Goal: Task Accomplishment & Management: Use online tool/utility

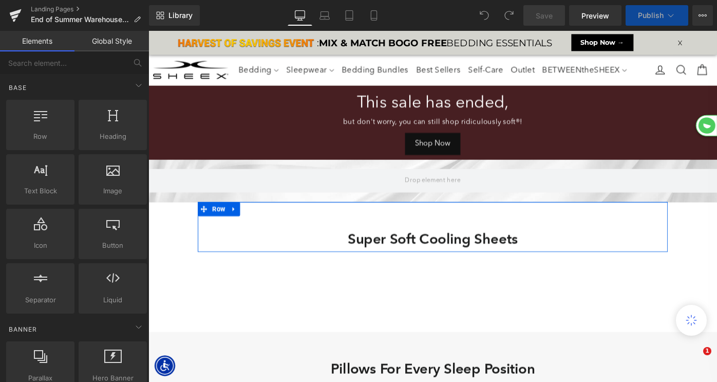
select select "Queen"
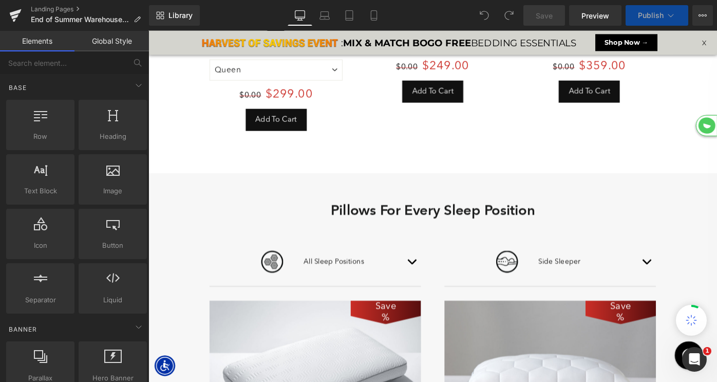
select select "King"
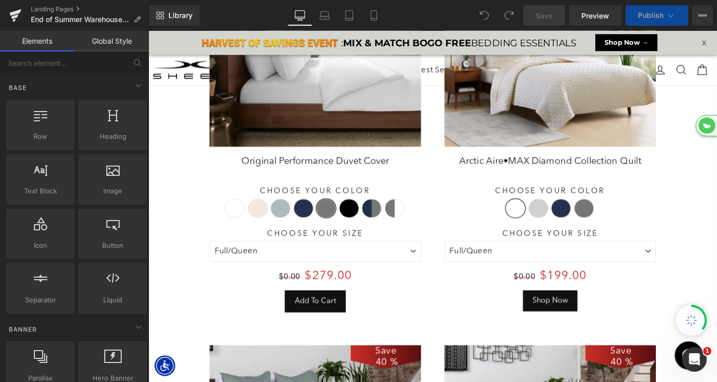
scroll to position [4059, 622]
click at [582, 324] on div "Shop Now Button" at bounding box center [587, 325] width 231 height 23
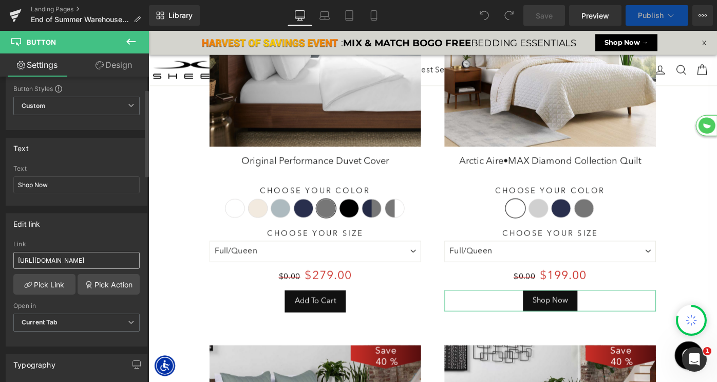
scroll to position [0, 0]
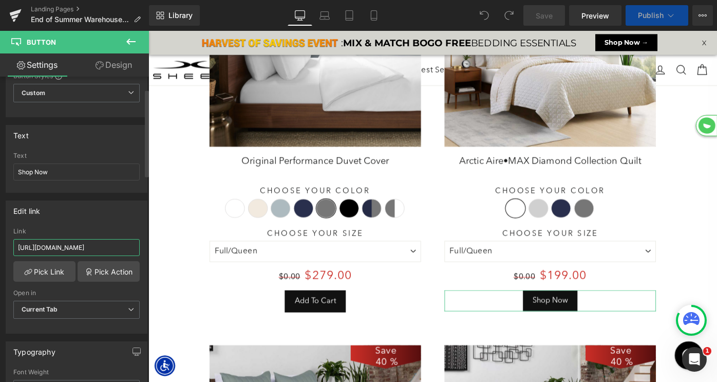
click at [85, 248] on input "[URL][DOMAIN_NAME]" at bounding box center [76, 247] width 126 height 17
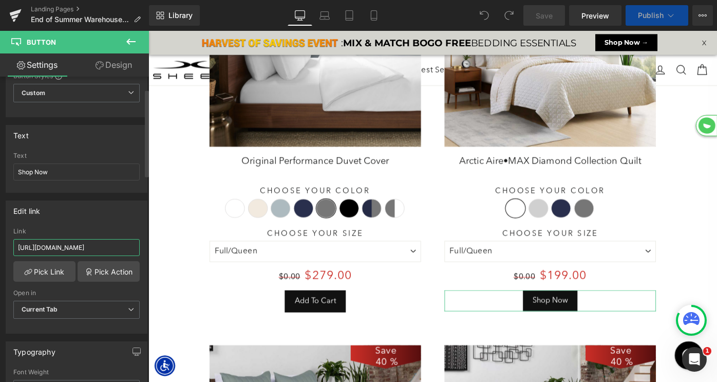
select select "XL"
type input "[URL][DOMAIN_NAME]"
select select "M"
type input "[URL][DOMAIN_NAME]"
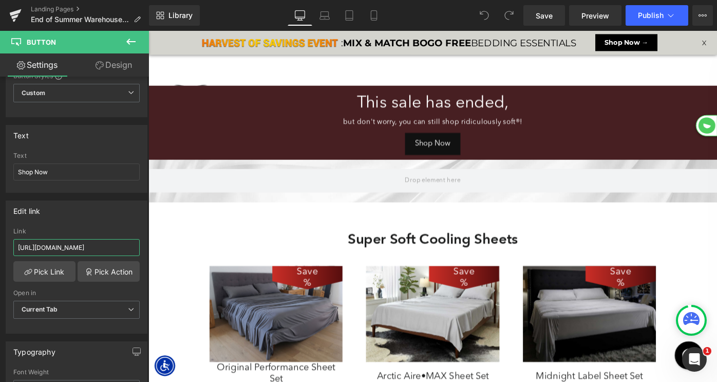
scroll to position [5171, 622]
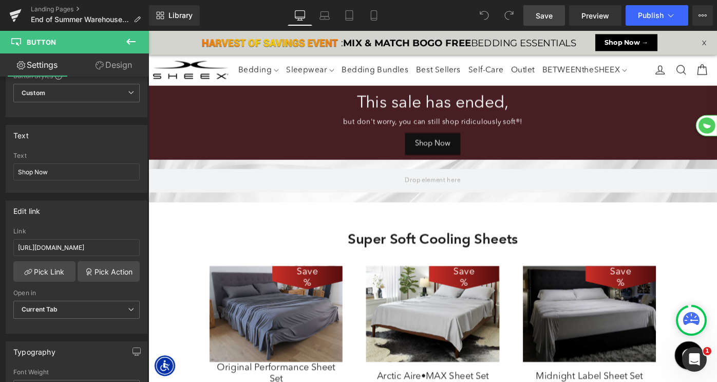
click at [545, 15] on span "Save" at bounding box center [544, 15] width 17 height 11
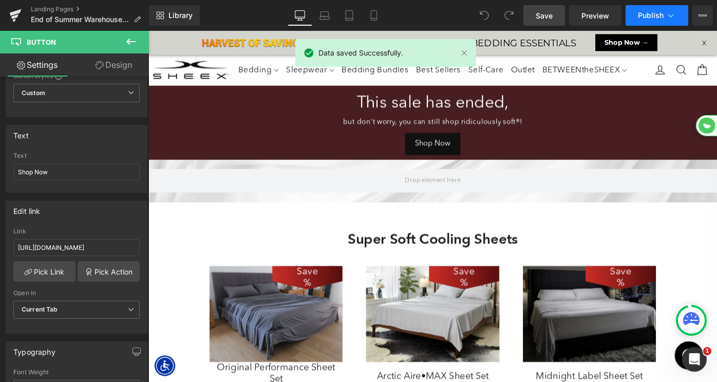
click at [639, 17] on span "Publish" at bounding box center [651, 15] width 26 height 8
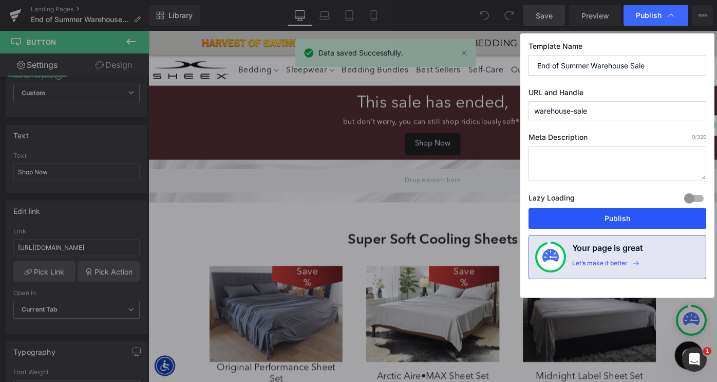
click at [614, 216] on button "Publish" at bounding box center [618, 218] width 178 height 21
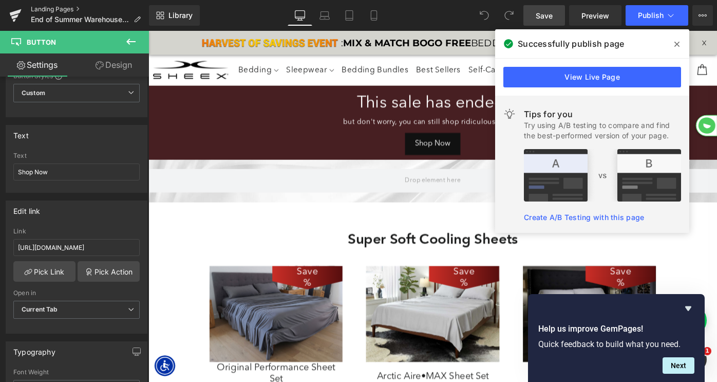
click at [52, 6] on link "Landing Pages" at bounding box center [90, 9] width 118 height 8
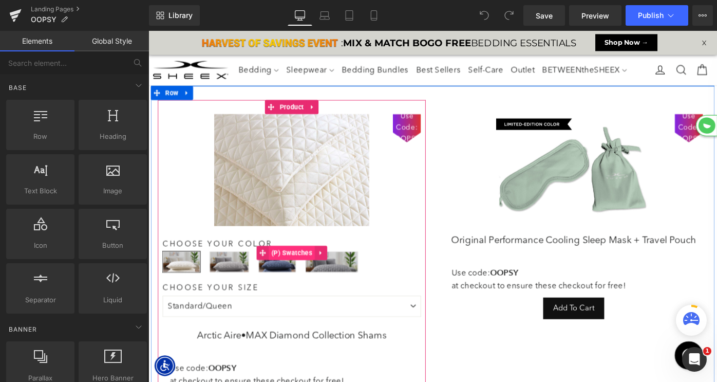
click at [300, 271] on span "(P) Swatches" at bounding box center [305, 273] width 50 height 15
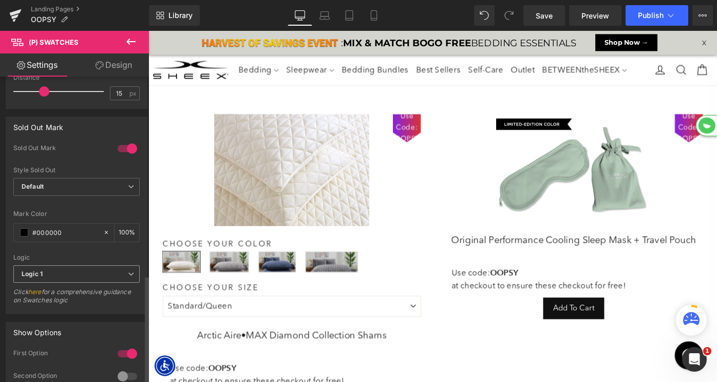
scroll to position [813, 0]
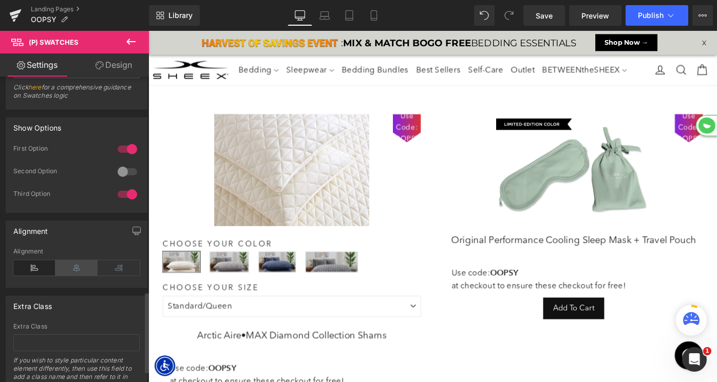
click at [71, 264] on icon at bounding box center [76, 267] width 42 height 15
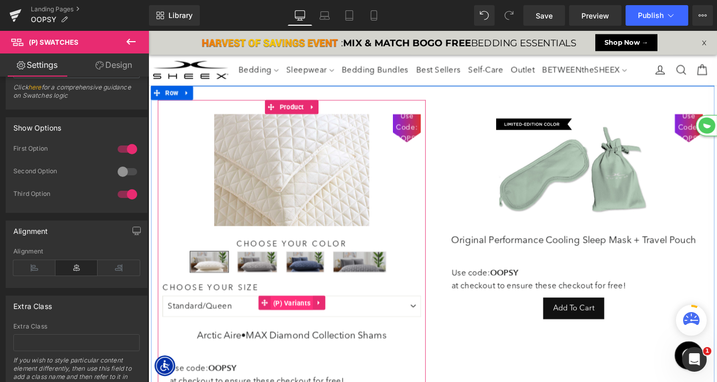
click at [290, 332] on span "(P) Variants" at bounding box center [305, 328] width 46 height 15
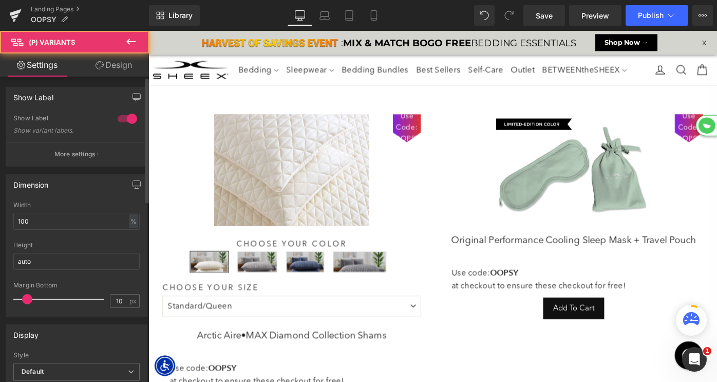
scroll to position [439, 0]
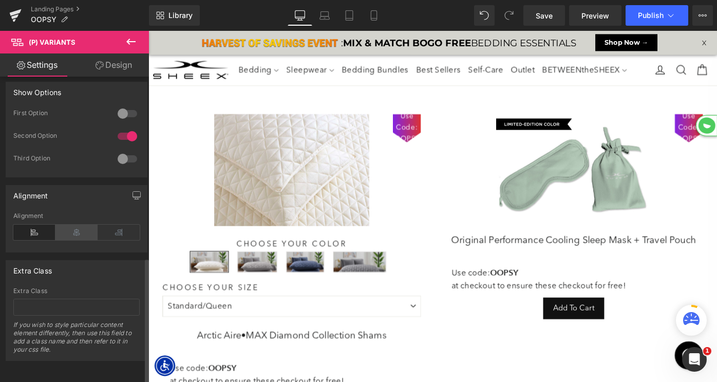
click at [76, 229] on icon at bounding box center [76, 231] width 42 height 15
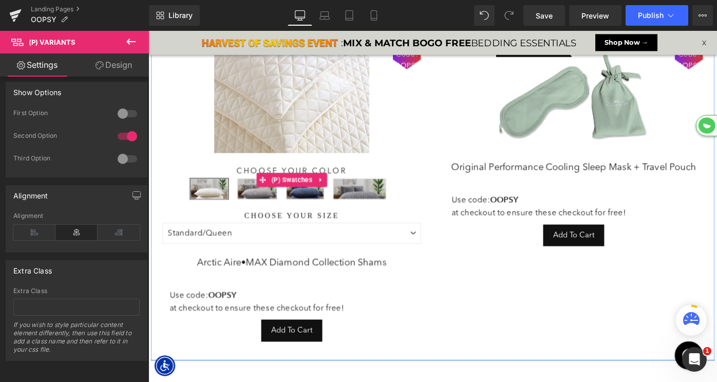
scroll to position [113, 0]
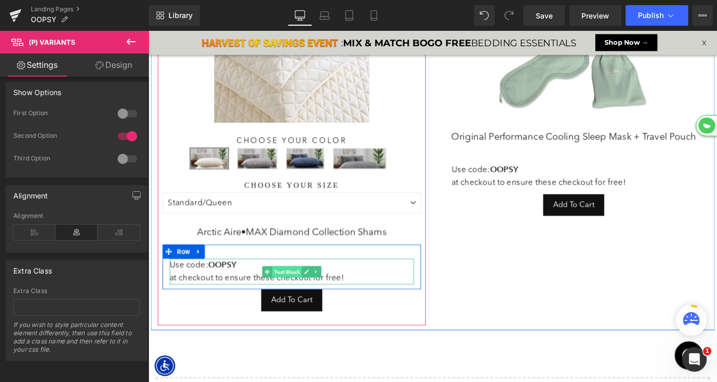
click at [302, 293] on span "Text Block" at bounding box center [300, 294] width 32 height 12
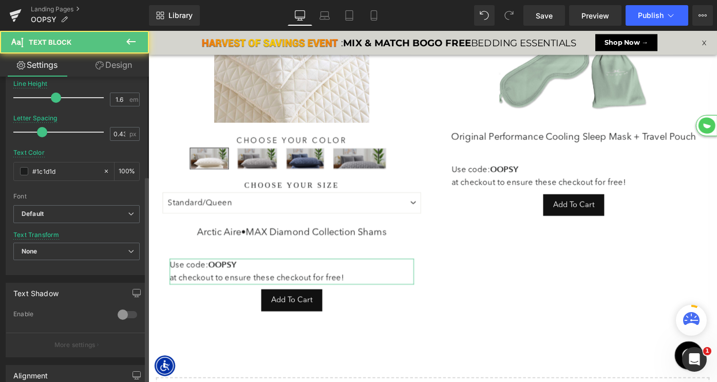
scroll to position [345, 0]
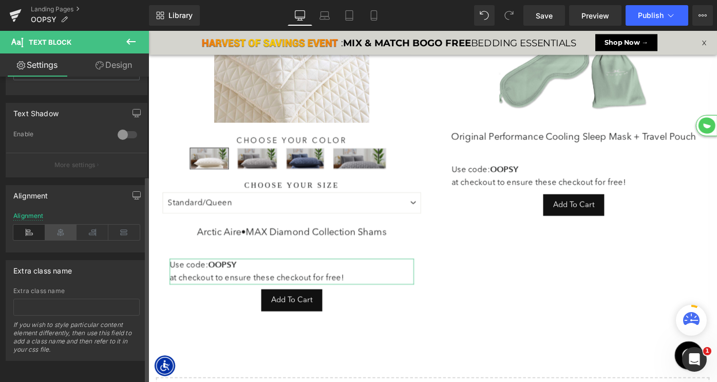
click at [61, 224] on icon at bounding box center [61, 231] width 32 height 15
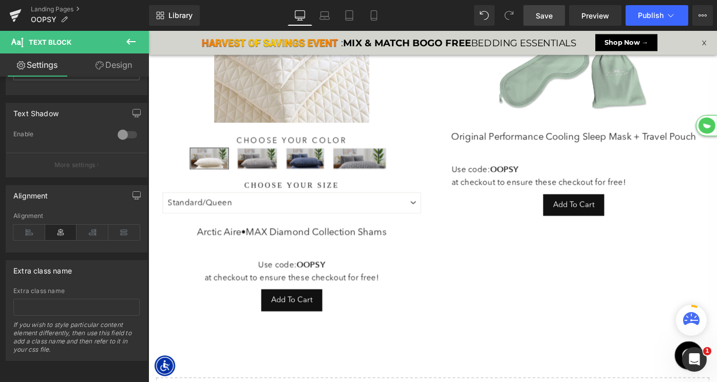
click at [540, 16] on span "Save" at bounding box center [544, 15] width 17 height 11
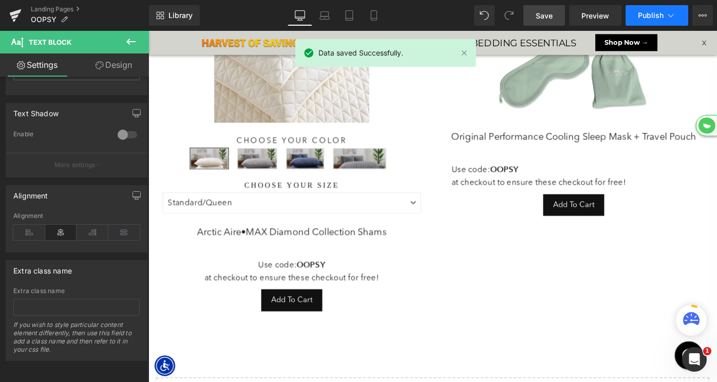
click at [648, 18] on span "Publish" at bounding box center [651, 15] width 26 height 8
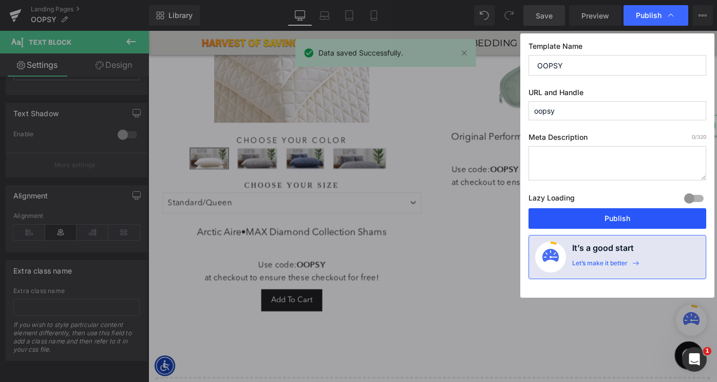
drag, startPoint x: 610, startPoint y: 221, endPoint x: 505, endPoint y: 203, distance: 106.3
click at [610, 221] on button "Publish" at bounding box center [618, 218] width 178 height 21
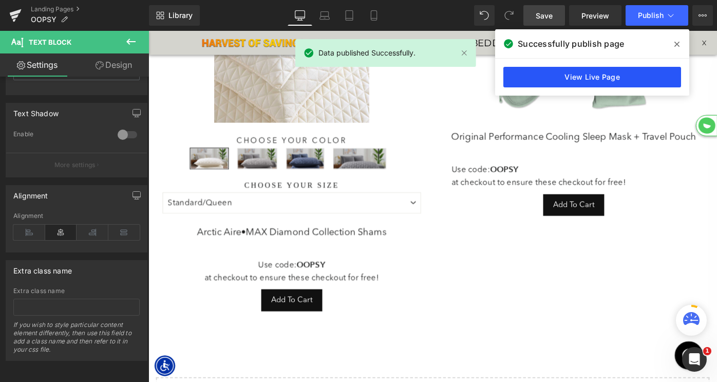
click at [605, 79] on link "View Live Page" at bounding box center [592, 77] width 178 height 21
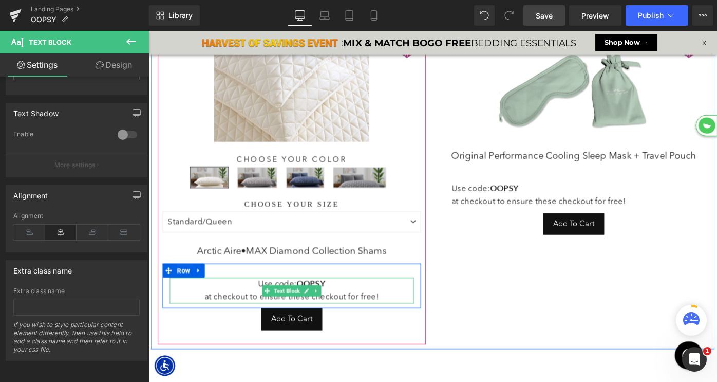
scroll to position [86, 0]
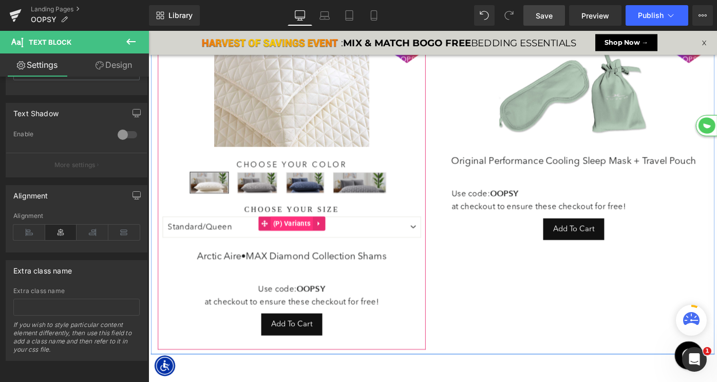
click at [303, 238] on span "(P) Variants" at bounding box center [305, 241] width 46 height 15
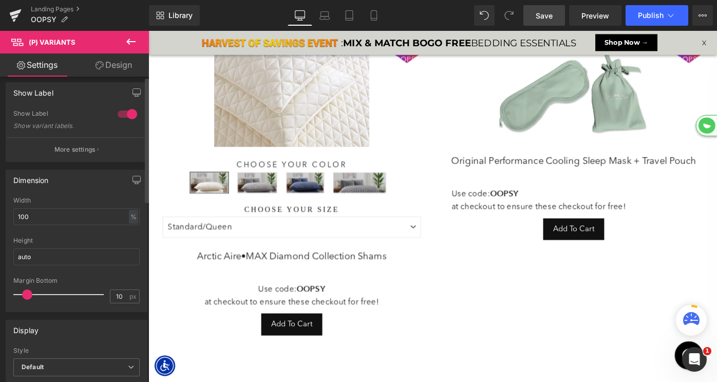
scroll to position [0, 0]
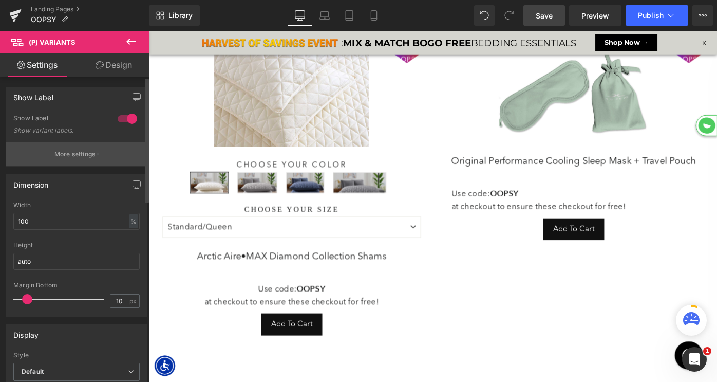
click at [83, 152] on p "More settings" at bounding box center [74, 153] width 41 height 9
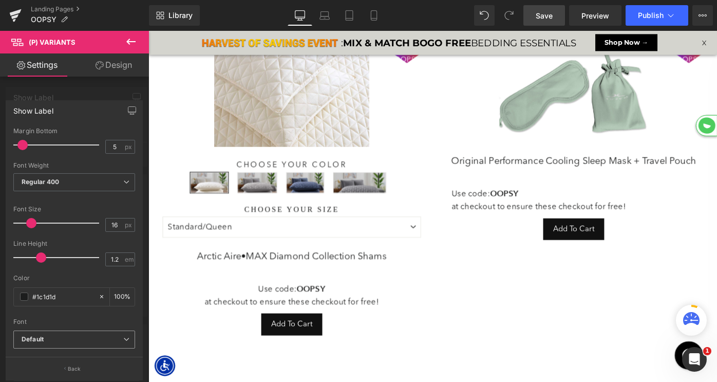
click at [89, 340] on b "Default" at bounding box center [73, 339] width 102 height 9
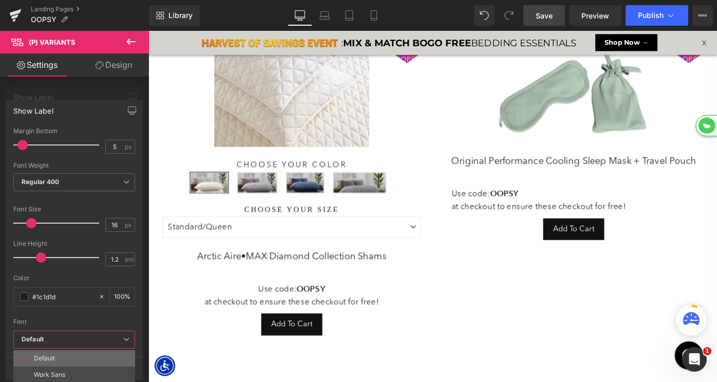
click at [79, 360] on li "Default" at bounding box center [76, 358] width 126 height 16
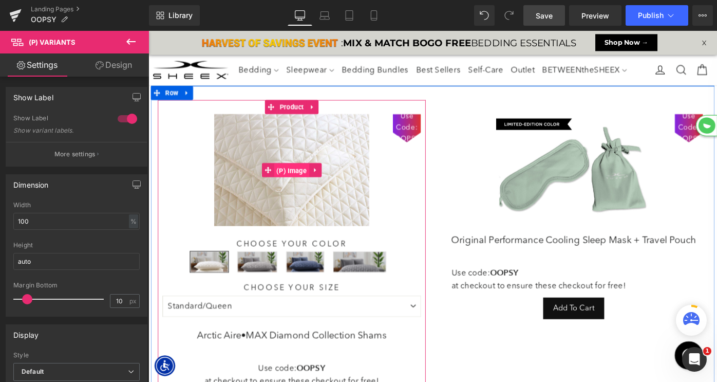
click at [305, 189] on span "(P) Image" at bounding box center [305, 183] width 39 height 15
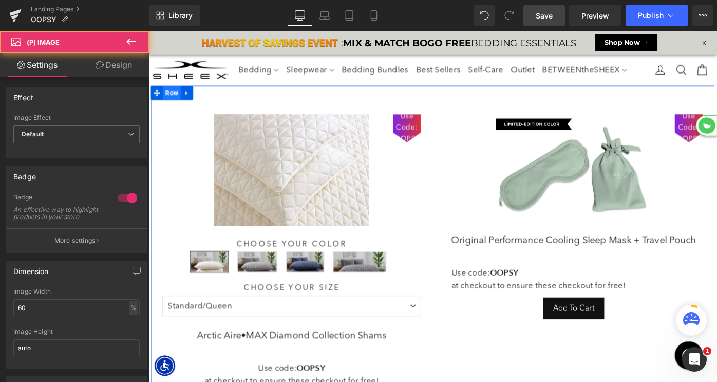
click at [173, 97] on span "Row" at bounding box center [174, 98] width 20 height 15
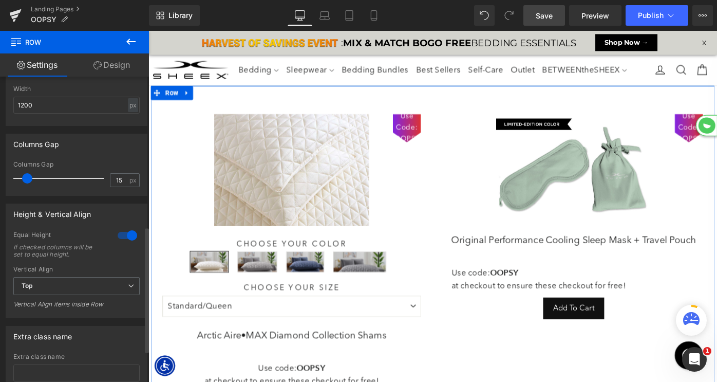
scroll to position [323, 0]
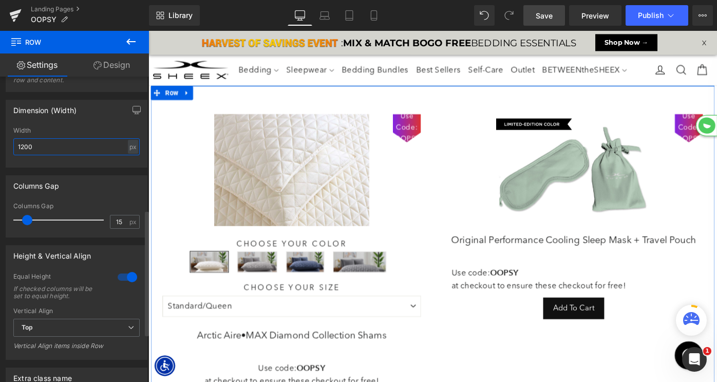
click at [61, 146] on input "1200" at bounding box center [76, 146] width 126 height 17
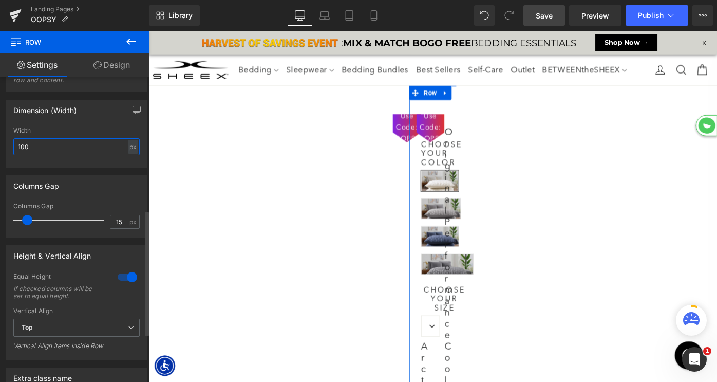
type input "1000"
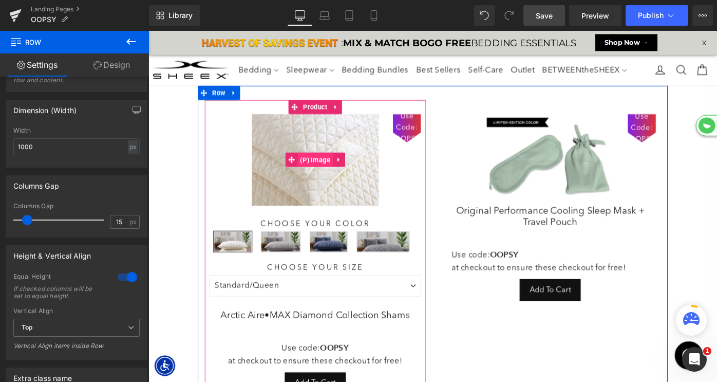
click at [330, 175] on span "(P) Image" at bounding box center [331, 171] width 39 height 15
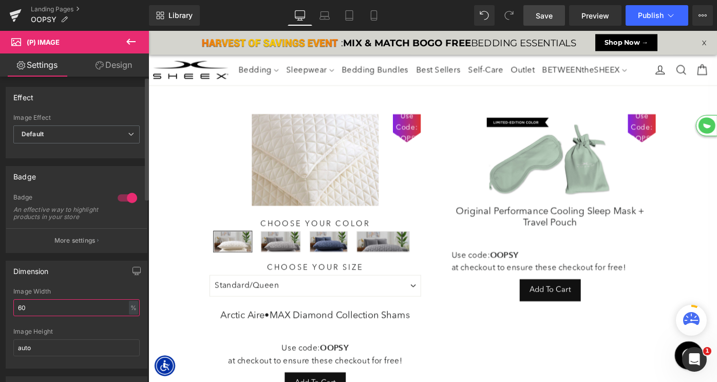
click at [100, 313] on input "60" at bounding box center [76, 307] width 126 height 17
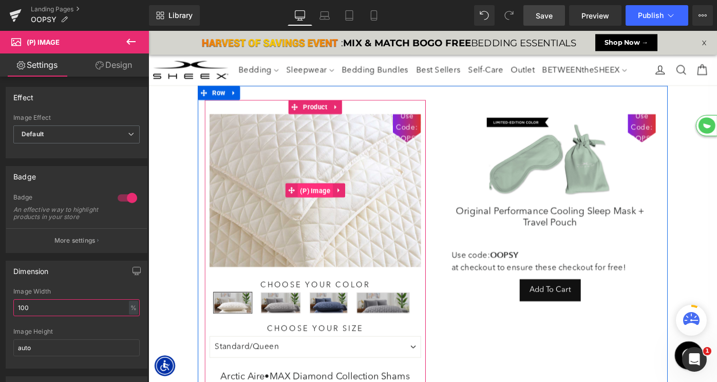
click at [327, 203] on span "(P) Image" at bounding box center [331, 205] width 39 height 15
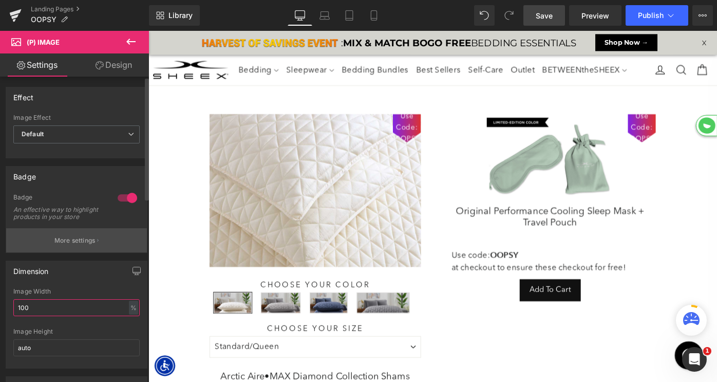
type input "100"
click at [93, 245] on p "More settings" at bounding box center [74, 240] width 41 height 9
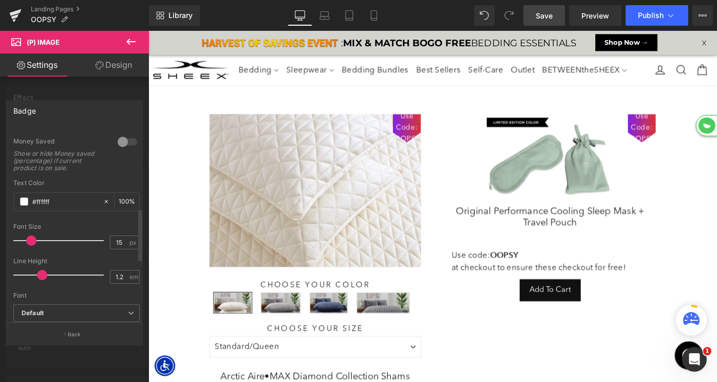
scroll to position [297, 0]
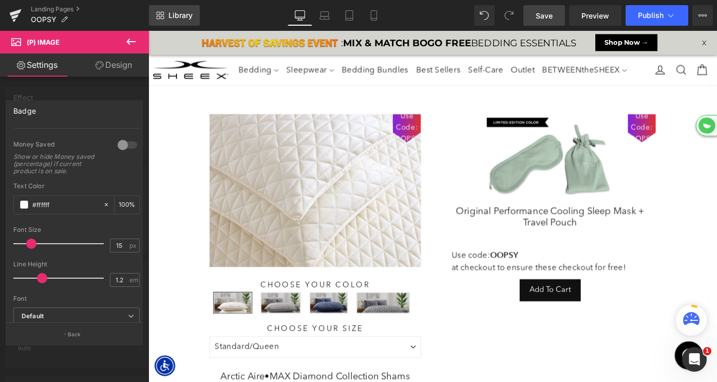
click at [186, 15] on span "Library" at bounding box center [180, 15] width 24 height 9
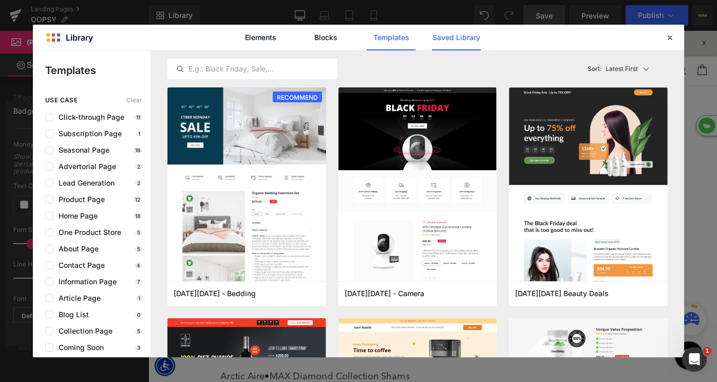
click at [464, 37] on link "Saved Library" at bounding box center [456, 38] width 49 height 26
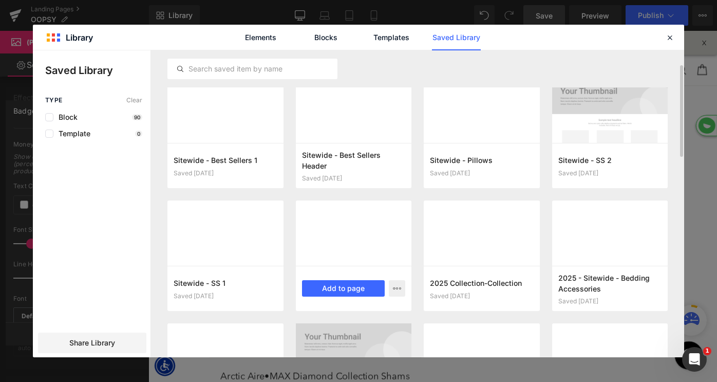
scroll to position [142, 0]
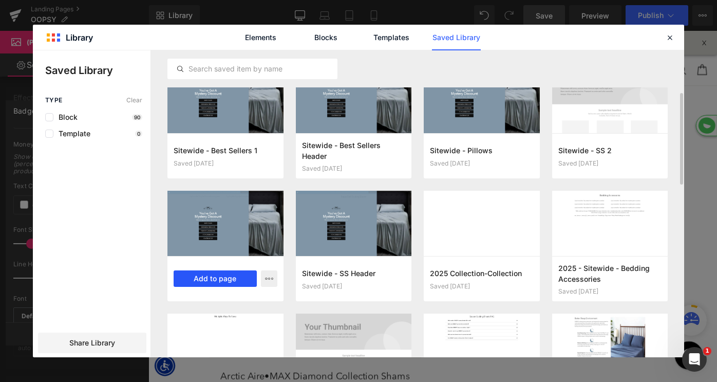
click at [221, 278] on button "Add to page" at bounding box center [215, 278] width 83 height 16
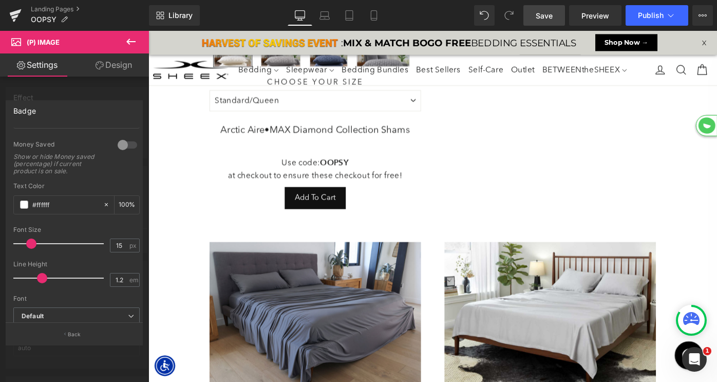
scroll to position [236, 0]
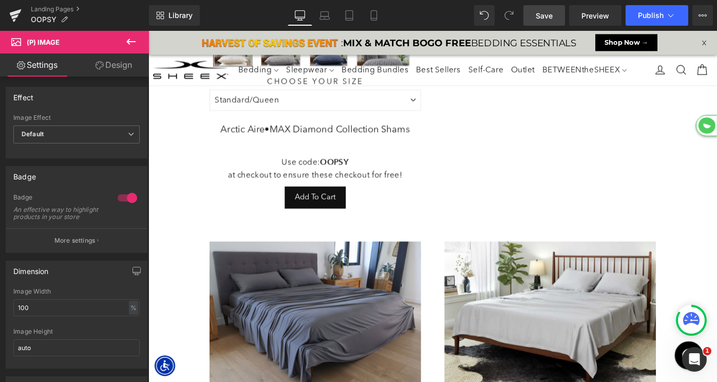
click at [287, 339] on img at bounding box center [330, 344] width 231 height 167
click at [121, 197] on div at bounding box center [127, 198] width 25 height 16
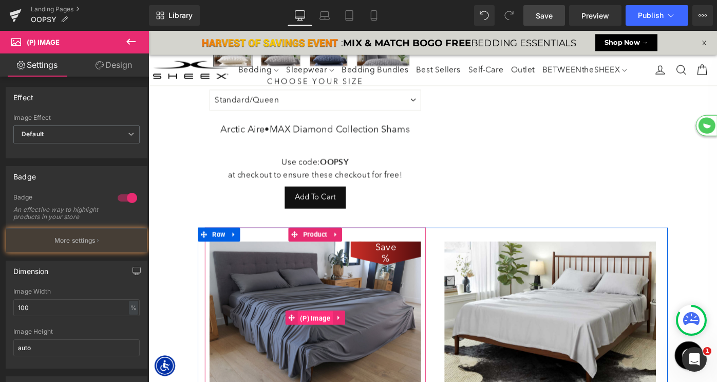
click at [332, 342] on span "(P) Image" at bounding box center [331, 344] width 39 height 15
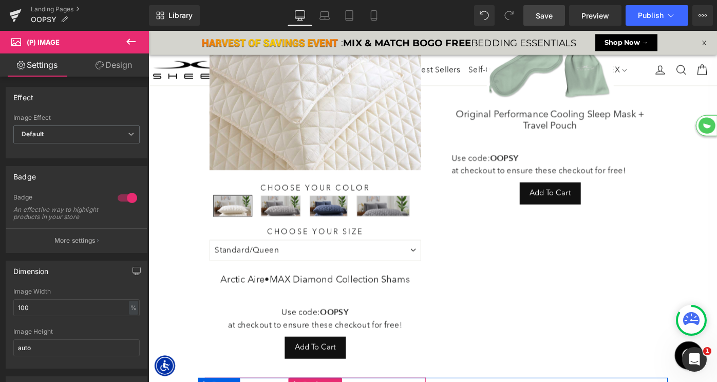
scroll to position [0, 0]
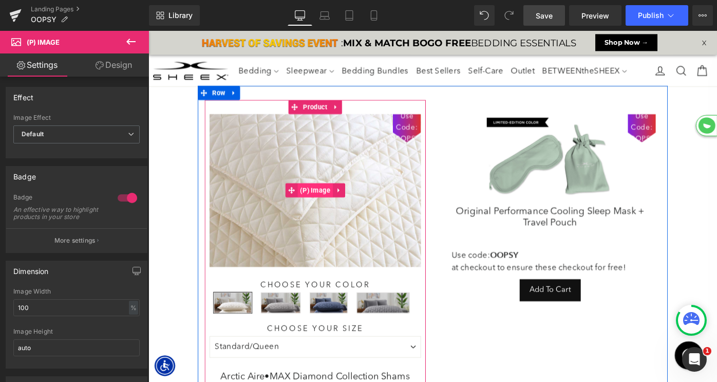
click at [333, 202] on span "(P) Image" at bounding box center [331, 204] width 39 height 15
click at [330, 206] on span "(P) Image" at bounding box center [331, 205] width 39 height 15
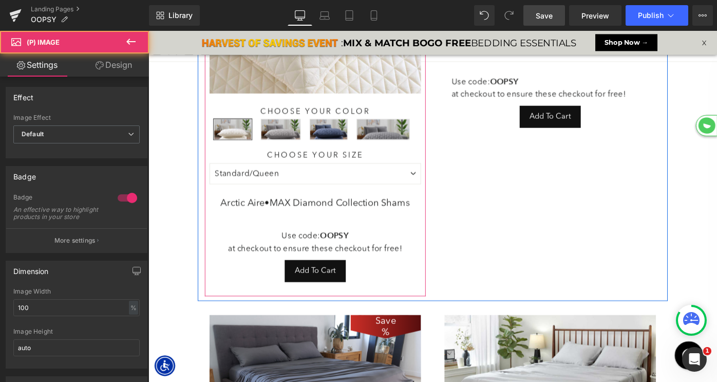
scroll to position [309, 0]
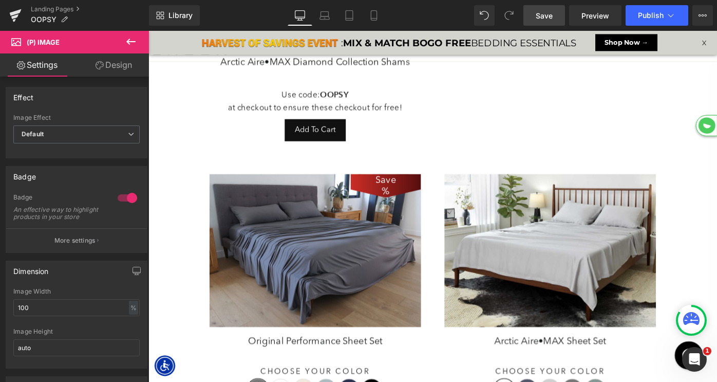
click at [330, 281] on img at bounding box center [330, 271] width 231 height 167
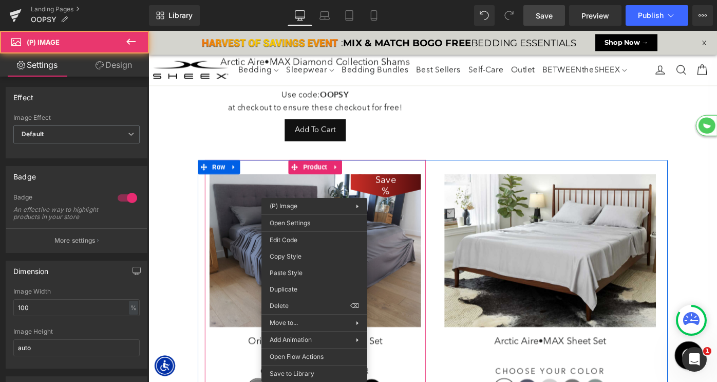
drag, startPoint x: 325, startPoint y: 272, endPoint x: 458, endPoint y: 285, distance: 134.2
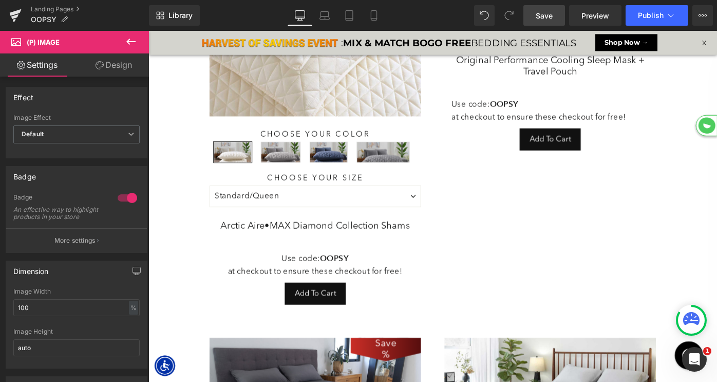
scroll to position [0, 0]
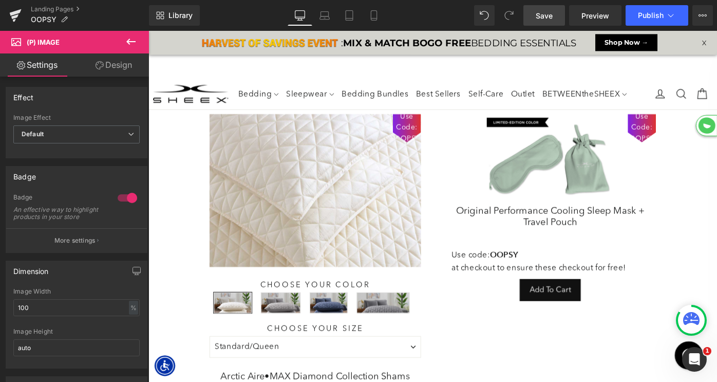
click at [316, 199] on div "Use Code: OOPSY (P) Image" at bounding box center [330, 205] width 231 height 167
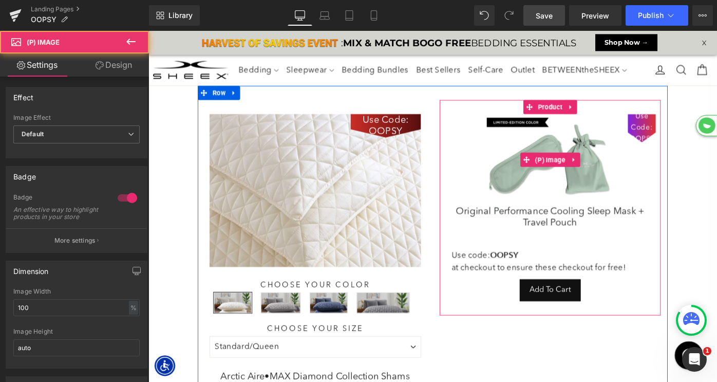
click at [584, 199] on img at bounding box center [587, 172] width 139 height 100
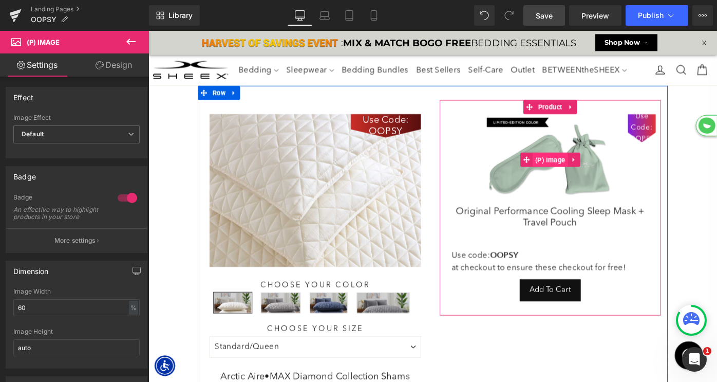
click at [580, 173] on span "(P) Image" at bounding box center [588, 171] width 39 height 15
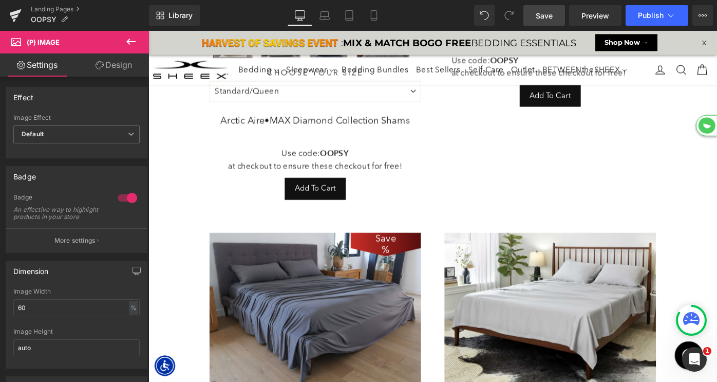
scroll to position [293, 0]
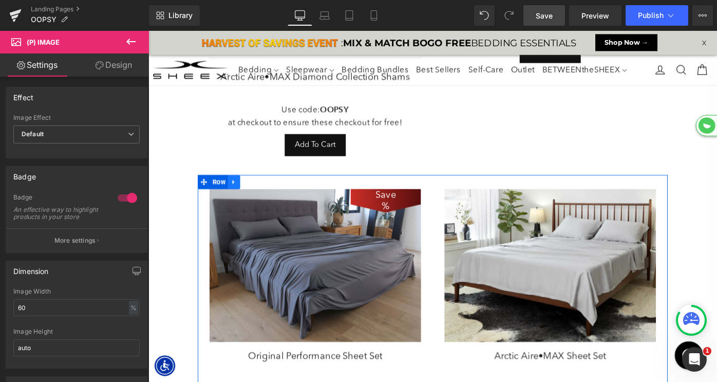
click at [246, 194] on link at bounding box center [241, 195] width 13 height 15
click at [268, 195] on icon at bounding box center [268, 196] width 7 height 8
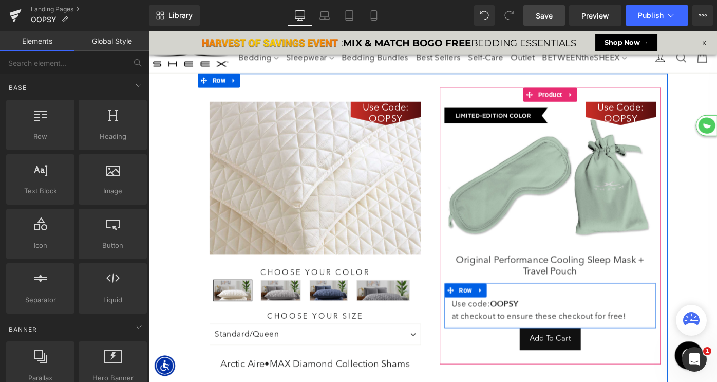
scroll to position [14, 0]
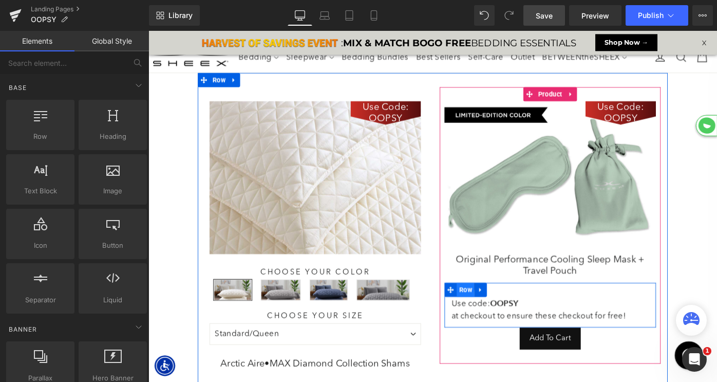
click at [493, 312] on span "Row" at bounding box center [495, 313] width 20 height 15
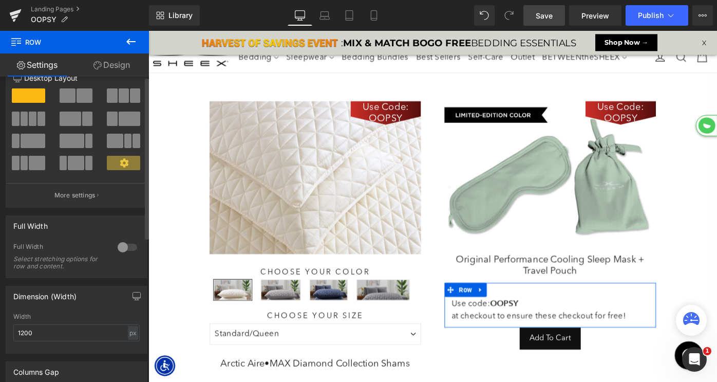
scroll to position [0, 0]
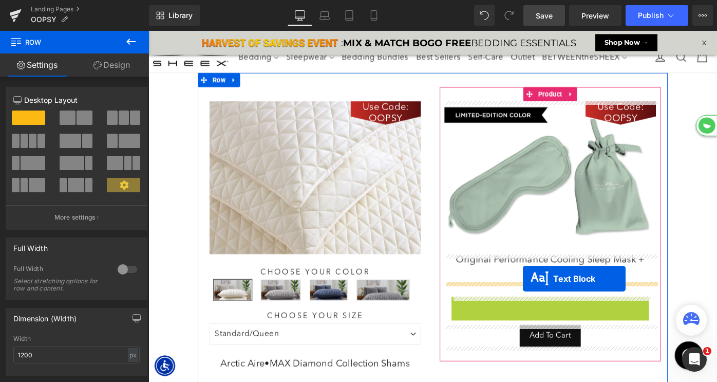
drag, startPoint x: 560, startPoint y: 335, endPoint x: 557, endPoint y: 301, distance: 34.5
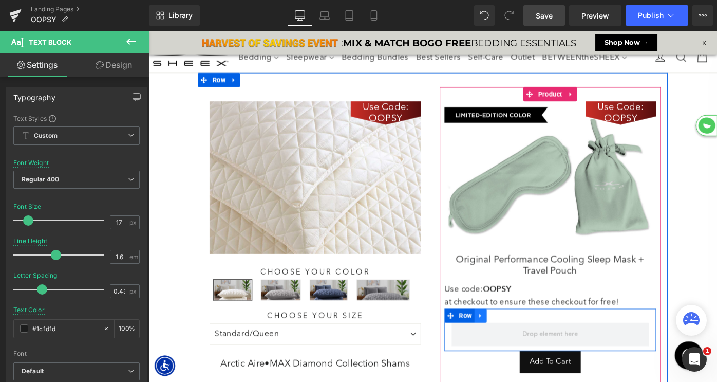
click at [509, 343] on icon at bounding box center [511, 343] width 7 height 8
click at [538, 342] on icon at bounding box center [538, 342] width 7 height 7
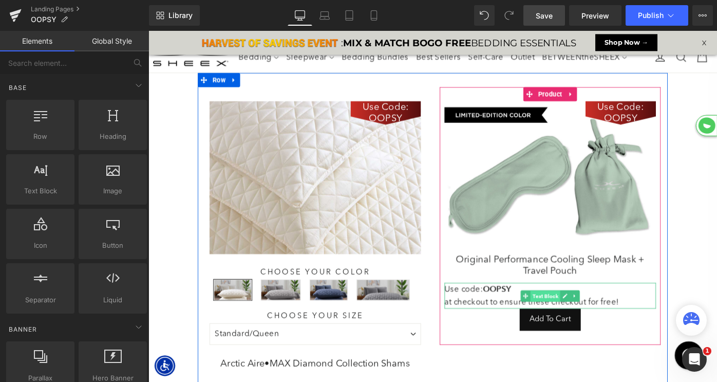
click at [581, 319] on span "Text Block" at bounding box center [582, 320] width 32 height 12
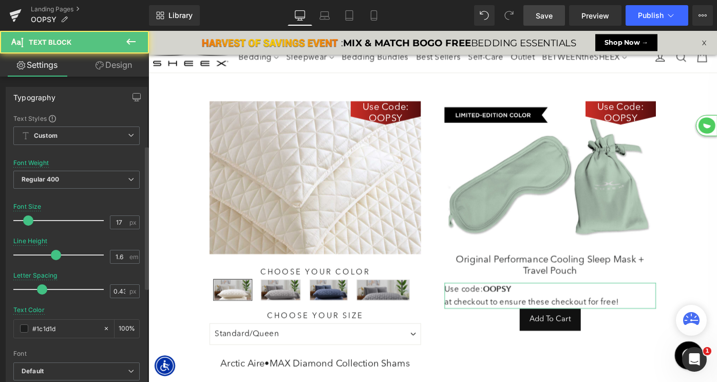
scroll to position [345, 0]
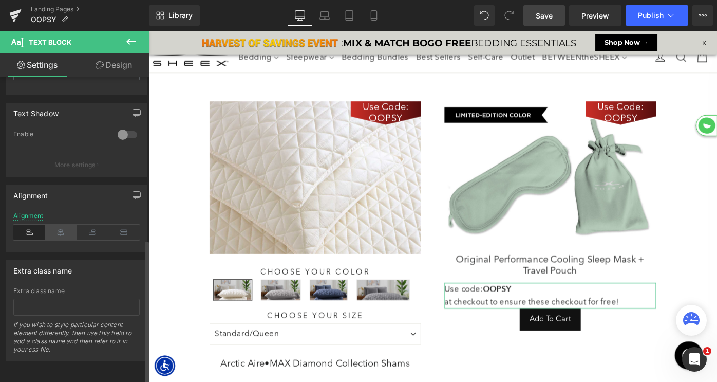
click at [64, 224] on icon at bounding box center [61, 231] width 32 height 15
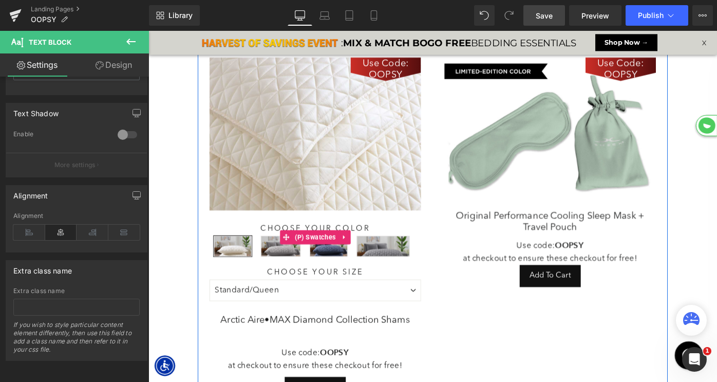
scroll to position [159, 0]
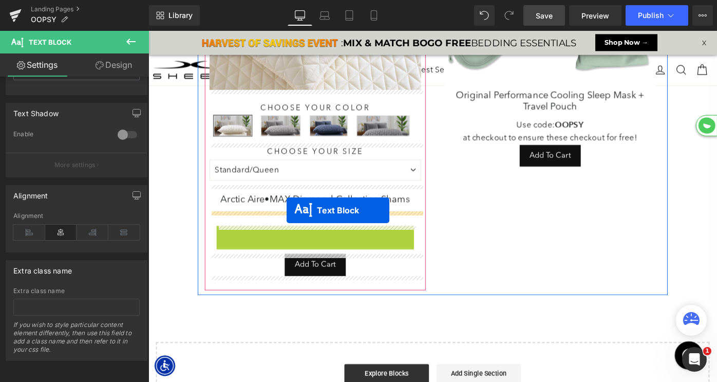
drag, startPoint x: 305, startPoint y: 257, endPoint x: 299, endPoint y: 227, distance: 30.8
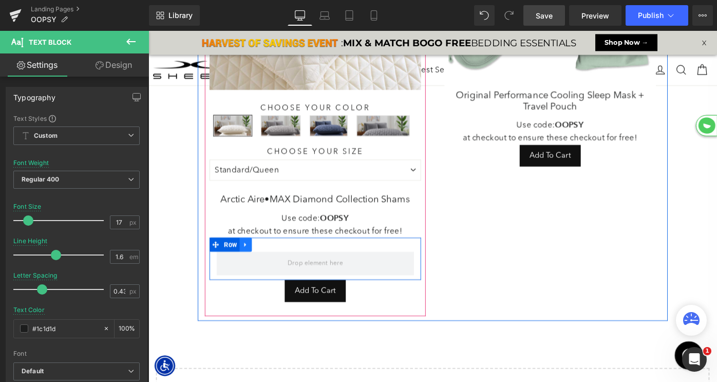
click at [257, 268] on icon at bounding box center [254, 265] width 7 height 8
drag, startPoint x: 271, startPoint y: 266, endPoint x: 283, endPoint y: 266, distance: 11.8
click at [283, 266] on li at bounding box center [268, 264] width 40 height 15
click at [283, 266] on icon at bounding box center [281, 264] width 7 height 7
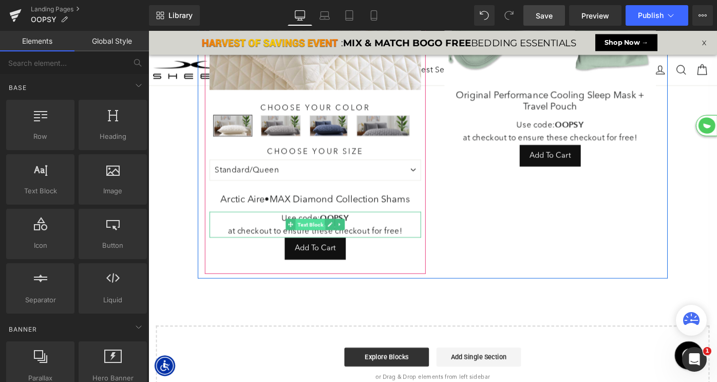
click at [323, 241] on span "Text Block" at bounding box center [325, 242] width 32 height 12
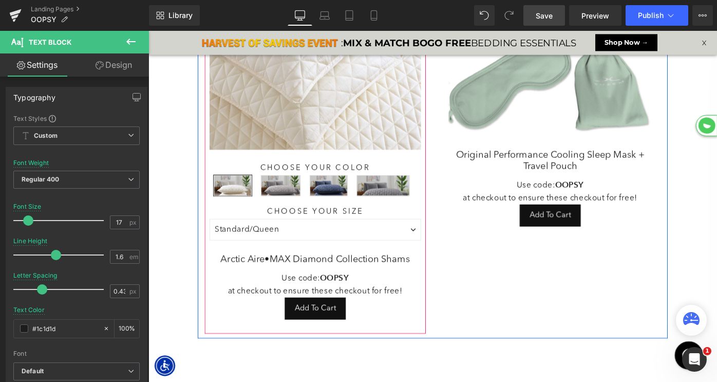
scroll to position [124, 0]
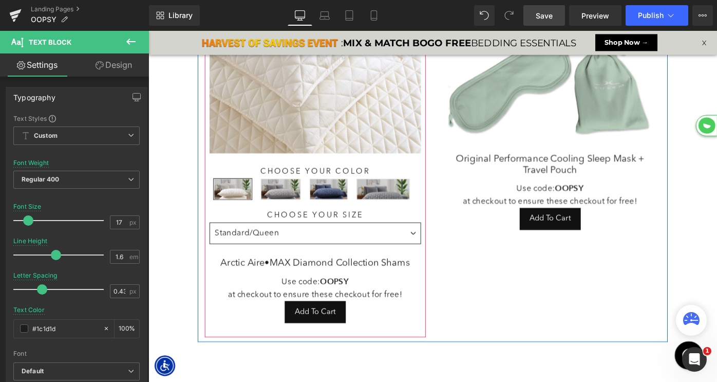
click at [325, 253] on select "Standard/Queen King/Cal King" at bounding box center [330, 251] width 231 height 23
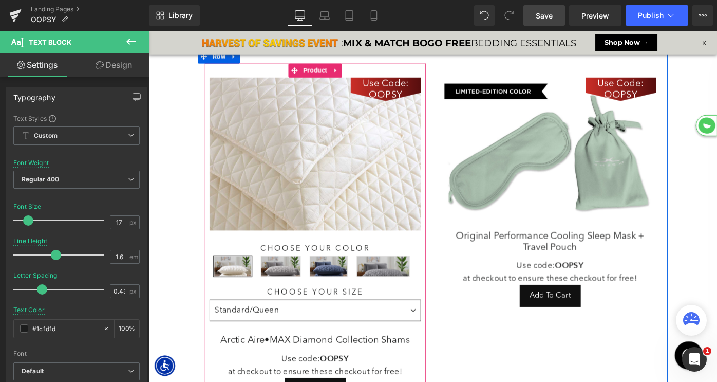
scroll to position [33, 0]
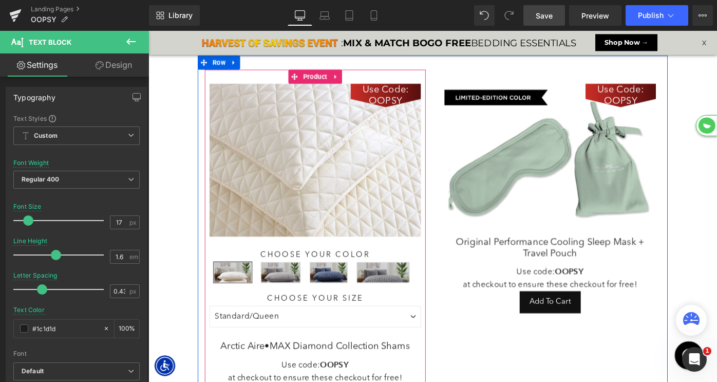
click at [312, 173] on div "Use Code: OOPSY (P) Image" at bounding box center [330, 172] width 231 height 167
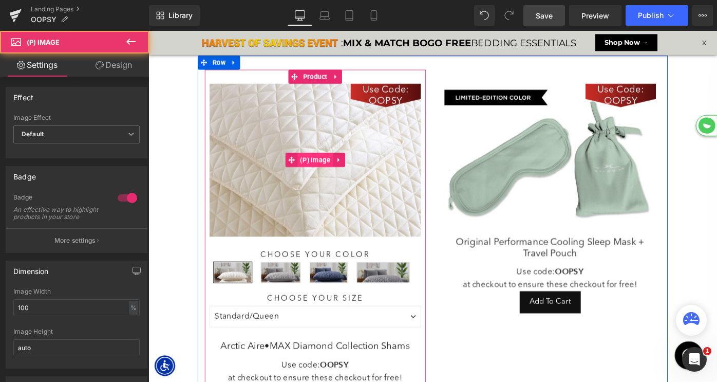
click at [327, 177] on span "(P) Image" at bounding box center [331, 171] width 39 height 15
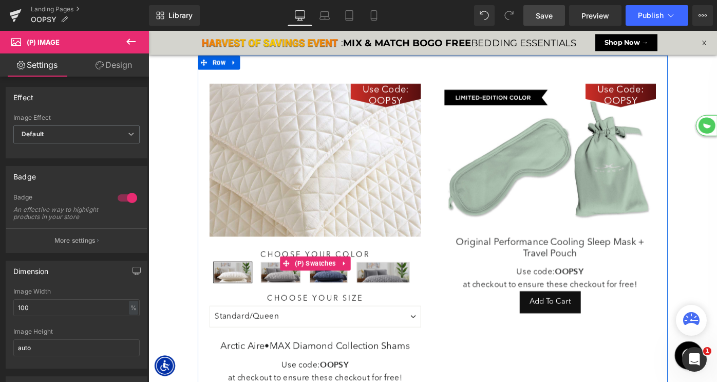
click at [292, 293] on span "Silver" at bounding box center [293, 295] width 44 height 23
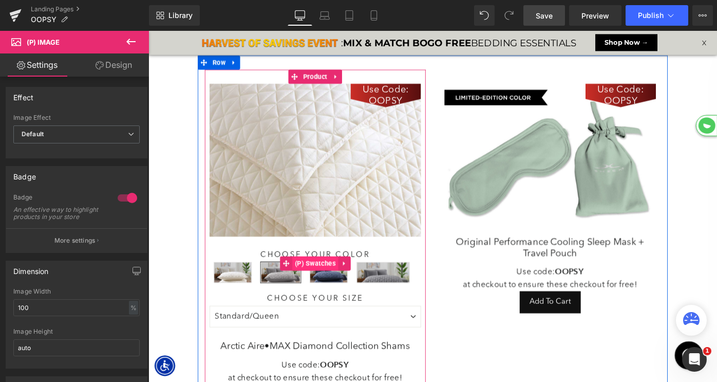
click at [325, 283] on span "(P) Swatches" at bounding box center [331, 284] width 50 height 15
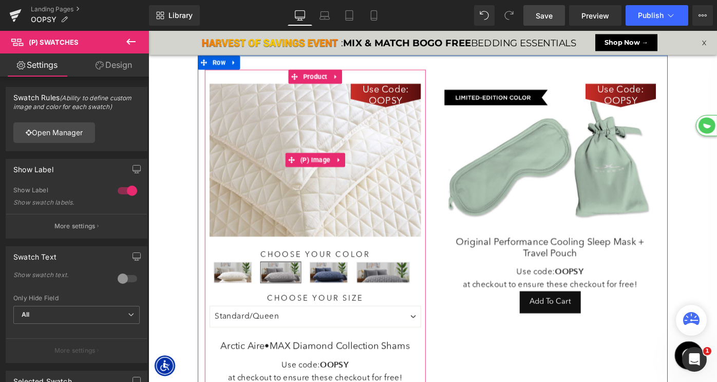
click at [327, 148] on img at bounding box center [330, 172] width 231 height 167
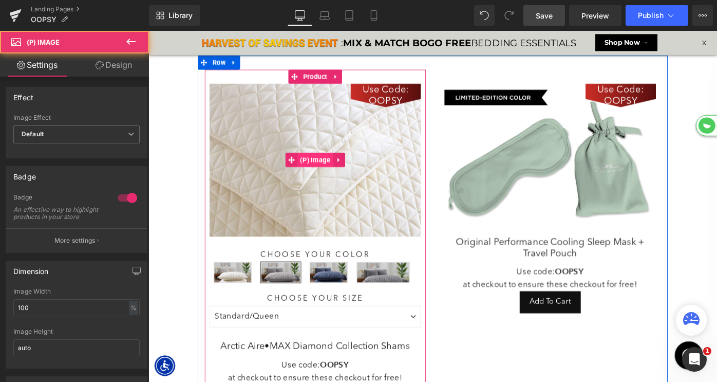
click at [327, 171] on span "(P) Image" at bounding box center [331, 171] width 39 height 15
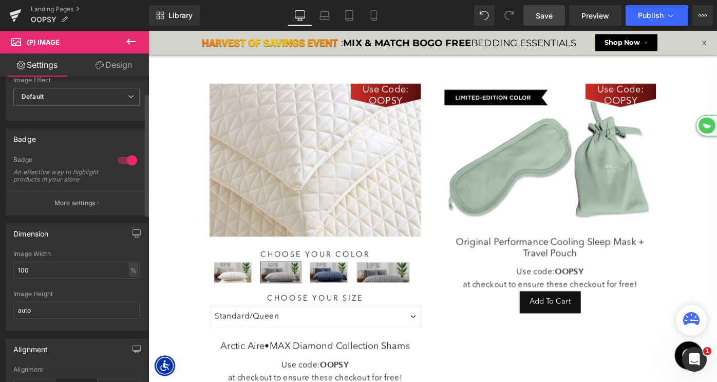
scroll to position [44, 0]
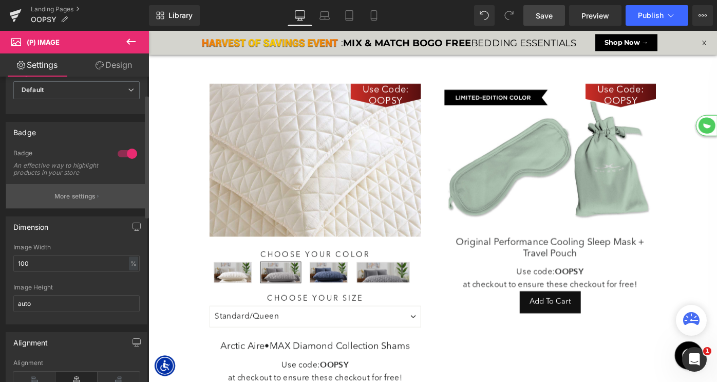
click at [78, 201] on p "More settings" at bounding box center [74, 196] width 41 height 9
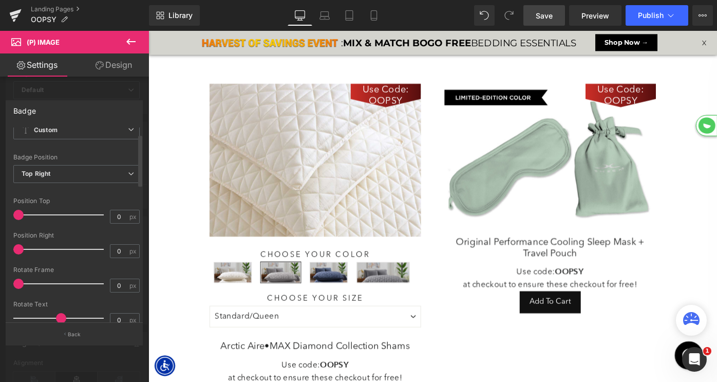
scroll to position [25, 0]
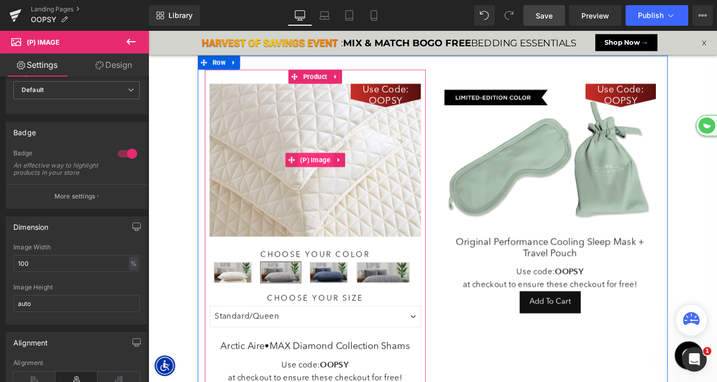
click at [323, 170] on span "(P) Image" at bounding box center [331, 171] width 39 height 15
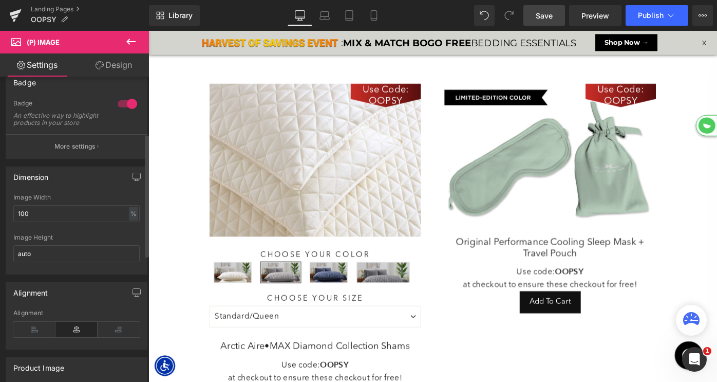
scroll to position [62, 0]
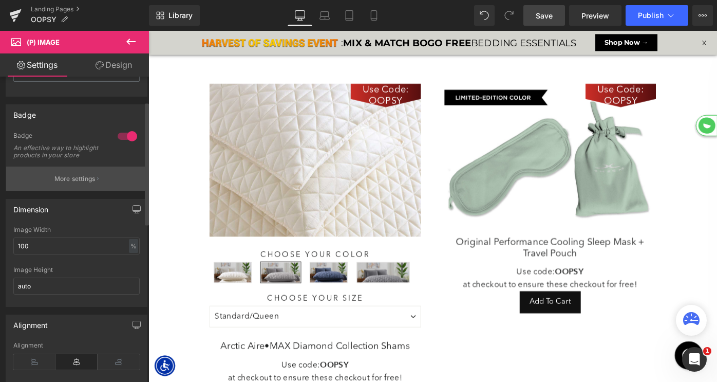
click at [79, 181] on p "More settings" at bounding box center [74, 178] width 41 height 9
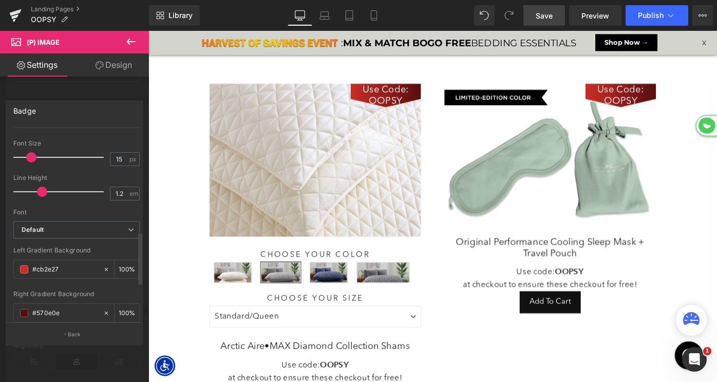
scroll to position [367, 0]
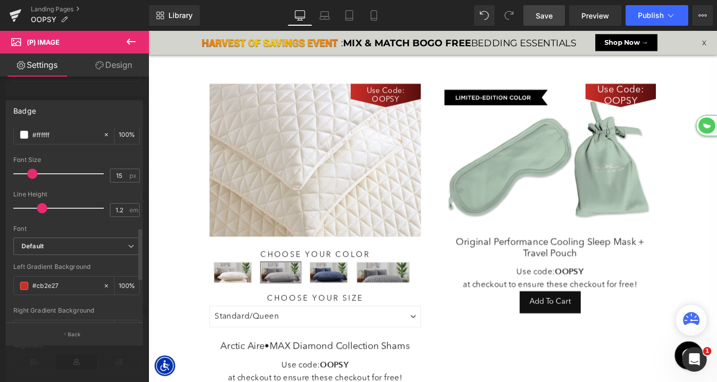
click at [29, 174] on span at bounding box center [32, 173] width 10 height 10
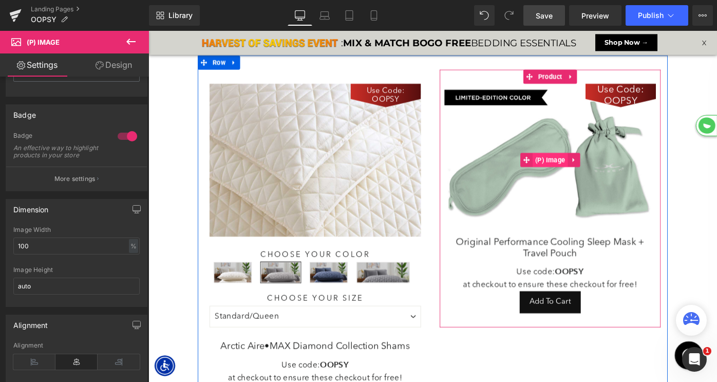
click at [589, 172] on span "(P) Image" at bounding box center [588, 171] width 39 height 15
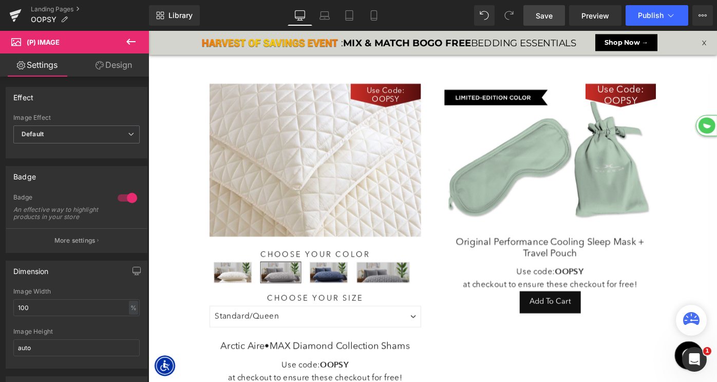
click at [119, 72] on link "Design" at bounding box center [114, 64] width 74 height 23
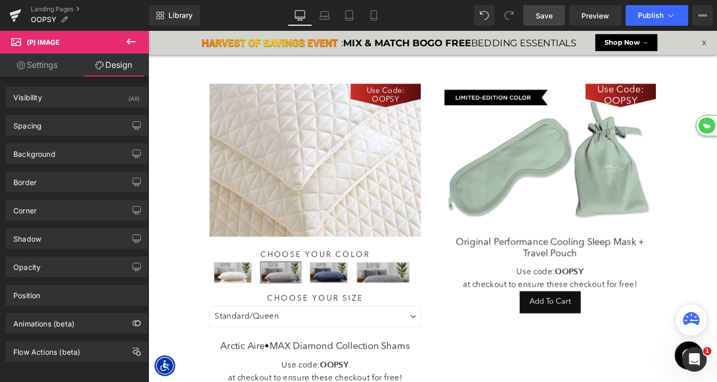
click at [34, 71] on link "Settings" at bounding box center [37, 64] width 74 height 23
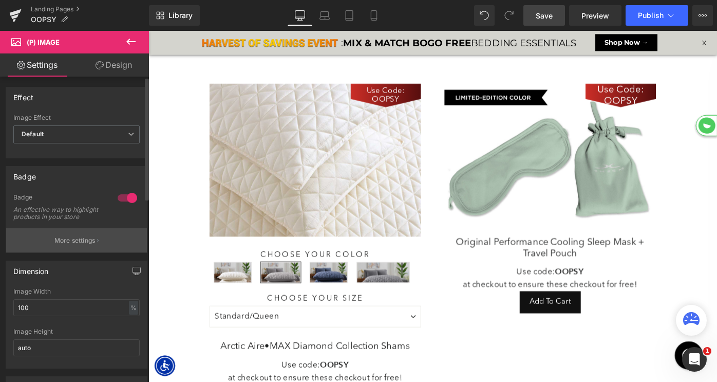
click at [68, 244] on p "More settings" at bounding box center [74, 240] width 41 height 9
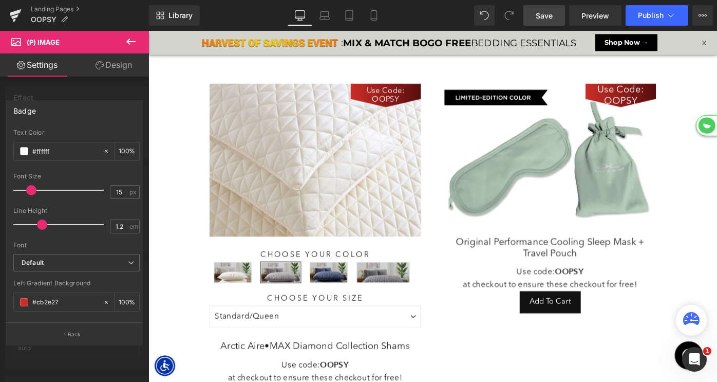
scroll to position [331, 0]
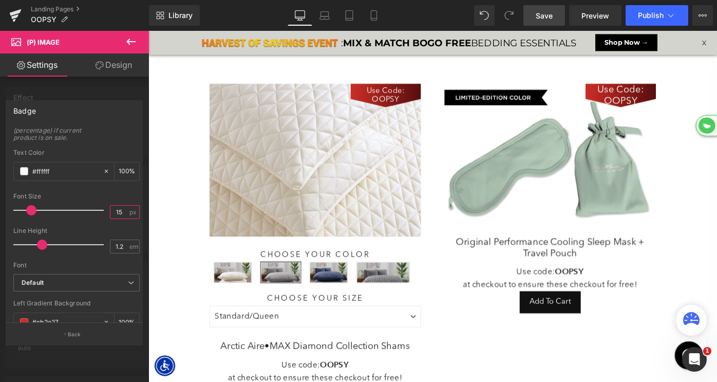
drag, startPoint x: 119, startPoint y: 212, endPoint x: 99, endPoint y: 212, distance: 20.0
click at [100, 212] on div "Font Size 15 px" at bounding box center [76, 210] width 126 height 34
type input "16"
click at [30, 210] on span at bounding box center [32, 210] width 10 height 10
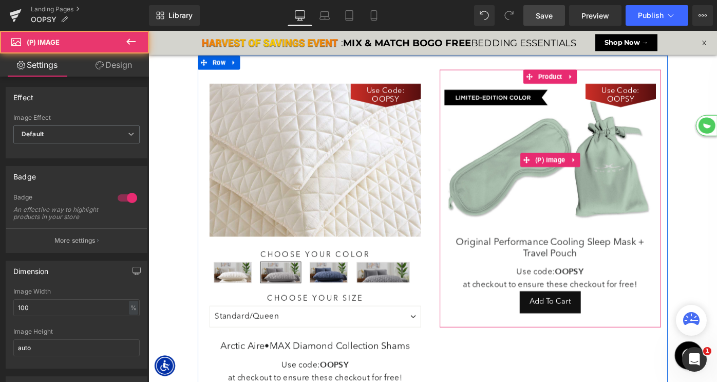
click at [573, 204] on img at bounding box center [587, 172] width 231 height 167
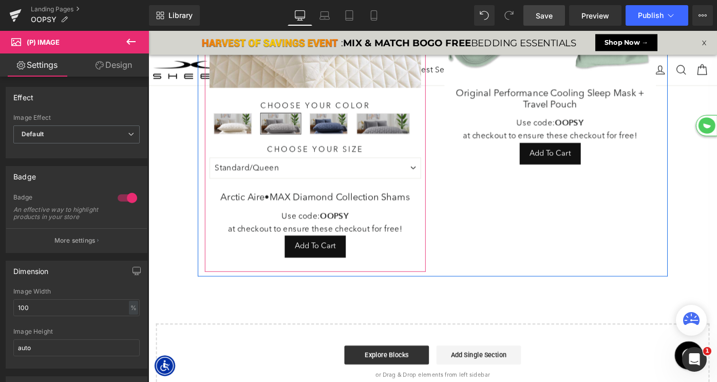
scroll to position [139, 0]
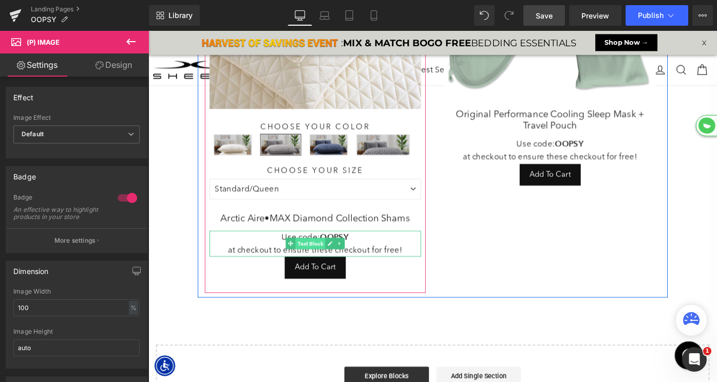
click at [324, 263] on span "Text Block" at bounding box center [325, 263] width 32 height 12
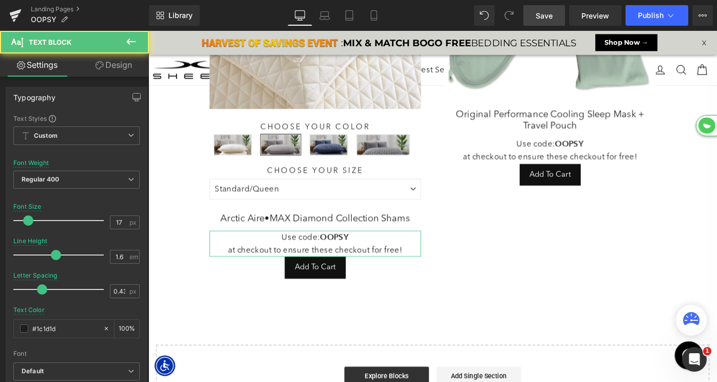
click at [102, 63] on link "Design" at bounding box center [114, 64] width 74 height 23
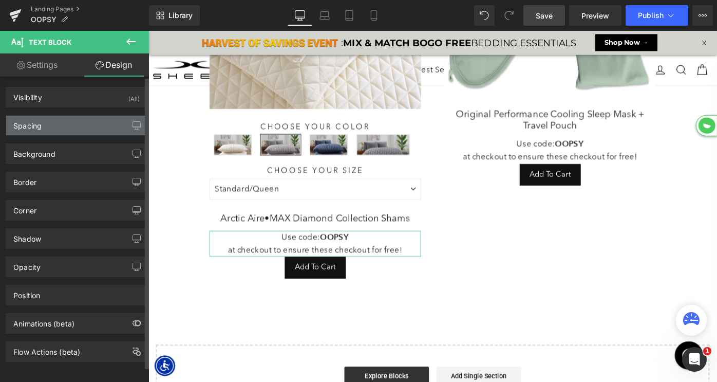
click at [53, 129] on div "Spacing" at bounding box center [76, 126] width 141 height 20
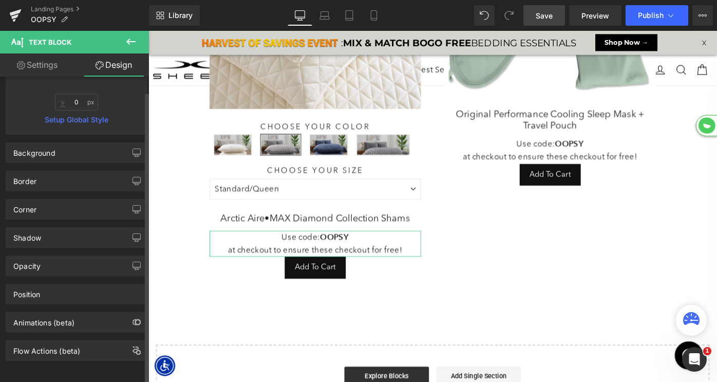
scroll to position [0, 0]
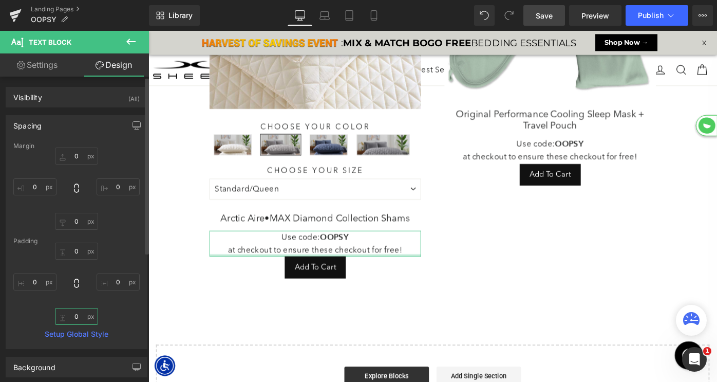
click at [69, 313] on input "0" at bounding box center [76, 316] width 43 height 17
type input "10"
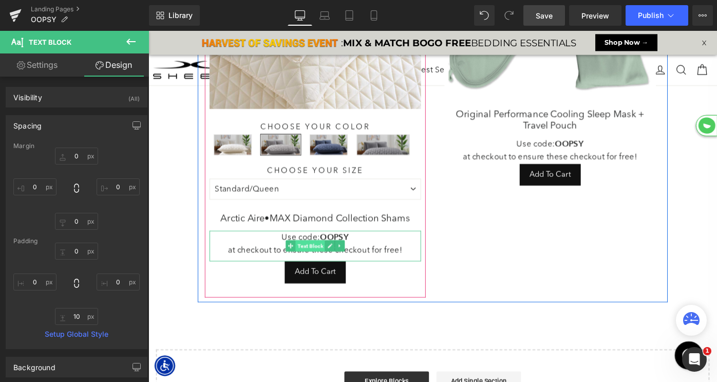
click at [323, 265] on span "Text Block" at bounding box center [325, 265] width 32 height 12
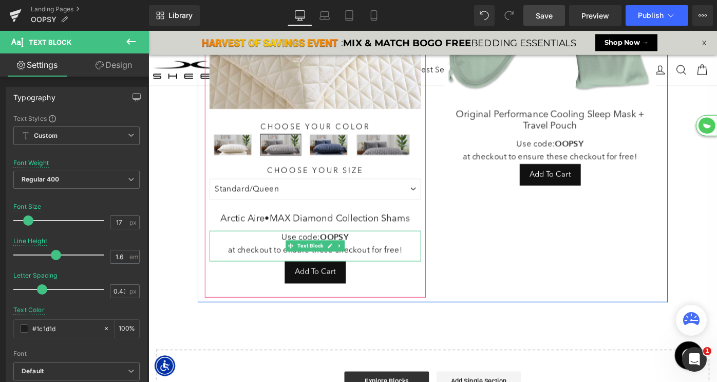
click at [271, 264] on p "at checkout to ensure these checkout for free!" at bounding box center [330, 271] width 231 height 14
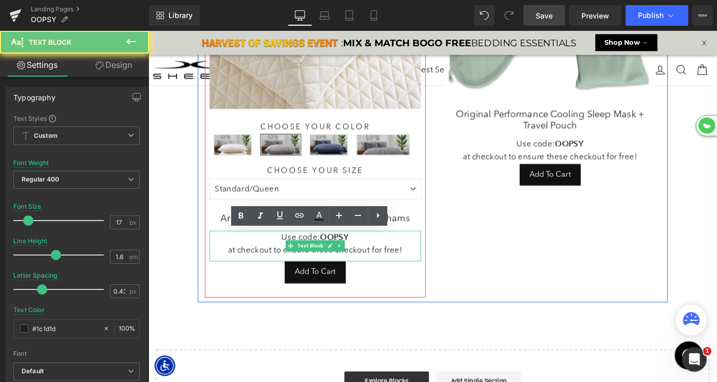
click at [271, 264] on p "at checkout to ensure these checkout for free!" at bounding box center [330, 271] width 231 height 14
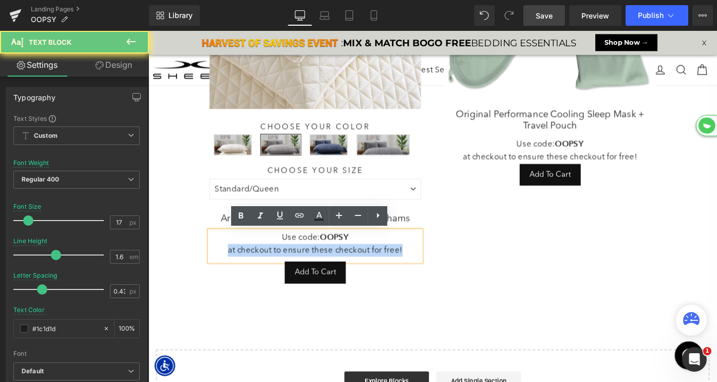
click at [271, 264] on p "at checkout to ensure these checkout for free!" at bounding box center [330, 271] width 231 height 14
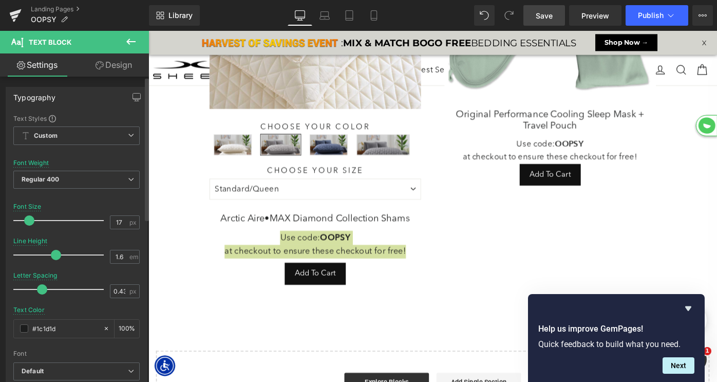
click at [28, 222] on span at bounding box center [29, 220] width 10 height 10
drag, startPoint x: 51, startPoint y: 256, endPoint x: 44, endPoint y: 256, distance: 7.7
click at [44, 256] on span at bounding box center [49, 255] width 10 height 10
click at [128, 44] on icon at bounding box center [131, 41] width 12 height 12
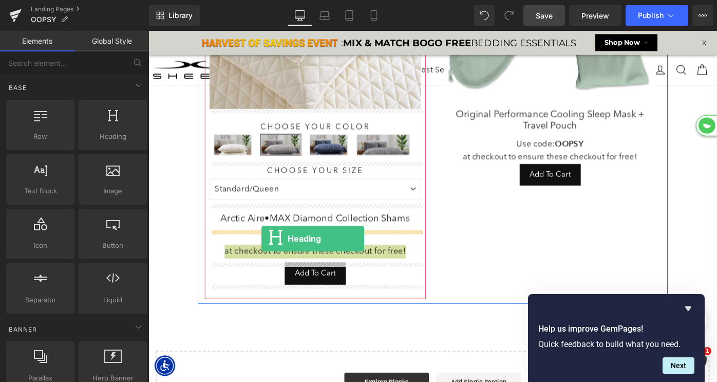
drag, startPoint x: 259, startPoint y: 164, endPoint x: 272, endPoint y: 257, distance: 93.9
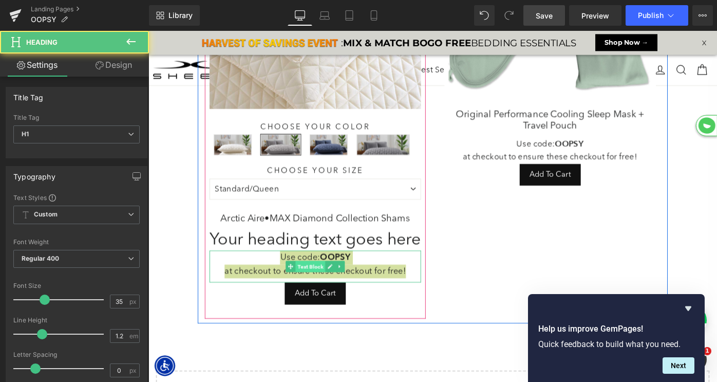
click at [330, 294] on span "Text Block" at bounding box center [325, 288] width 32 height 12
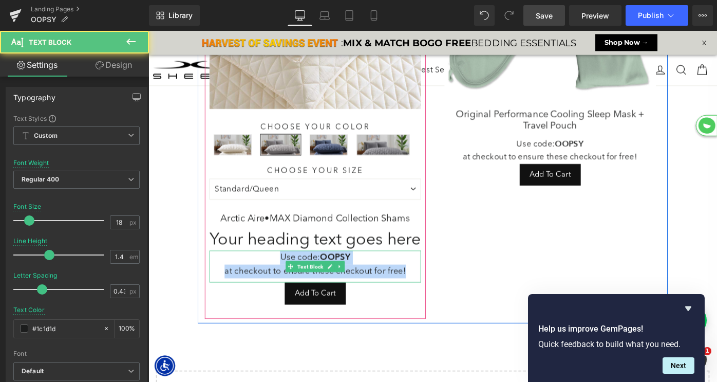
click at [290, 286] on p "Use code: OOPSY" at bounding box center [330, 278] width 231 height 15
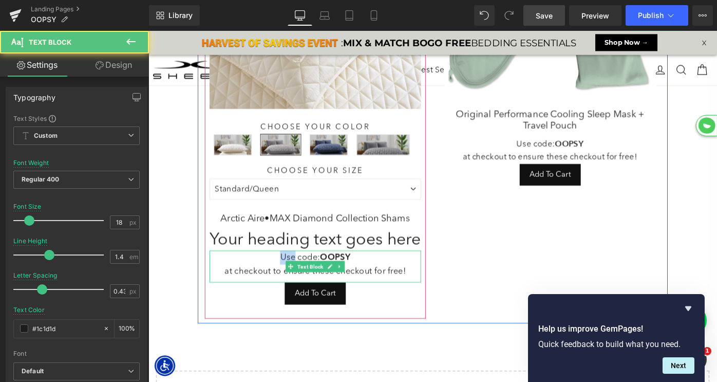
click at [290, 286] on p "Use code: OOPSY" at bounding box center [330, 278] width 231 height 15
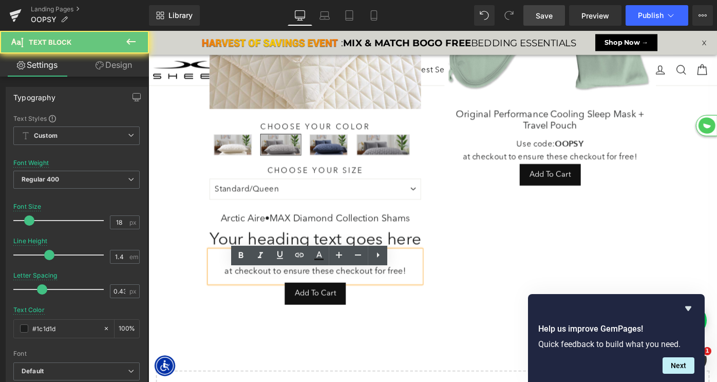
click at [290, 286] on p "Use code: OOPSY" at bounding box center [330, 278] width 231 height 15
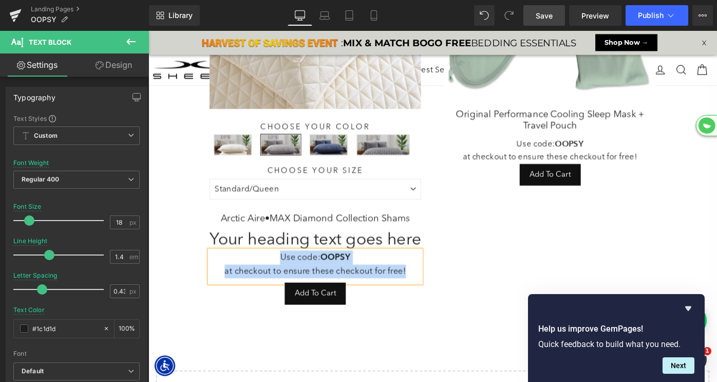
copy div "Use code: OOPSY at checkout to ensure these checkout for free!"
click at [287, 264] on h1 "Your heading text goes here" at bounding box center [330, 260] width 231 height 22
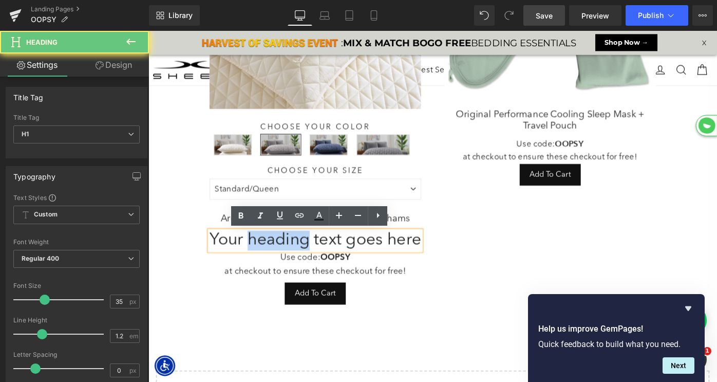
click at [287, 264] on h1 "Your heading text goes here" at bounding box center [330, 260] width 231 height 22
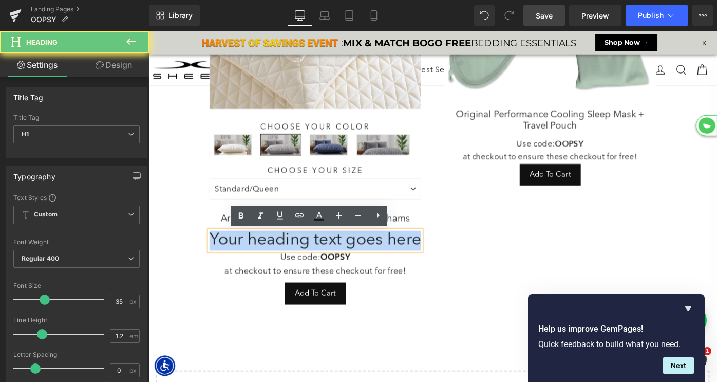
click at [287, 264] on h1 "Your heading text goes here" at bounding box center [330, 260] width 231 height 22
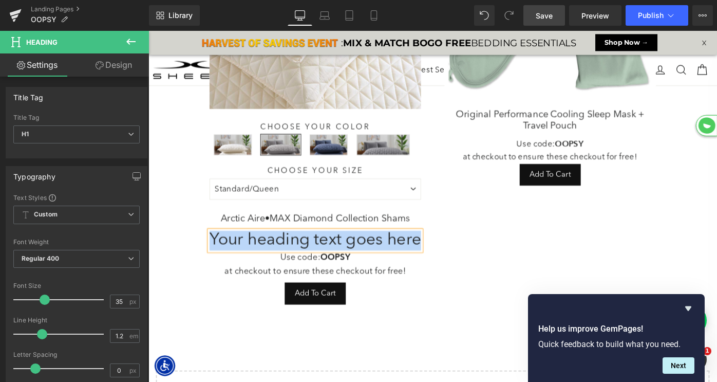
paste div
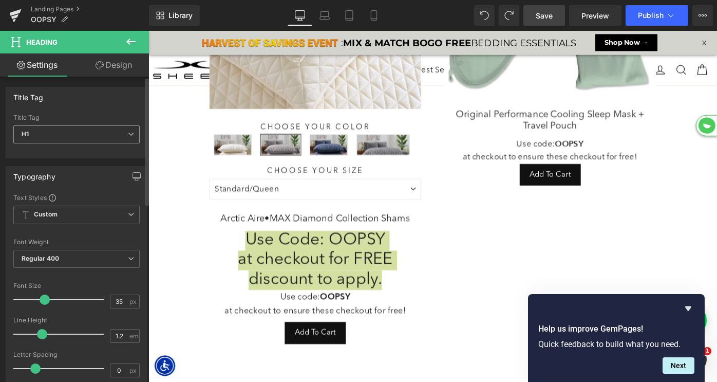
click at [90, 133] on span "H1" at bounding box center [76, 134] width 126 height 18
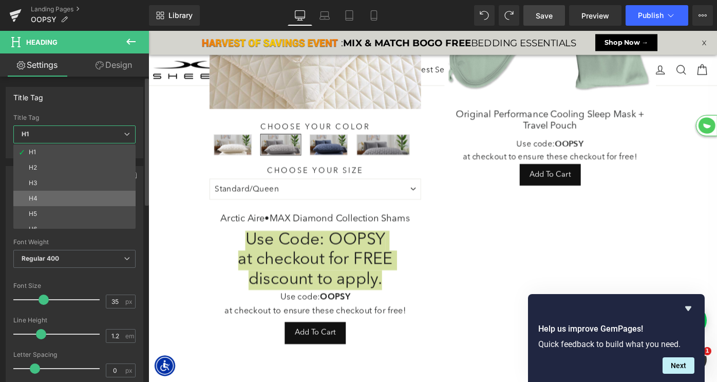
scroll to position [8, 0]
click at [73, 188] on li "H4" at bounding box center [76, 189] width 127 height 15
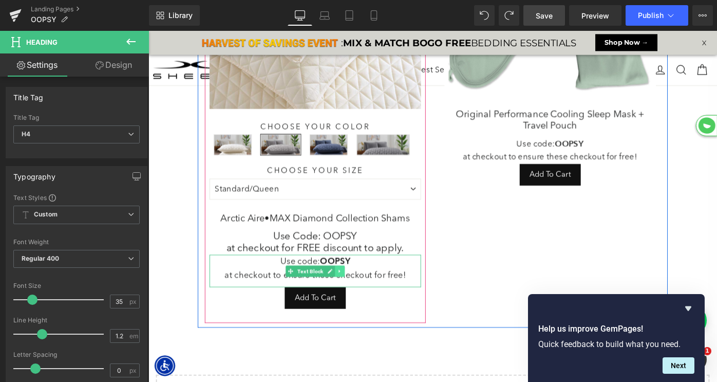
click at [358, 293] on icon at bounding box center [358, 293] width 2 height 4
click at [365, 291] on icon at bounding box center [363, 293] width 6 height 6
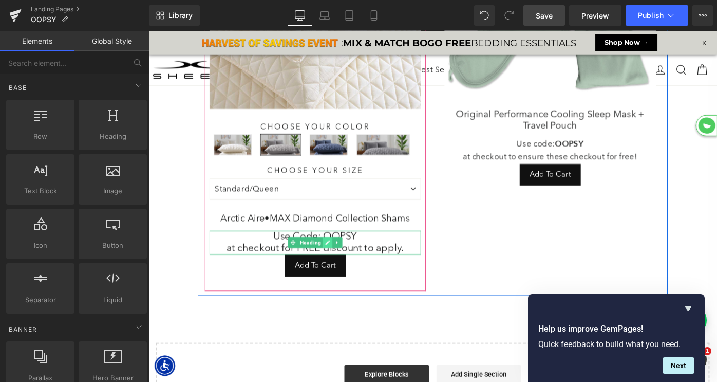
click at [343, 256] on link at bounding box center [344, 262] width 11 height 12
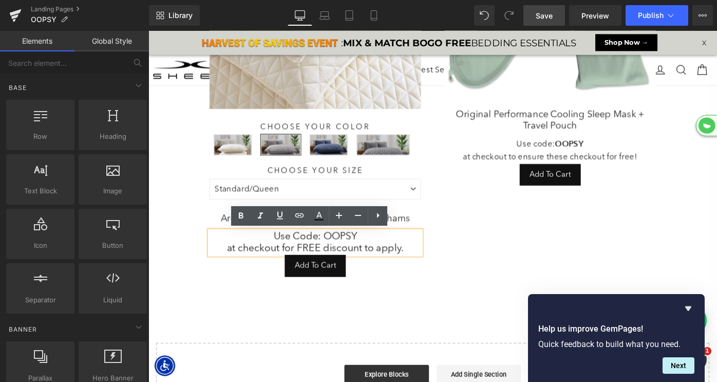
click at [377, 257] on h4 "Use Code: OOPSY at checkout for FREE discount to apply." at bounding box center [330, 262] width 231 height 26
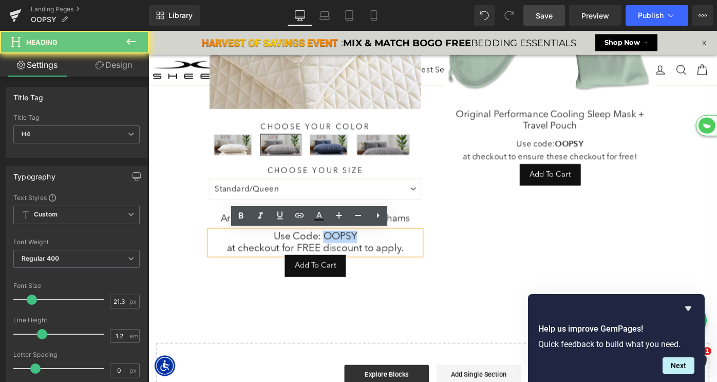
drag, startPoint x: 341, startPoint y: 254, endPoint x: 426, endPoint y: 255, distance: 85.3
click at [426, 255] on h4 "Use Code: OOPSY at checkout for FREE discount to apply." at bounding box center [330, 262] width 231 height 26
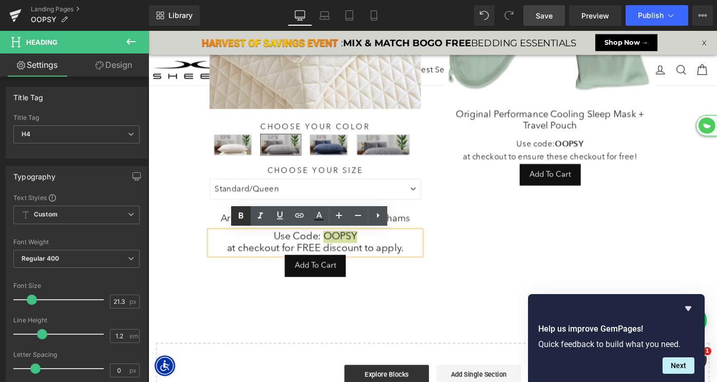
click at [241, 215] on icon at bounding box center [241, 216] width 5 height 6
click at [480, 266] on div "Use Code: OOPSY (P) Image Original Performance Cooling Sleep Mask + Travel Pouc…" at bounding box center [587, 125] width 257 height 382
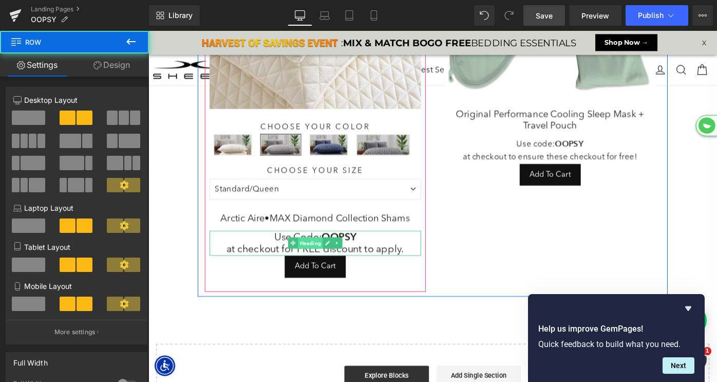
click at [332, 266] on span "Heading" at bounding box center [325, 262] width 27 height 12
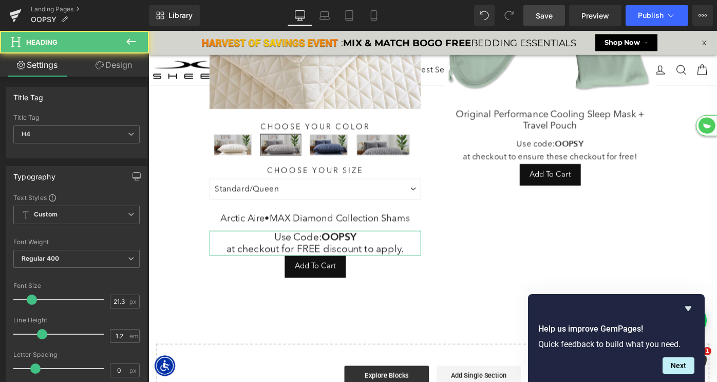
click at [117, 57] on link "Design" at bounding box center [114, 64] width 74 height 23
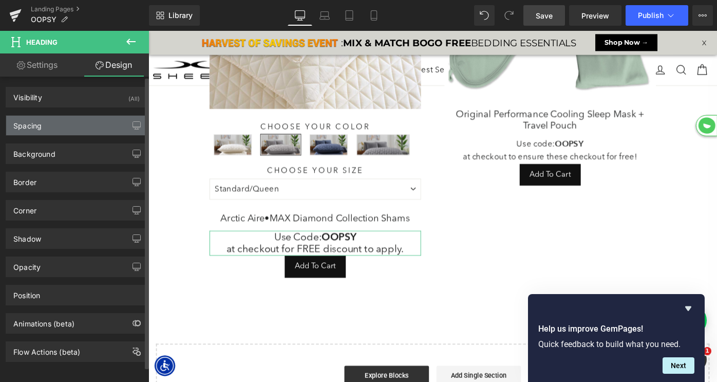
click at [75, 123] on div "Spacing" at bounding box center [76, 126] width 141 height 20
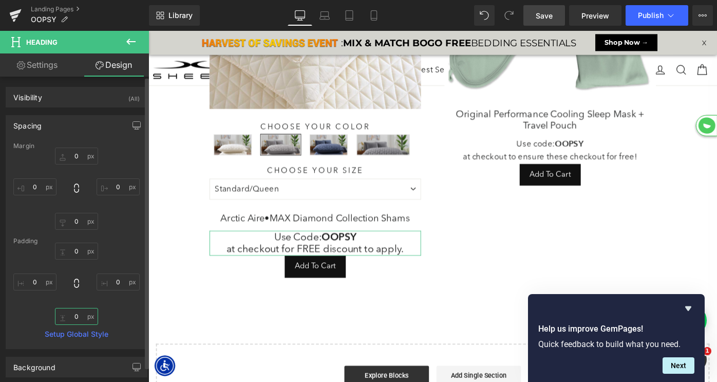
click at [68, 314] on input "0" at bounding box center [76, 316] width 43 height 17
type input "10"
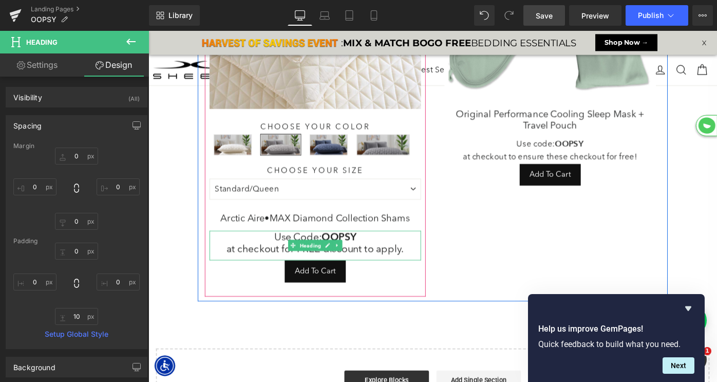
click at [371, 254] on strong "OOPSY" at bounding box center [357, 255] width 38 height 13
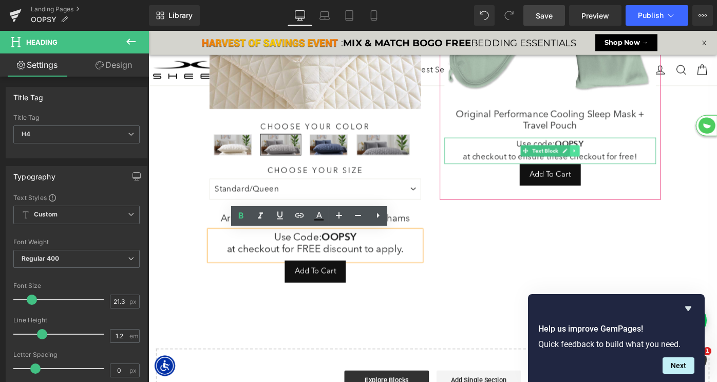
click at [612, 162] on icon at bounding box center [615, 162] width 6 height 6
click at [621, 161] on icon at bounding box center [620, 162] width 6 height 6
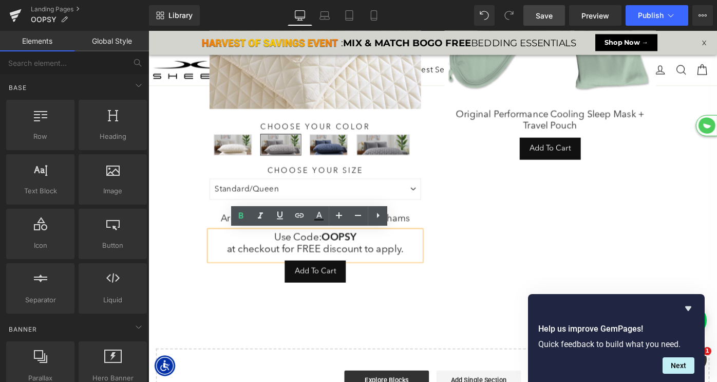
scroll to position [0, 0]
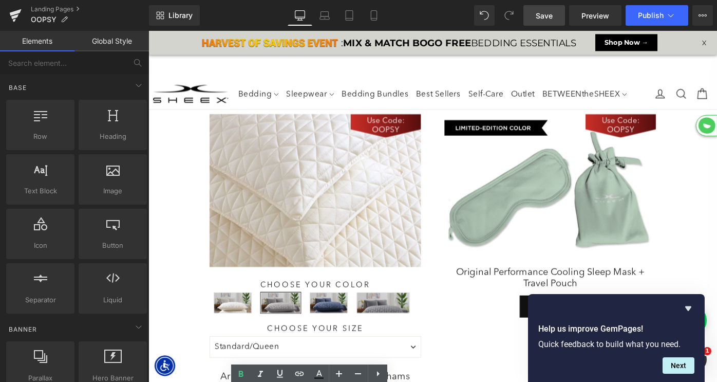
click at [335, 190] on img at bounding box center [330, 205] width 231 height 167
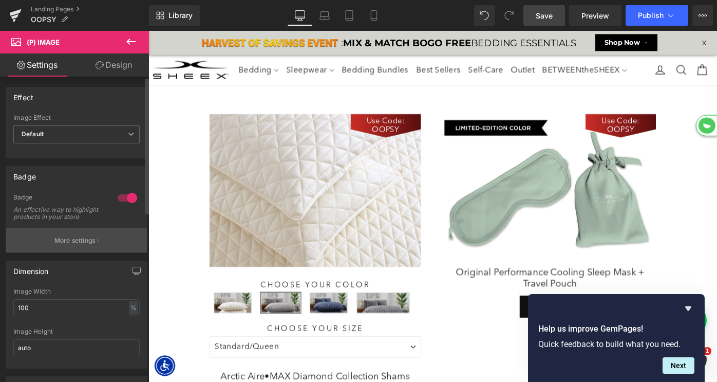
click at [83, 244] on p "More settings" at bounding box center [74, 240] width 41 height 9
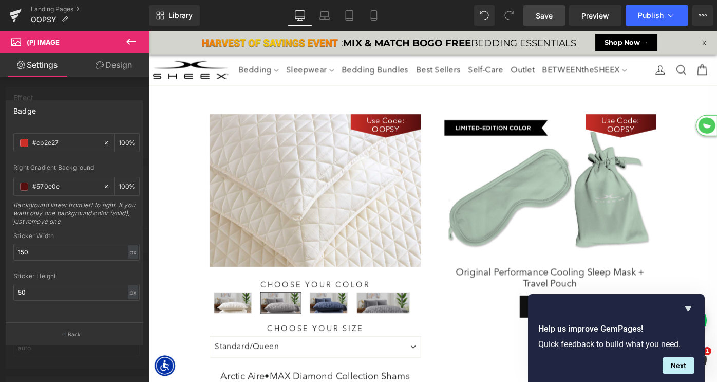
scroll to position [501, 0]
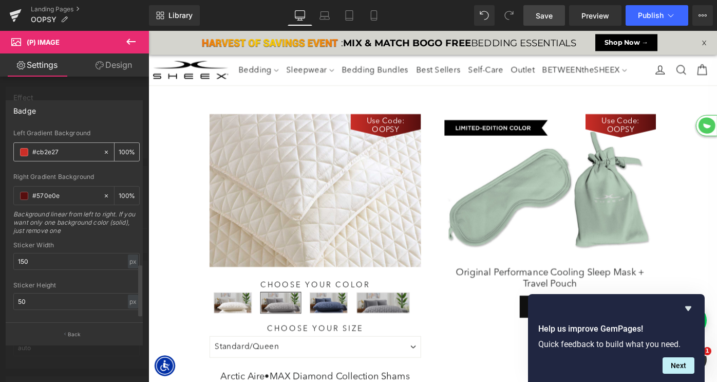
click at [124, 152] on div "100 %" at bounding box center [127, 152] width 25 height 18
click at [61, 152] on input "#cb2e27" at bounding box center [65, 151] width 66 height 11
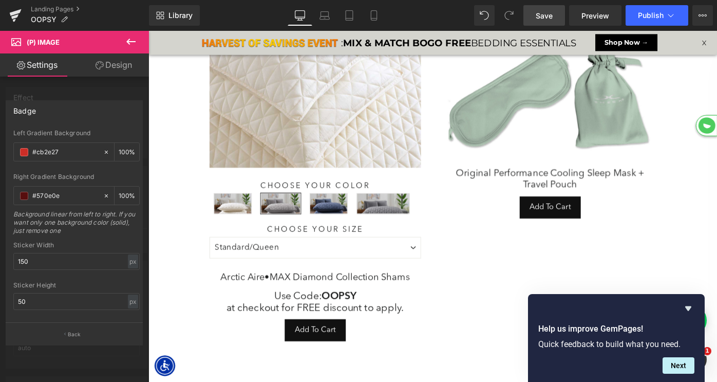
scroll to position [138, 0]
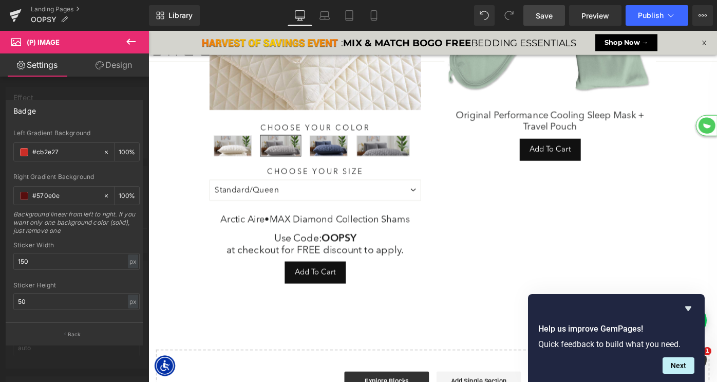
click at [343, 257] on body "One or more of the items in your cart is a recurring or deferred purchase. By c…" at bounding box center [459, 366] width 622 height 895
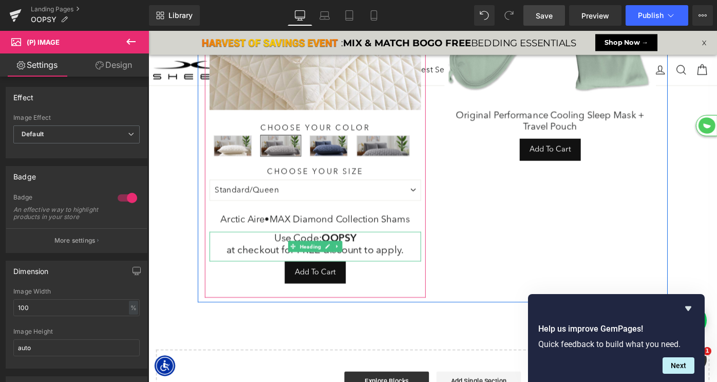
click at [343, 254] on strong "OOPSY" at bounding box center [357, 256] width 38 height 13
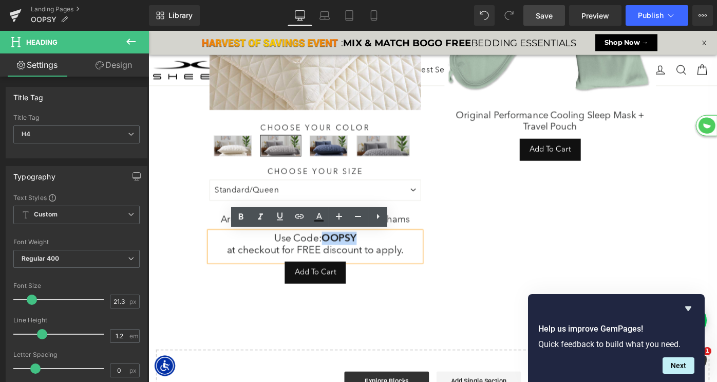
drag, startPoint x: 339, startPoint y: 256, endPoint x: 391, endPoint y: 255, distance: 52.4
click at [391, 255] on h4 "Use Code: OOPSY at checkout for FREE discount to apply." at bounding box center [330, 263] width 231 height 27
click at [310, 215] on link at bounding box center [319, 217] width 20 height 20
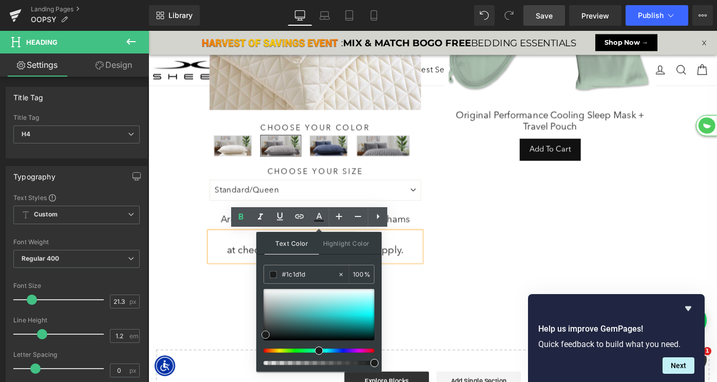
click at [301, 302] on div at bounding box center [319, 314] width 111 height 51
click at [294, 276] on input "#1c1d1d" at bounding box center [309, 274] width 55 height 11
click at [294, 276] on input "#a5d3d3" at bounding box center [309, 274] width 55 height 11
paste input "cb2e27"
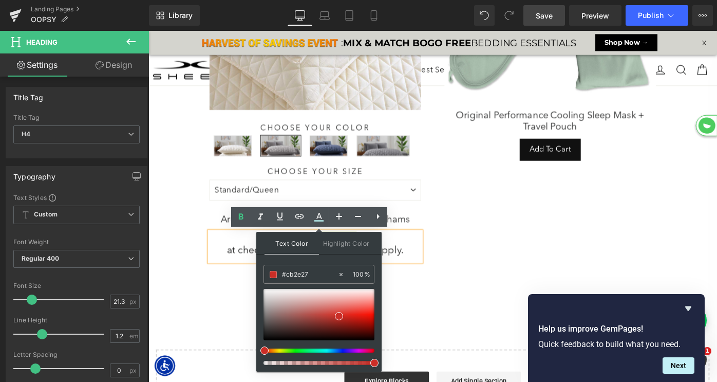
type input "#cb2e27"
click at [340, 316] on span at bounding box center [339, 316] width 8 height 8
click at [423, 268] on h4 "Use Code: OOPSY at checkout for FREE discount to apply." at bounding box center [330, 263] width 231 height 27
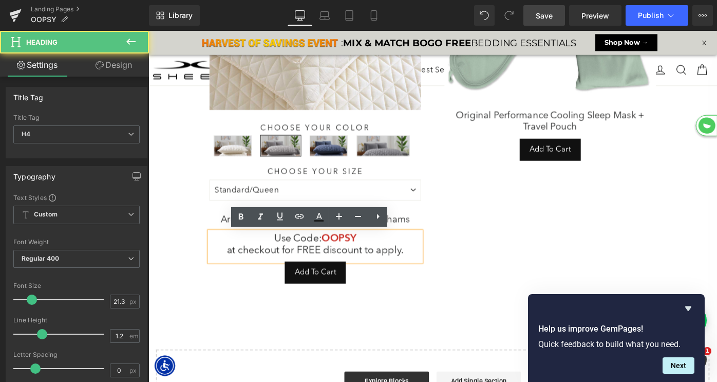
click at [486, 264] on div "Use Code: OOPSY (P) Image Original Performance Cooling Sleep Mask + Travel Pouc…" at bounding box center [587, 128] width 257 height 387
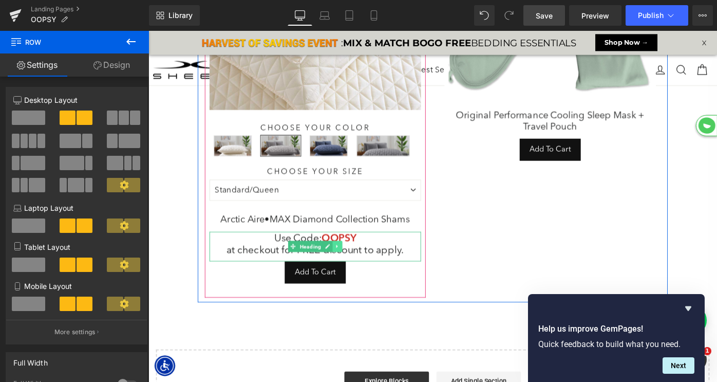
click at [353, 269] on icon at bounding box center [355, 266] width 6 height 6
click at [347, 266] on icon at bounding box center [350, 267] width 6 height 6
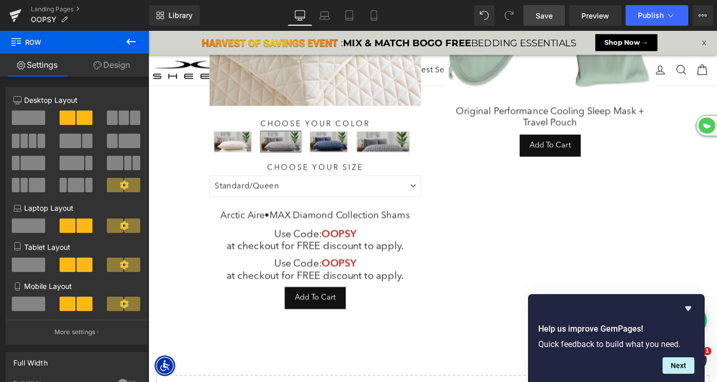
scroll to position [129, 0]
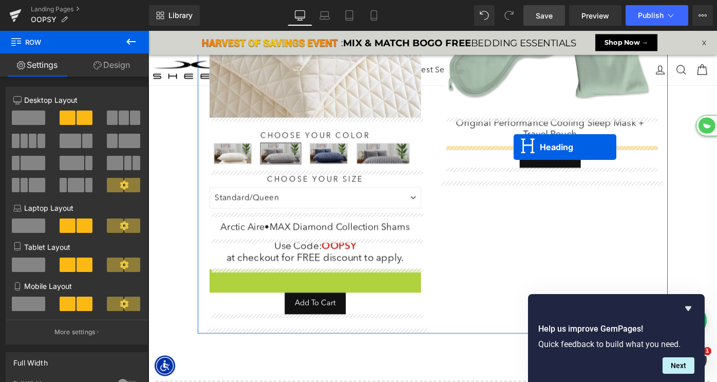
drag, startPoint x: 308, startPoint y: 307, endPoint x: 548, endPoint y: 158, distance: 282.0
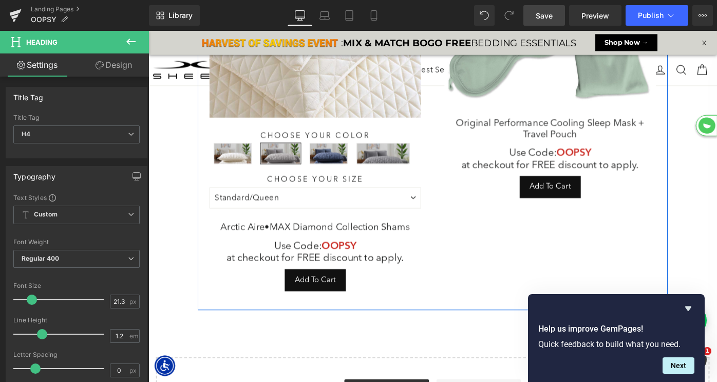
click at [508, 295] on div "Use Code: OOPSY (P) Image Original Performance Cooling Sleep Mask + Travel Pouc…" at bounding box center [587, 136] width 257 height 387
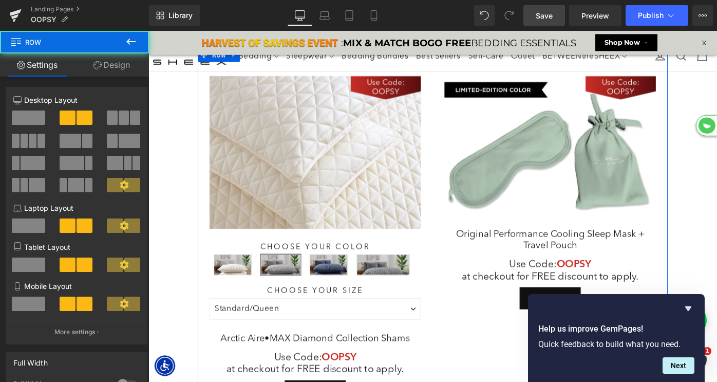
scroll to position [0, 0]
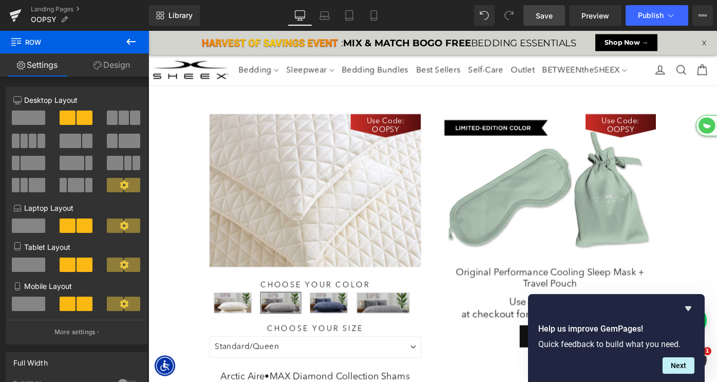
click at [542, 8] on link "Save" at bounding box center [544, 15] width 42 height 21
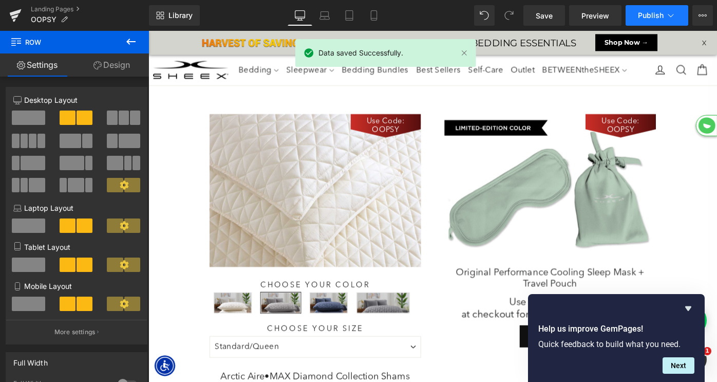
click at [645, 14] on span "Publish" at bounding box center [651, 15] width 26 height 8
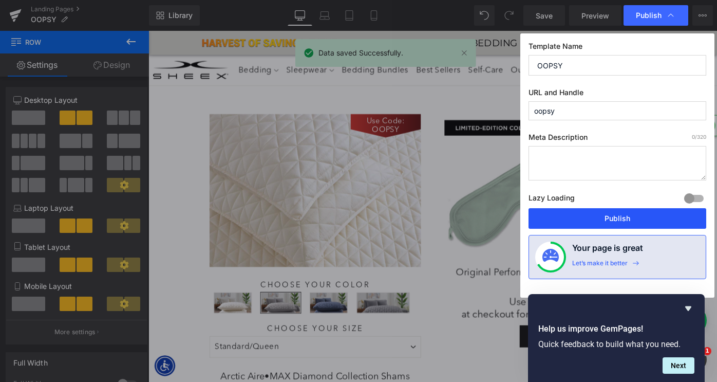
click at [590, 219] on button "Publish" at bounding box center [618, 218] width 178 height 21
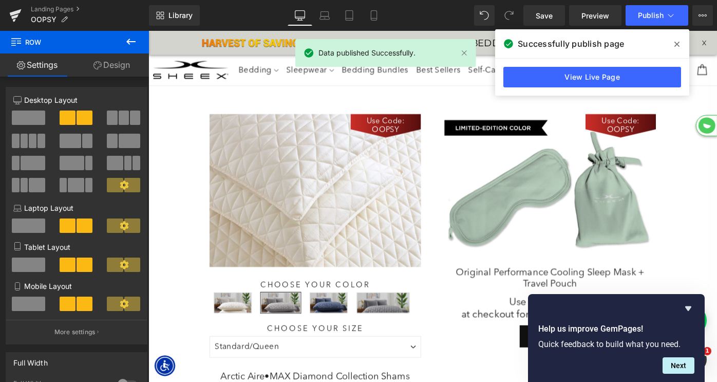
click at [128, 40] on icon at bounding box center [130, 42] width 9 height 6
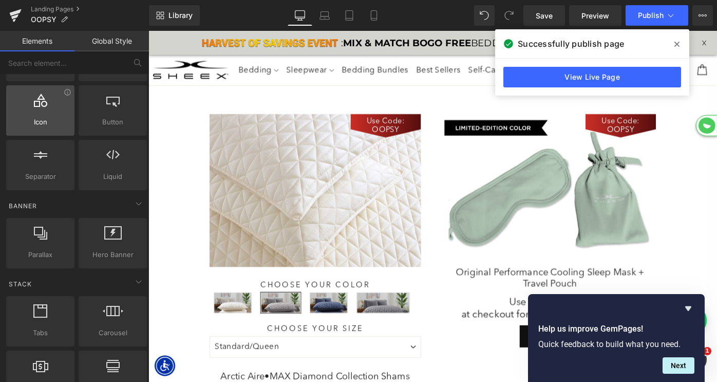
scroll to position [124, 0]
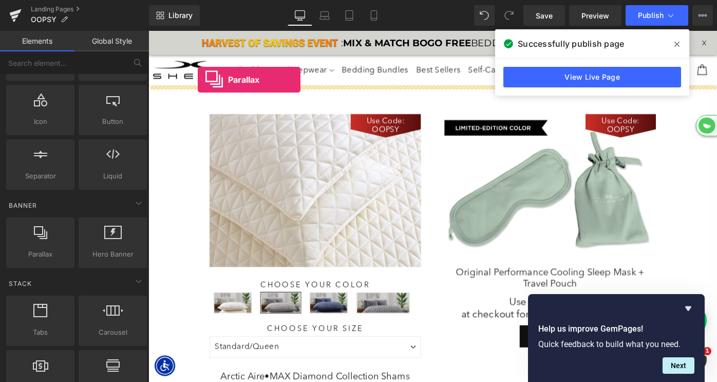
drag, startPoint x: 196, startPoint y: 288, endPoint x: 202, endPoint y: 84, distance: 204.0
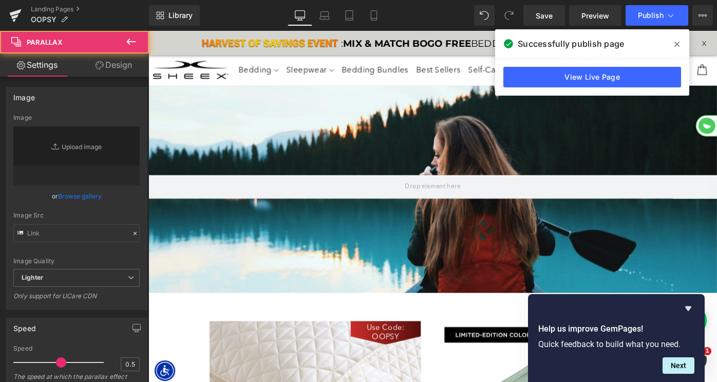
scroll to position [1154, 622]
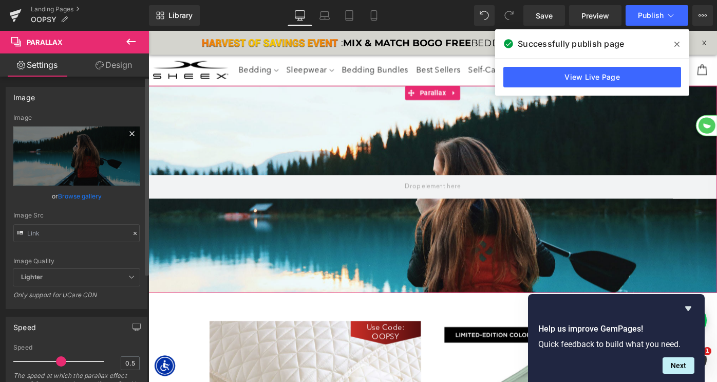
click at [126, 133] on icon at bounding box center [132, 133] width 12 height 12
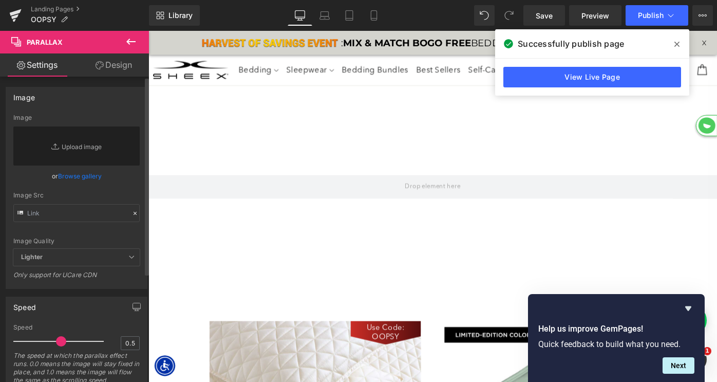
click at [75, 177] on link "Browse gallery" at bounding box center [80, 176] width 44 height 18
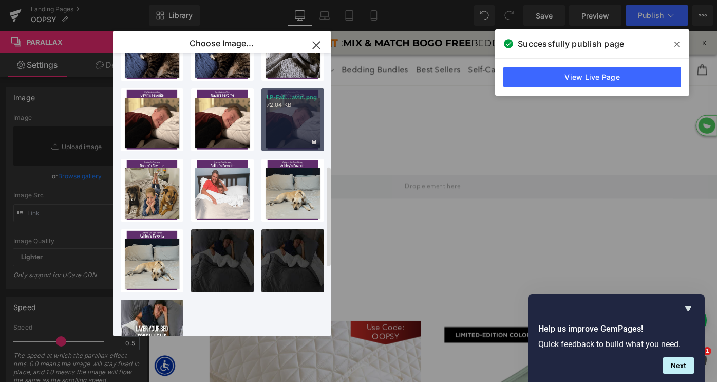
scroll to position [296, 0]
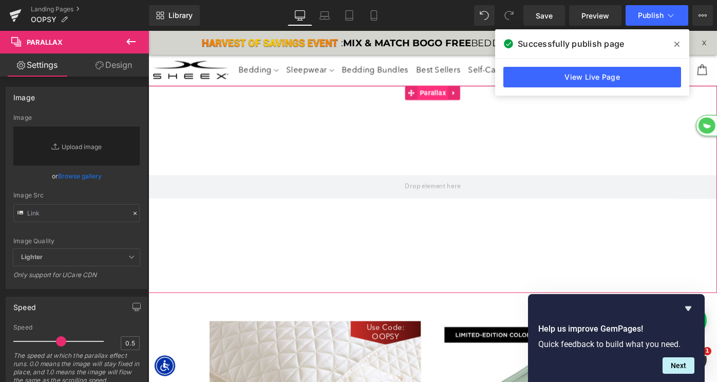
click at [454, 102] on span "Parallax" at bounding box center [458, 98] width 33 height 15
click at [91, 151] on link "Replace Image" at bounding box center [76, 145] width 126 height 39
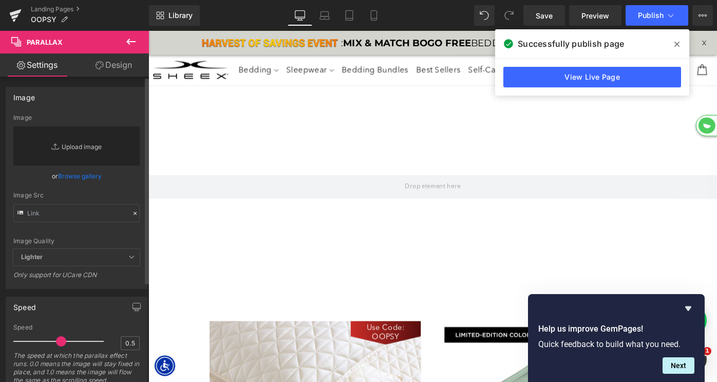
type input "C:\fakepath\Collection-Image-Bundles.jpg"
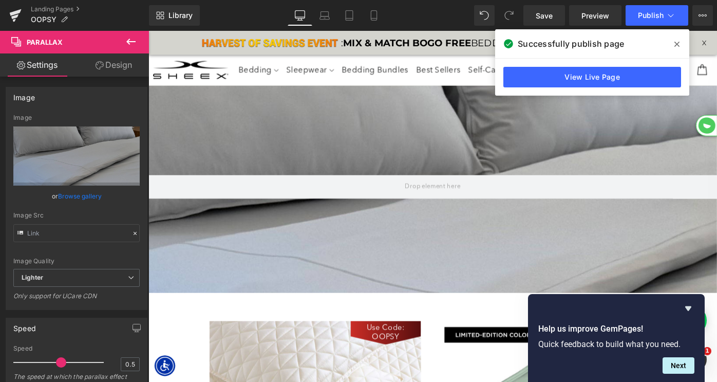
click at [129, 41] on icon at bounding box center [130, 42] width 9 height 6
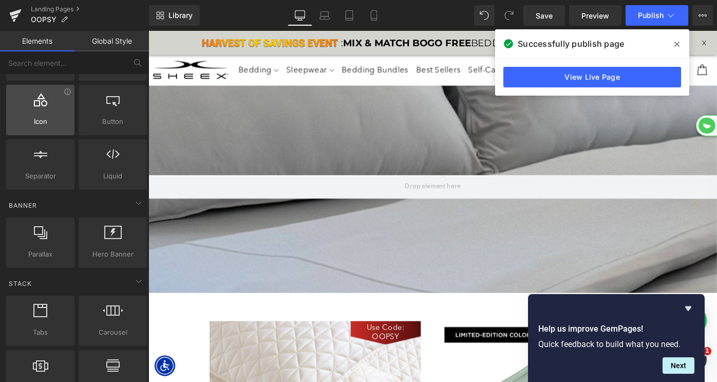
scroll to position [0, 0]
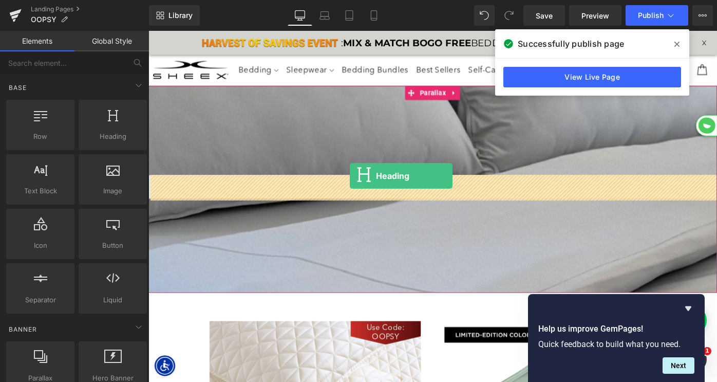
drag, startPoint x: 251, startPoint y: 156, endPoint x: 368, endPoint y: 189, distance: 121.7
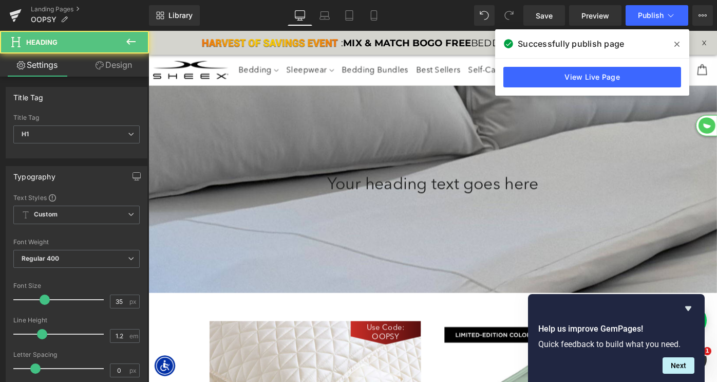
scroll to position [1154, 622]
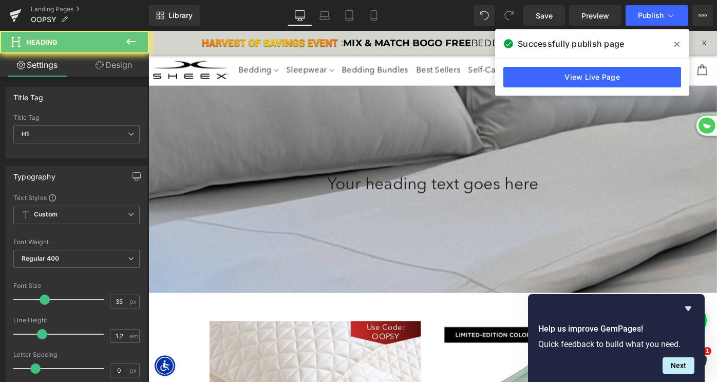
click at [371, 197] on h1 "Your heading text goes here" at bounding box center [459, 200] width 622 height 22
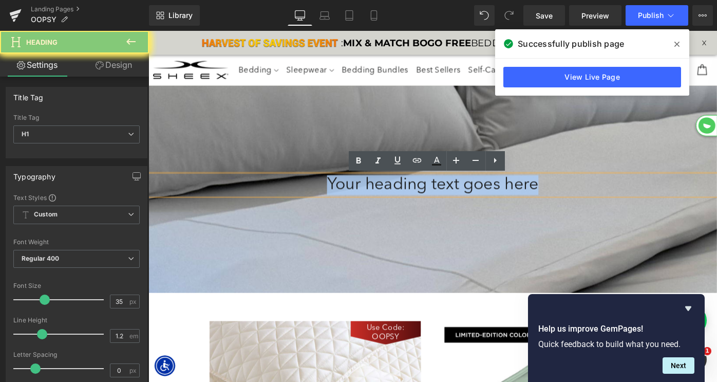
click at [371, 197] on h1 "Your heading text goes here" at bounding box center [459, 200] width 622 height 22
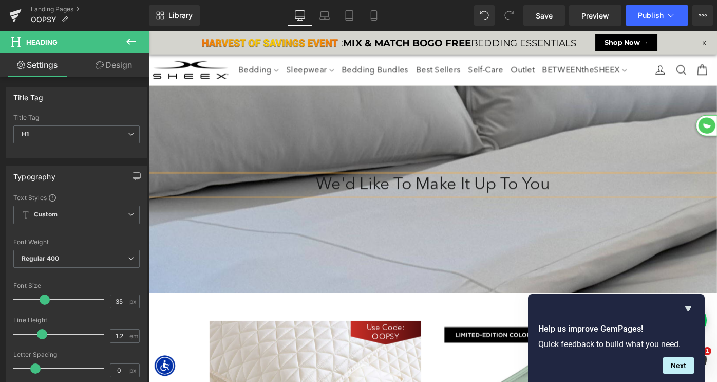
click at [470, 122] on div at bounding box center [459, 228] width 622 height 383
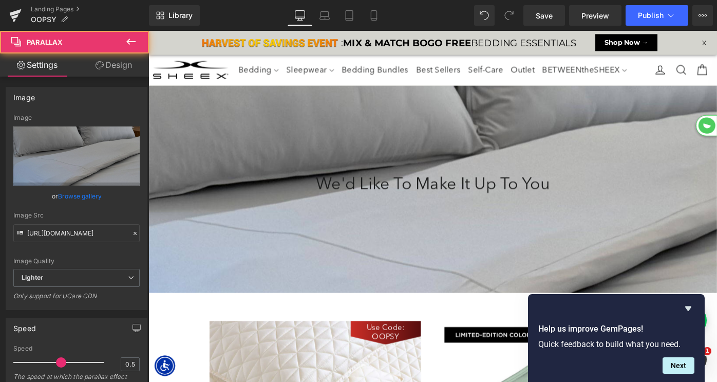
click at [443, 108] on div at bounding box center [459, 228] width 622 height 383
click at [455, 100] on span "Parallax" at bounding box center [458, 98] width 33 height 15
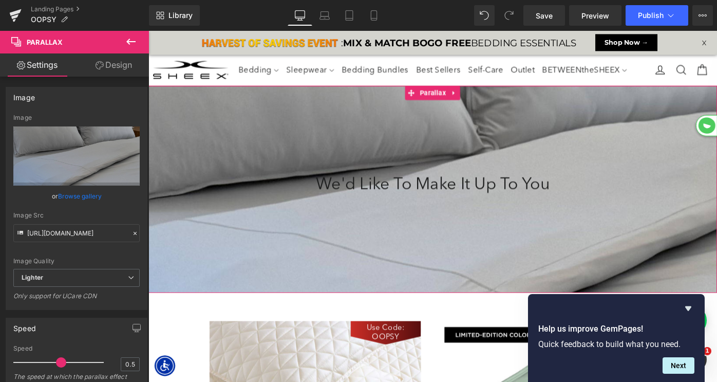
click at [115, 61] on link "Design" at bounding box center [114, 64] width 74 height 23
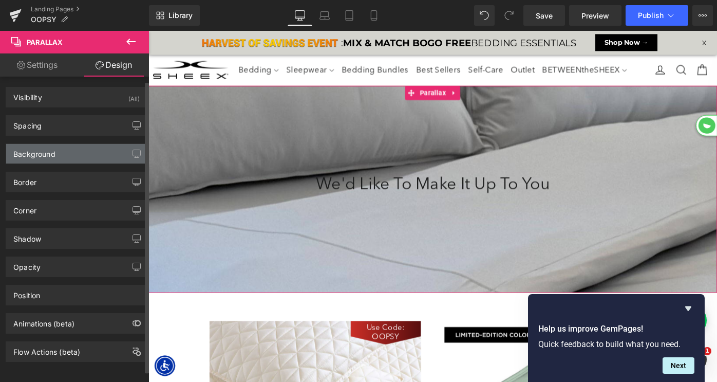
scroll to position [4, 0]
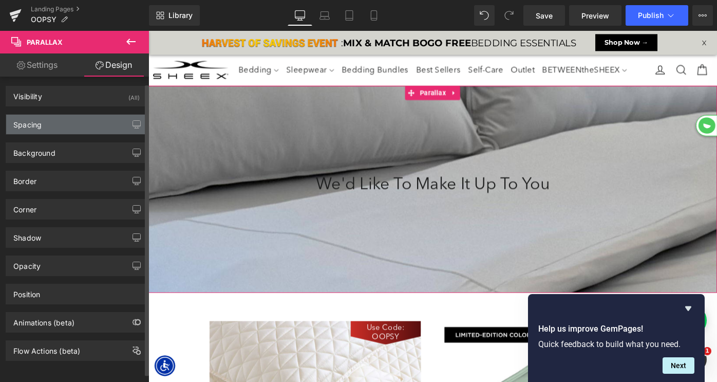
click at [86, 126] on div "Spacing" at bounding box center [76, 125] width 141 height 20
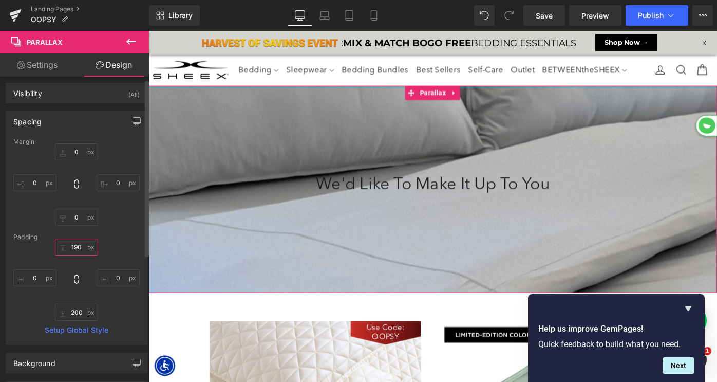
click at [75, 246] on input "190" at bounding box center [76, 246] width 43 height 17
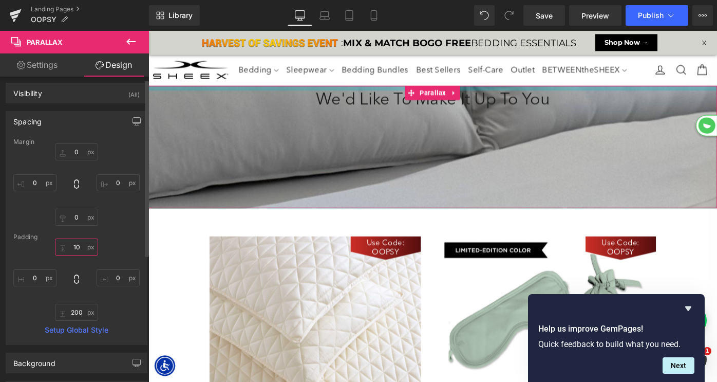
type input "1"
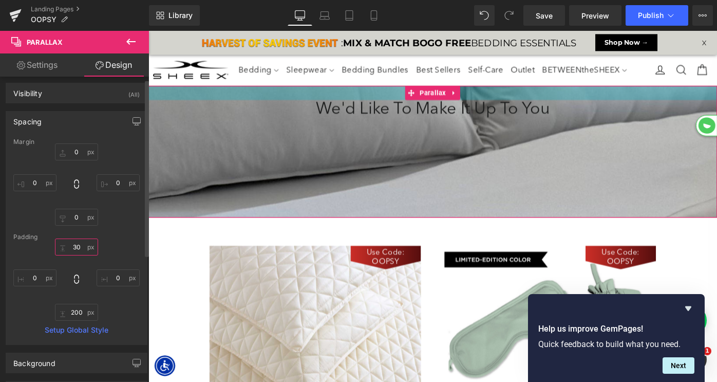
scroll to position [5, 5]
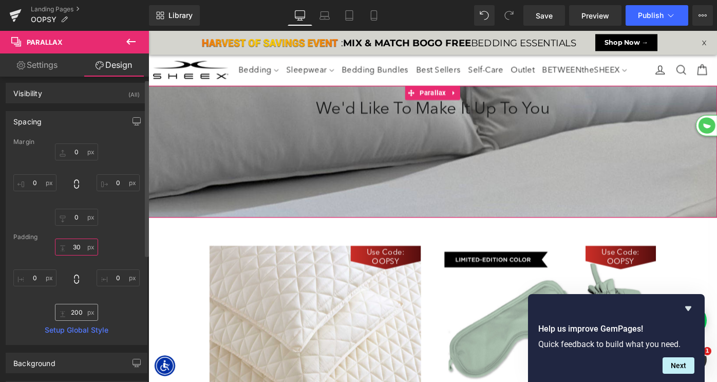
type input "30"
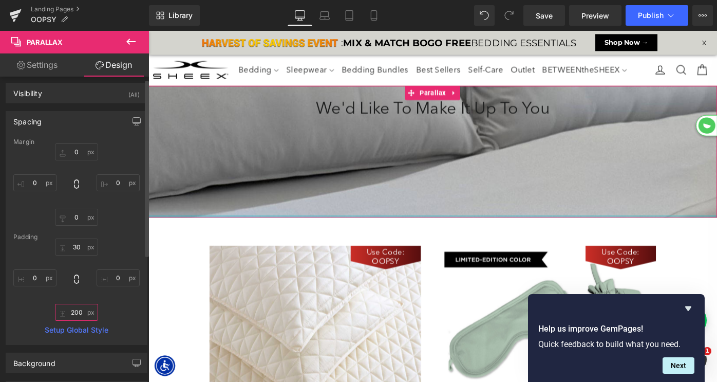
click at [74, 313] on input "200" at bounding box center [76, 312] width 43 height 17
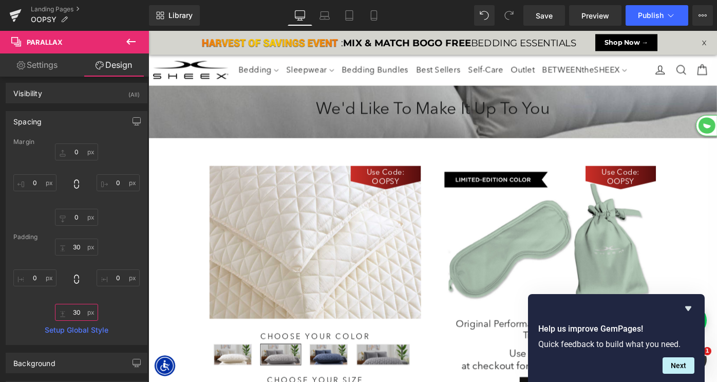
type input "30"
click at [390, 113] on h1 "We'd Like To Make It Up To You" at bounding box center [459, 117] width 622 height 22
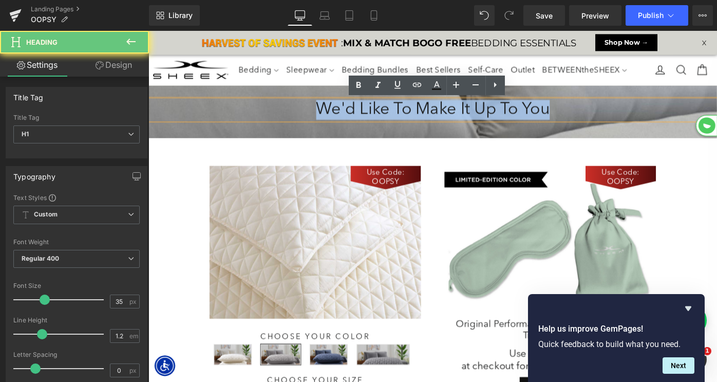
click at [390, 113] on h1 "We'd Like To Make It Up To You" at bounding box center [459, 117] width 622 height 22
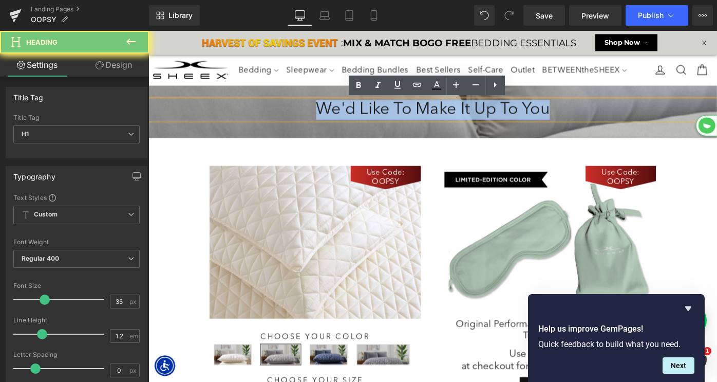
click at [390, 113] on h1 "We'd Like To Make It Up To You" at bounding box center [459, 117] width 622 height 22
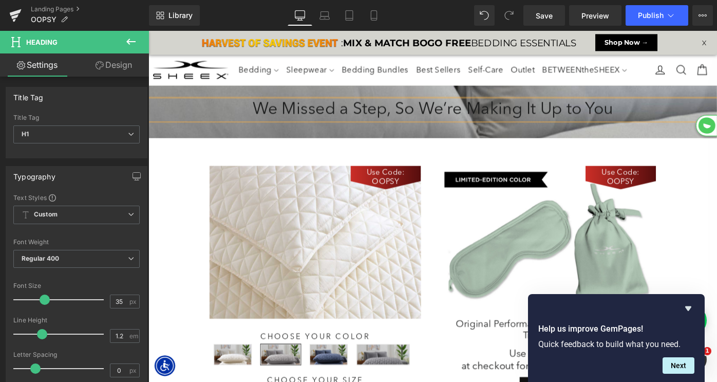
click at [303, 115] on h1 "We Missed a Step, So We’re Making It Up to You" at bounding box center [459, 117] width 622 height 22
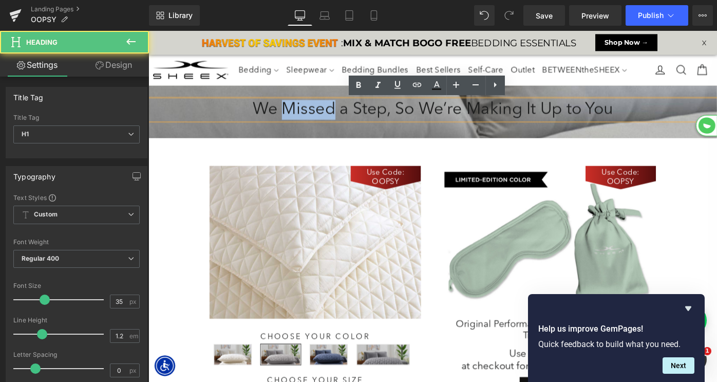
click at [303, 115] on h1 "We Missed a Step, So We’re Making It Up to You" at bounding box center [459, 117] width 622 height 22
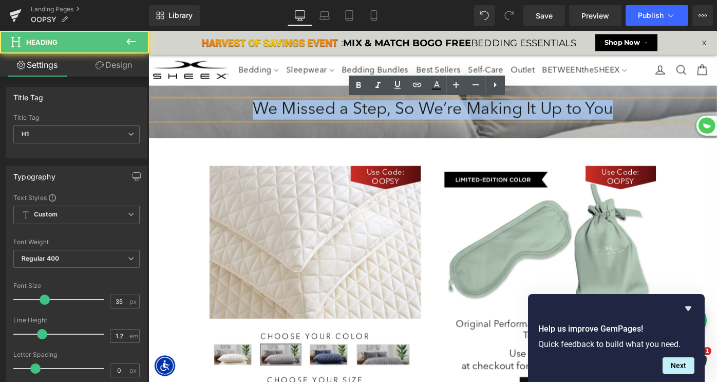
click at [303, 115] on h1 "We Missed a Step, So We’re Making It Up to You" at bounding box center [459, 117] width 622 height 22
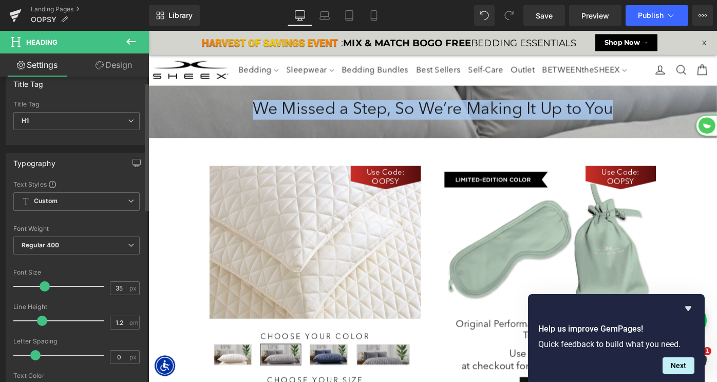
scroll to position [236, 0]
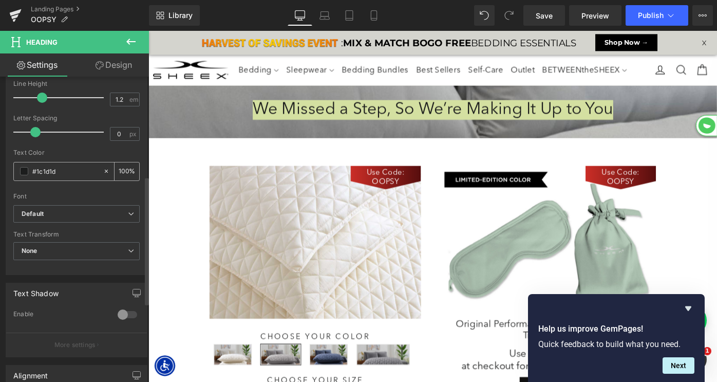
click at [23, 170] on span at bounding box center [24, 171] width 8 height 8
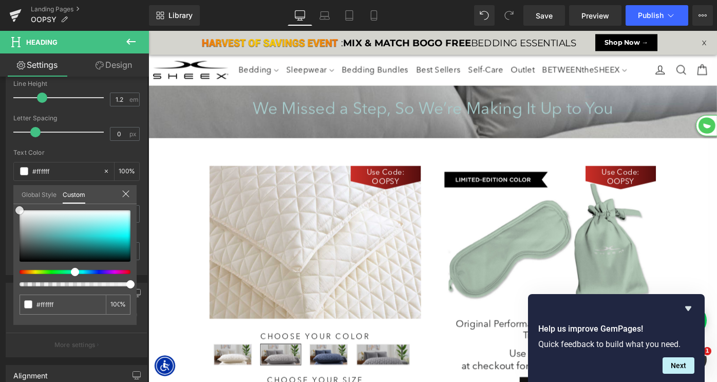
drag, startPoint x: 50, startPoint y: 224, endPoint x: -4, endPoint y: 166, distance: 78.5
click at [0, 166] on html "Parallax You are previewing how the will restyle your page. You can not edit El…" at bounding box center [358, 191] width 717 height 382
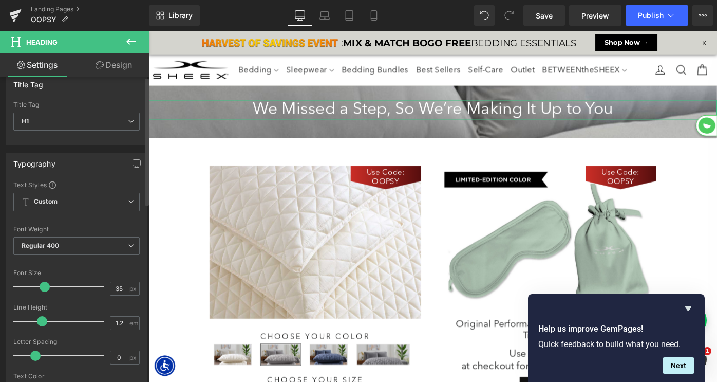
scroll to position [0, 0]
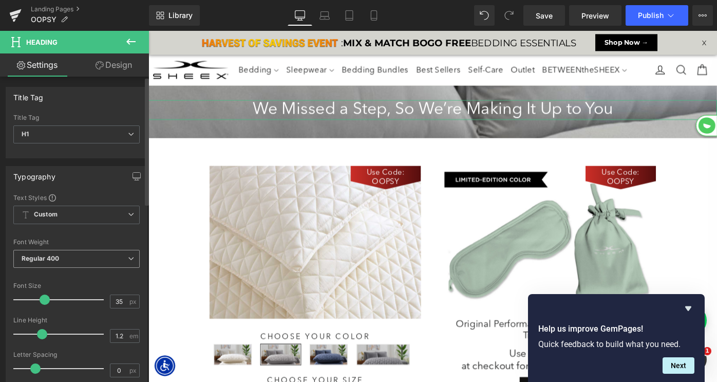
click at [115, 257] on span "Regular 400" at bounding box center [76, 259] width 126 height 18
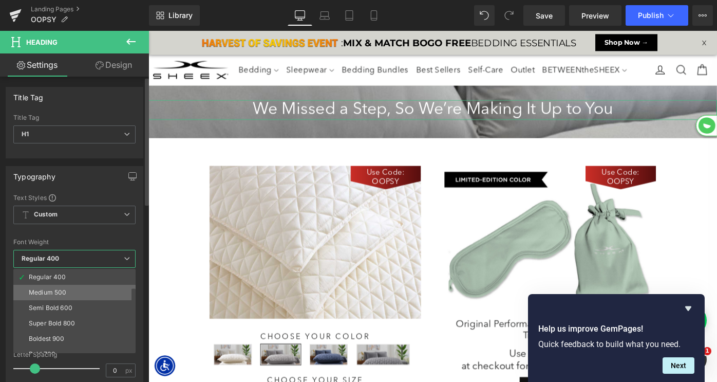
scroll to position [51, 0]
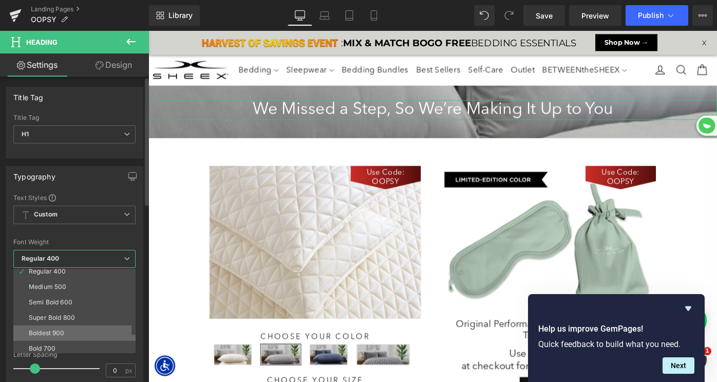
click at [83, 325] on li "Boldest 900" at bounding box center [76, 332] width 127 height 15
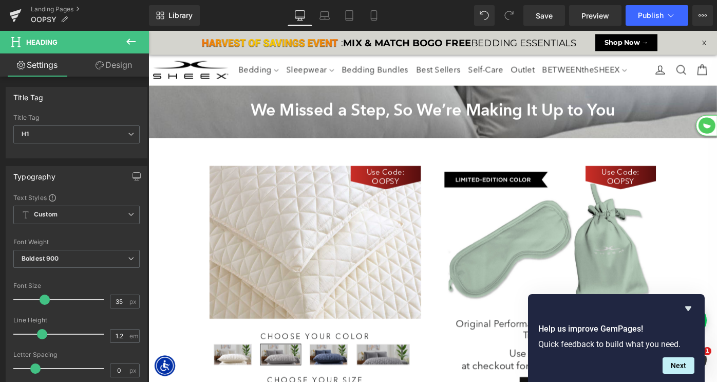
click at [129, 40] on icon at bounding box center [131, 41] width 12 height 12
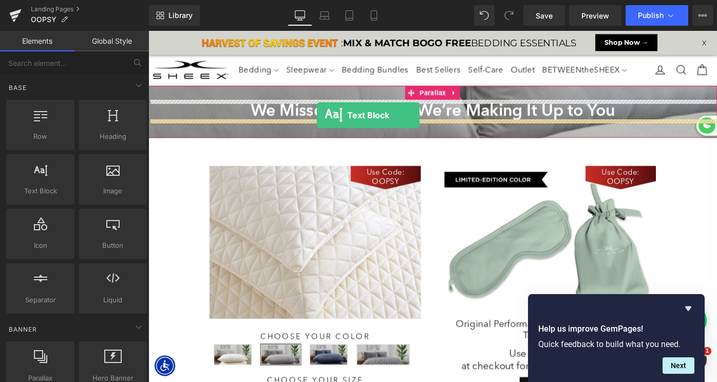
drag, startPoint x: 202, startPoint y: 208, endPoint x: 332, endPoint y: 123, distance: 155.4
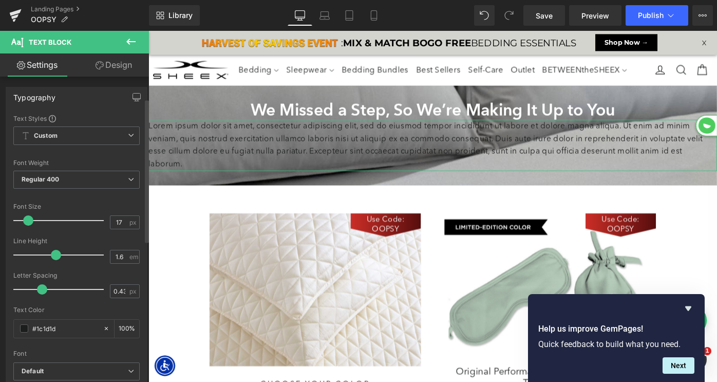
scroll to position [345, 0]
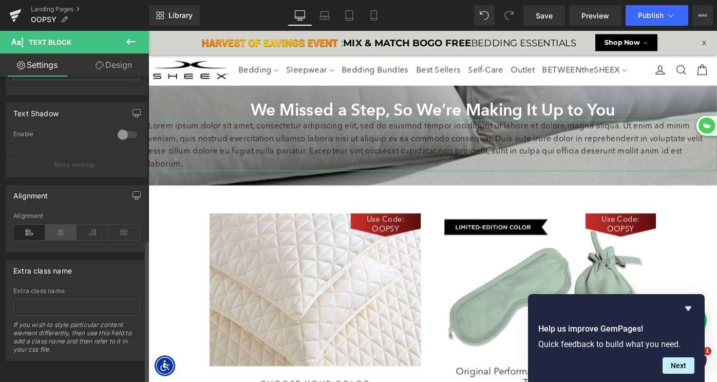
click at [57, 224] on icon at bounding box center [61, 231] width 32 height 15
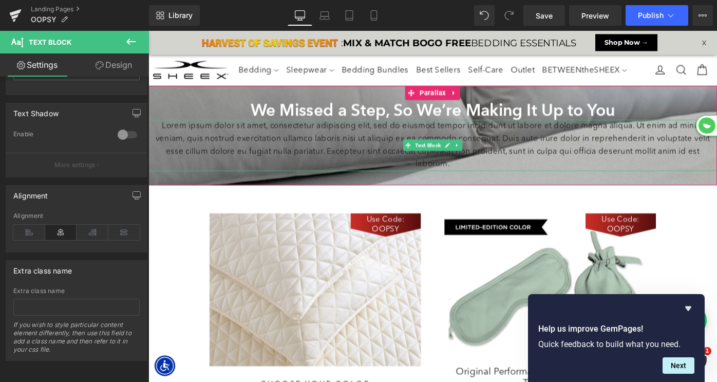
click at [319, 152] on p "Lorem ipsum dolor sit amet, consectetur adipiscing elit, sed do eiusmod tempor …" at bounding box center [459, 156] width 622 height 56
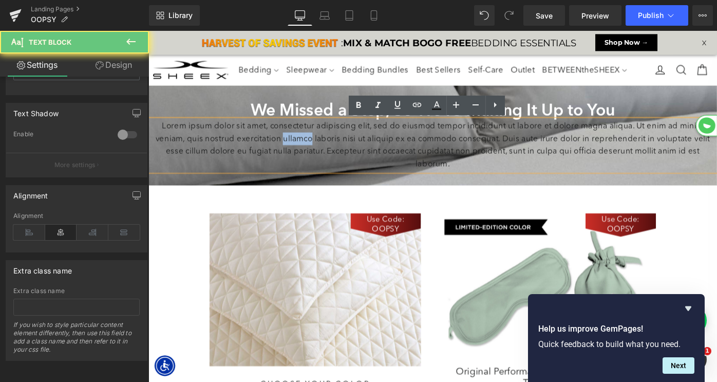
click at [319, 152] on p "Lorem ipsum dolor sit amet, consectetur adipiscing elit, sed do eiusmod tempor …" at bounding box center [459, 156] width 622 height 56
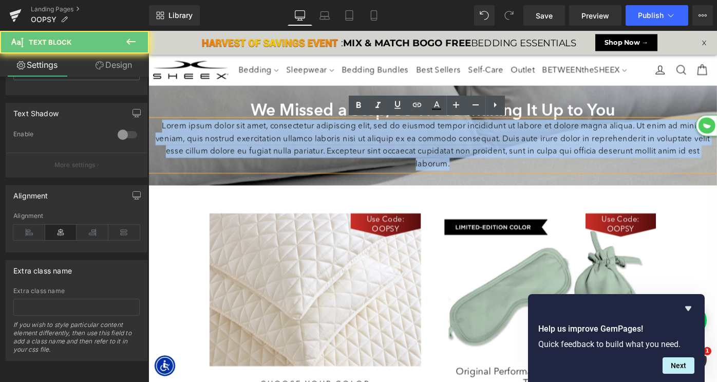
click at [319, 152] on p "Lorem ipsum dolor sit amet, consectetur adipiscing elit, sed do eiusmod tempor …" at bounding box center [459, 156] width 622 height 56
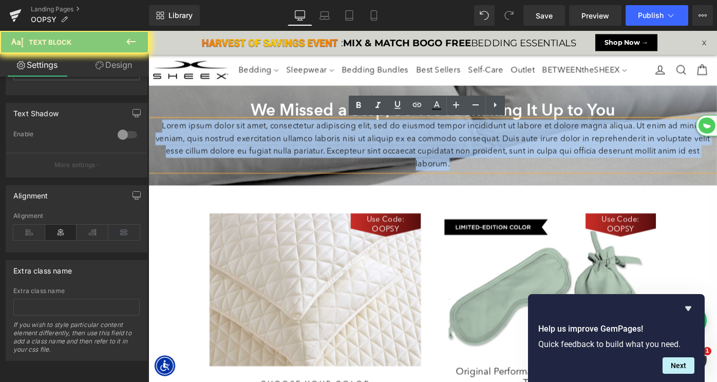
click at [319, 152] on p "Lorem ipsum dolor sit amet, consectetur adipiscing elit, sed do eiusmod tempor …" at bounding box center [459, 156] width 622 height 56
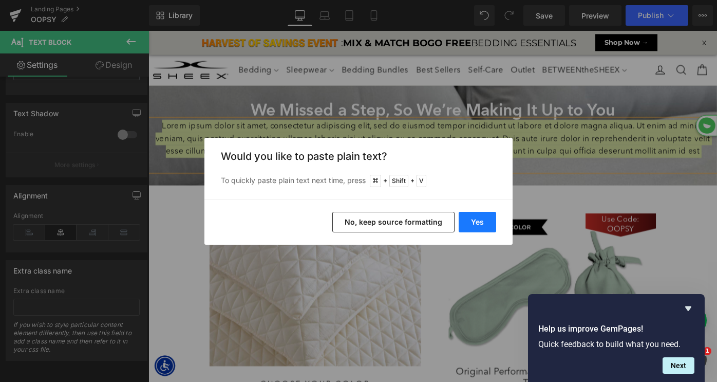
click at [486, 221] on button "Yes" at bounding box center [478, 222] width 38 height 21
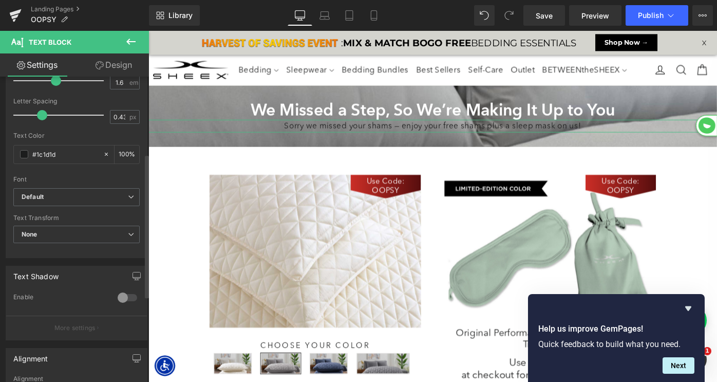
scroll to position [163, 0]
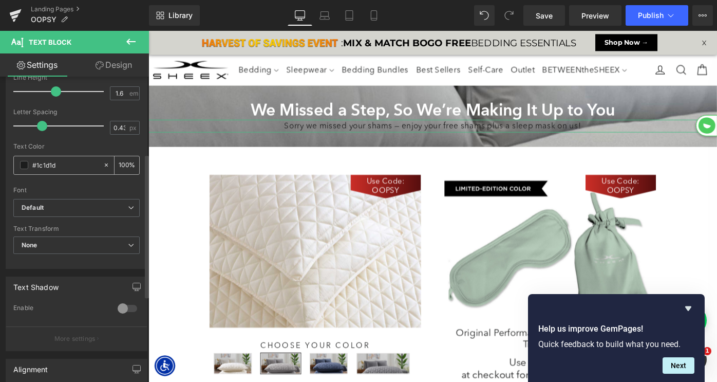
click at [21, 165] on span at bounding box center [24, 165] width 8 height 8
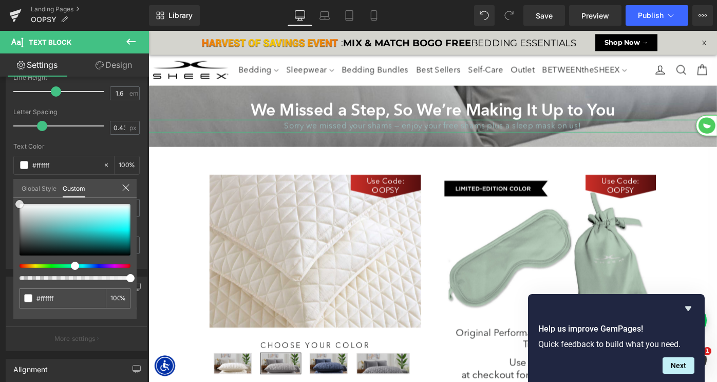
drag, startPoint x: 43, startPoint y: 223, endPoint x: -1, endPoint y: 152, distance: 83.4
click at [0, 152] on html "Text Block You are previewing how the will restyle your page. You can not edit …" at bounding box center [358, 191] width 717 height 382
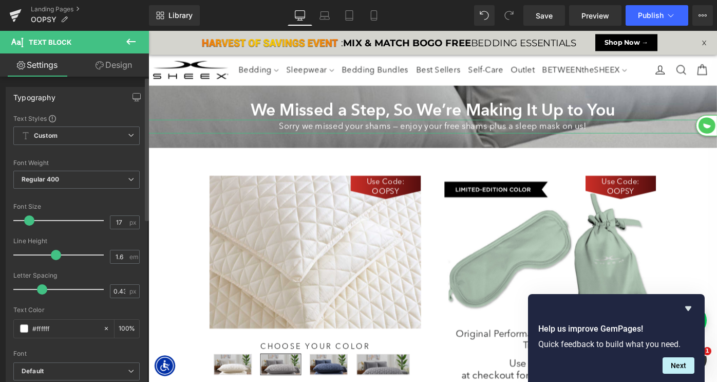
scroll to position [996, 622]
click at [27, 220] on span at bounding box center [29, 220] width 10 height 10
click at [201, 116] on h1 "We Missed a Step, So We’re Making It Up to You" at bounding box center [459, 117] width 622 height 22
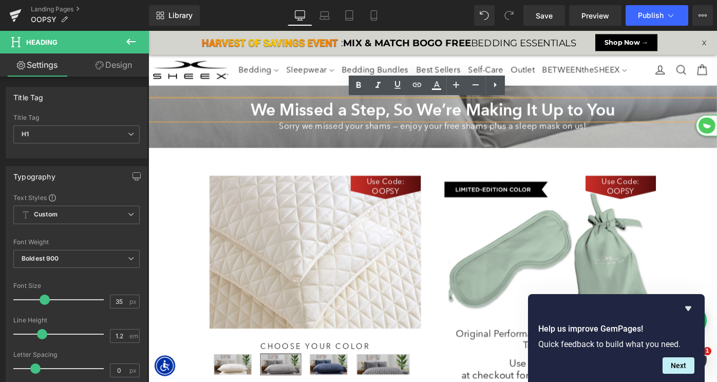
click at [266, 94] on div at bounding box center [459, 228] width 622 height 383
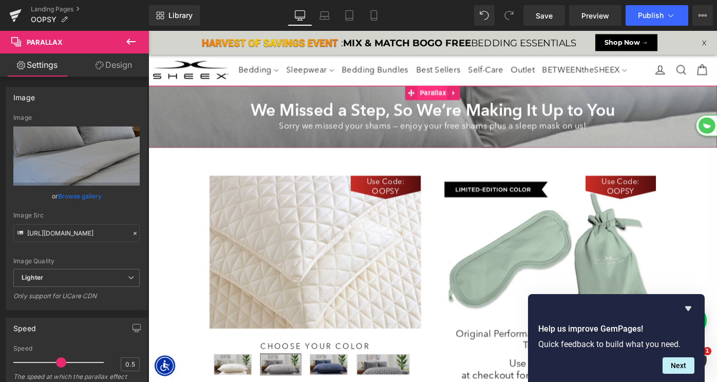
click at [451, 96] on span "Parallax" at bounding box center [458, 98] width 33 height 15
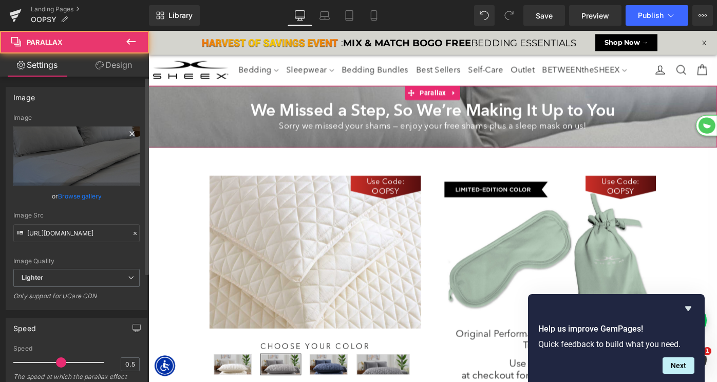
click at [126, 132] on icon at bounding box center [132, 133] width 12 height 12
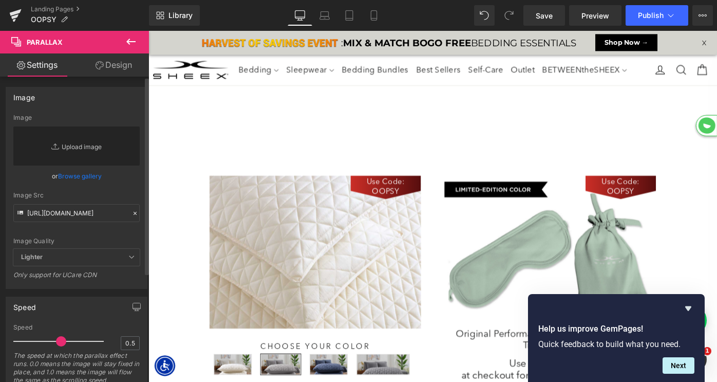
click at [79, 149] on link "Replace Image" at bounding box center [76, 145] width 126 height 39
type input "C:\fakepath\LP_DiamondShams-OOPSY.jpg"
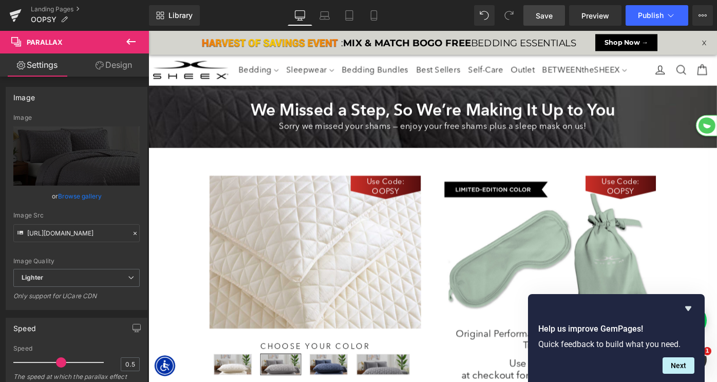
click at [547, 17] on span "Save" at bounding box center [544, 15] width 17 height 11
click at [654, 19] on span "Publish" at bounding box center [651, 15] width 26 height 8
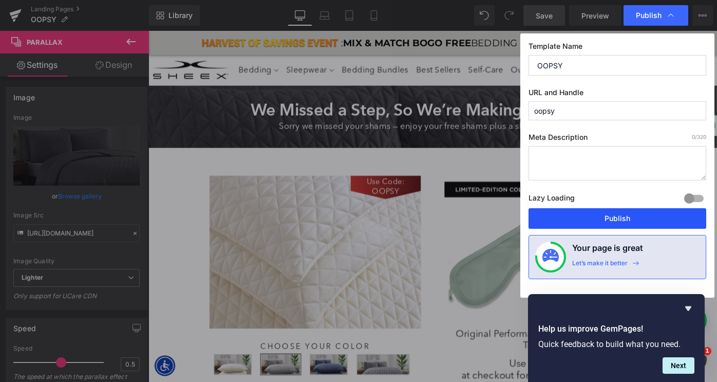
click at [607, 217] on button "Publish" at bounding box center [618, 218] width 178 height 21
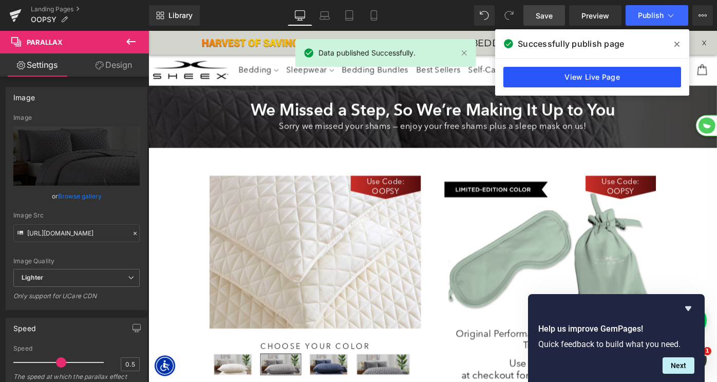
click at [621, 79] on link "View Live Page" at bounding box center [592, 77] width 178 height 21
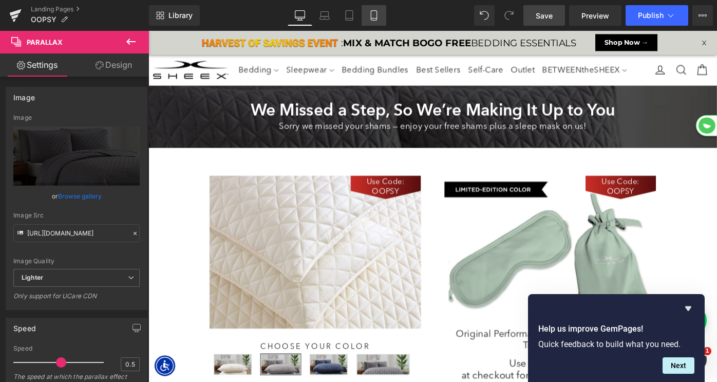
click at [369, 13] on icon at bounding box center [374, 15] width 10 height 10
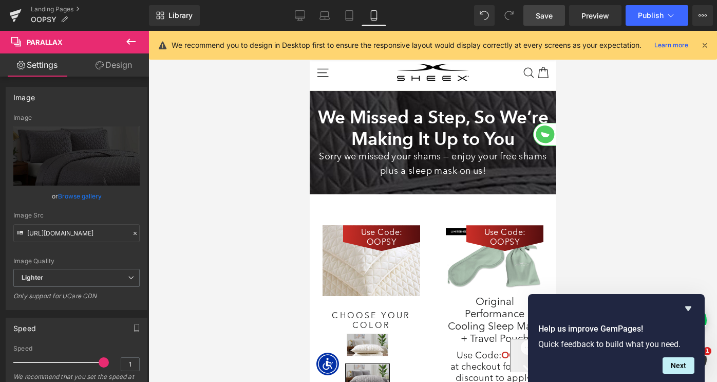
scroll to position [1074, 247]
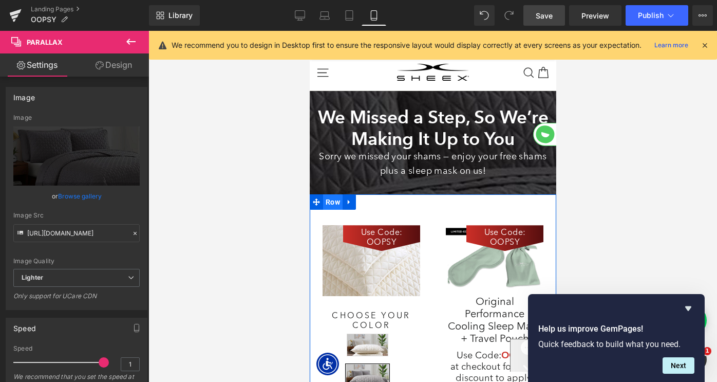
click at [328, 196] on span "Row" at bounding box center [333, 201] width 20 height 15
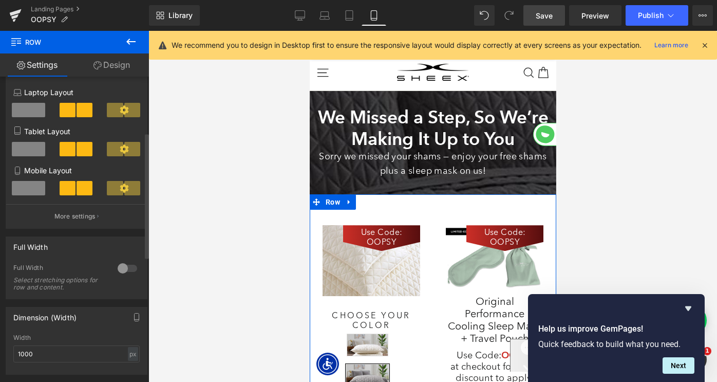
scroll to position [141, 0]
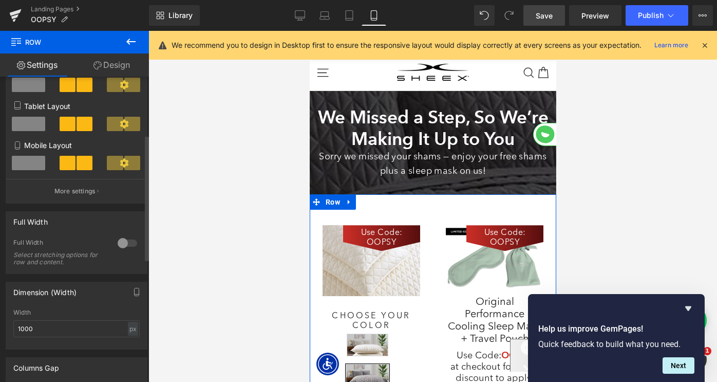
click at [128, 241] on div at bounding box center [127, 243] width 25 height 16
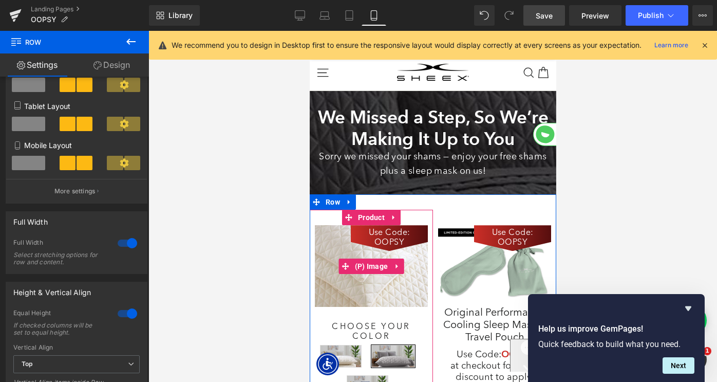
scroll to position [22, 0]
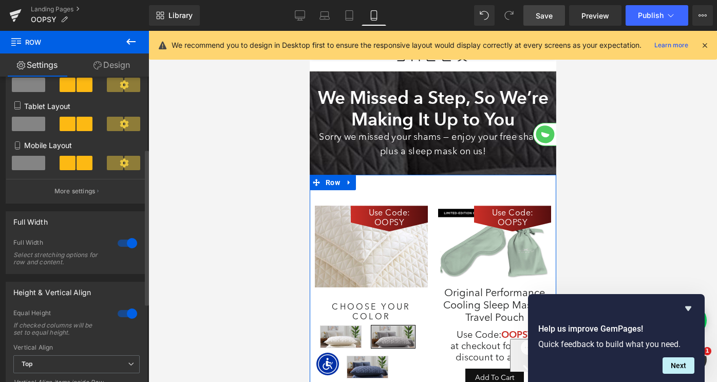
click at [128, 242] on div at bounding box center [127, 243] width 25 height 16
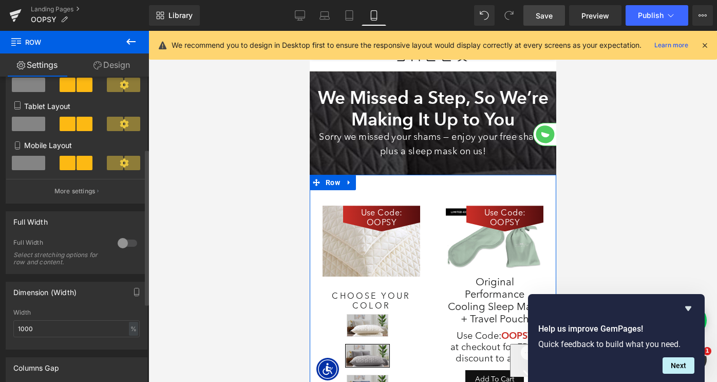
scroll to position [1074, 247]
click at [128, 246] on div at bounding box center [127, 243] width 25 height 16
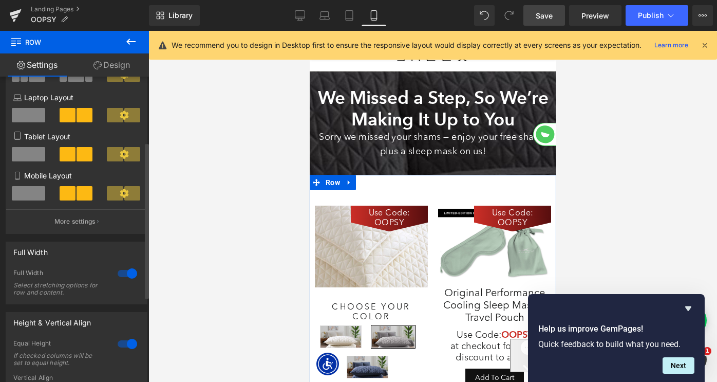
scroll to position [0, 0]
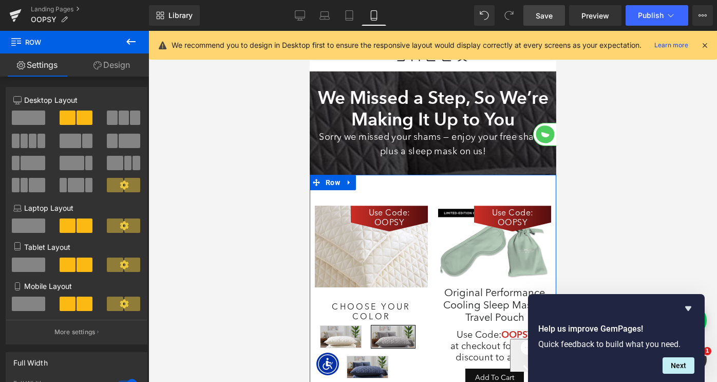
click at [101, 67] on link "Design" at bounding box center [111, 64] width 74 height 23
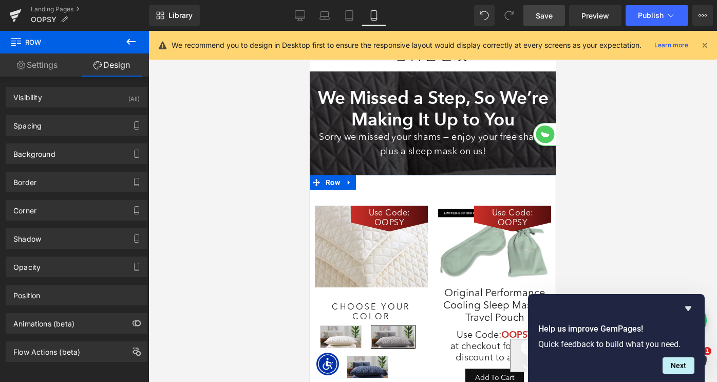
click at [61, 64] on link "Settings" at bounding box center [37, 64] width 74 height 23
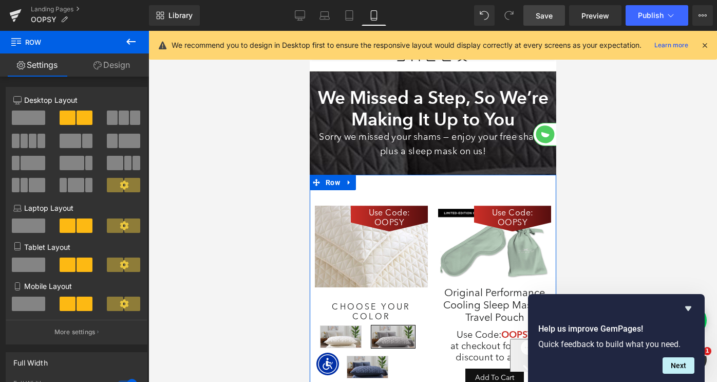
click at [113, 71] on link "Design" at bounding box center [111, 64] width 74 height 23
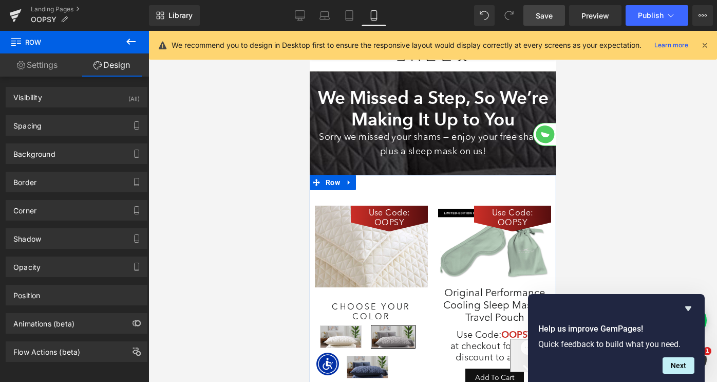
click at [50, 68] on link "Settings" at bounding box center [37, 64] width 74 height 23
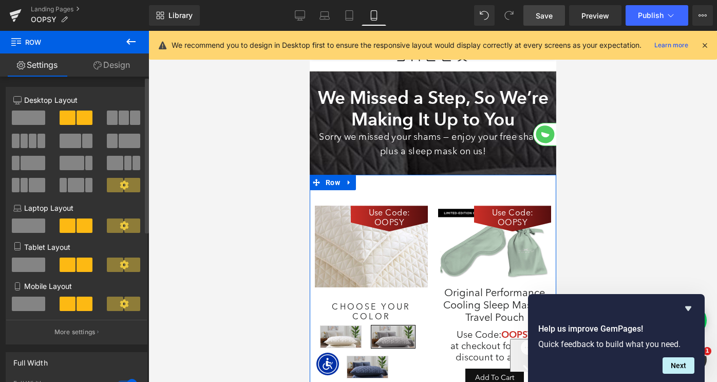
click at [34, 119] on span at bounding box center [28, 117] width 33 height 14
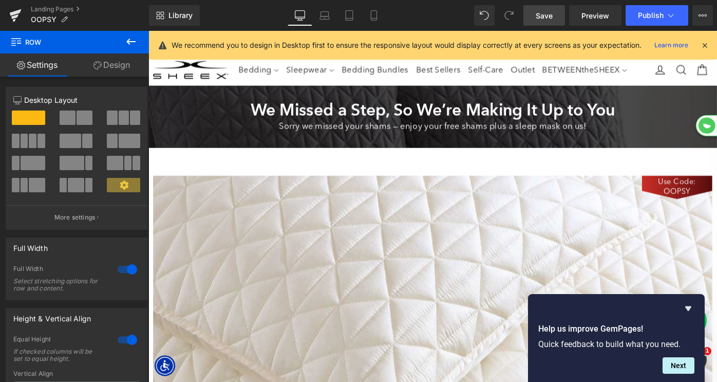
scroll to position [5, 5]
click at [67, 9] on link "Landing Pages" at bounding box center [90, 9] width 118 height 8
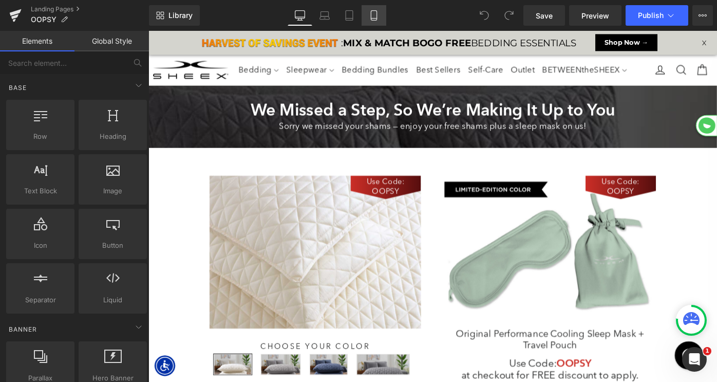
click at [374, 18] on icon at bounding box center [374, 18] width 6 height 0
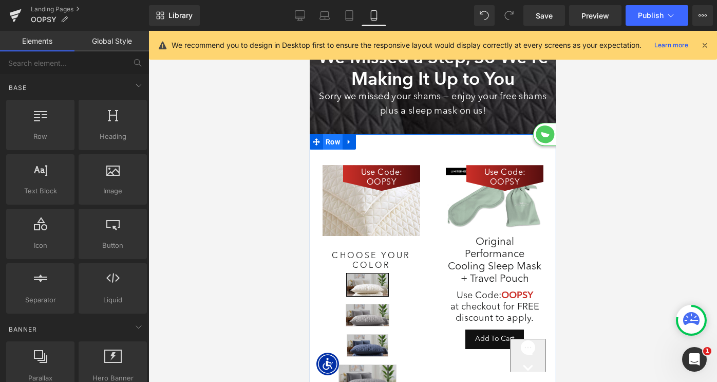
click at [332, 142] on span "Row" at bounding box center [333, 141] width 20 height 15
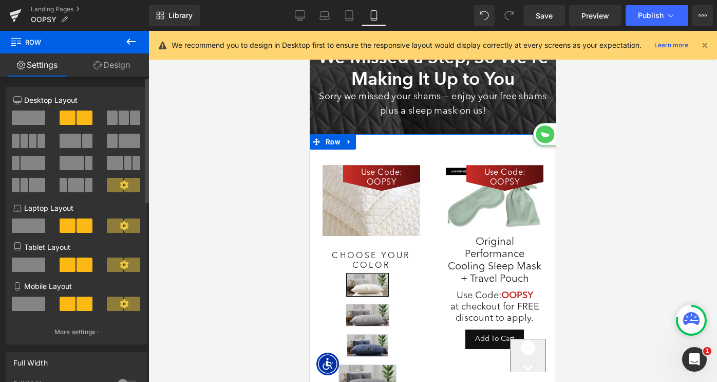
click at [28, 122] on span at bounding box center [28, 117] width 33 height 14
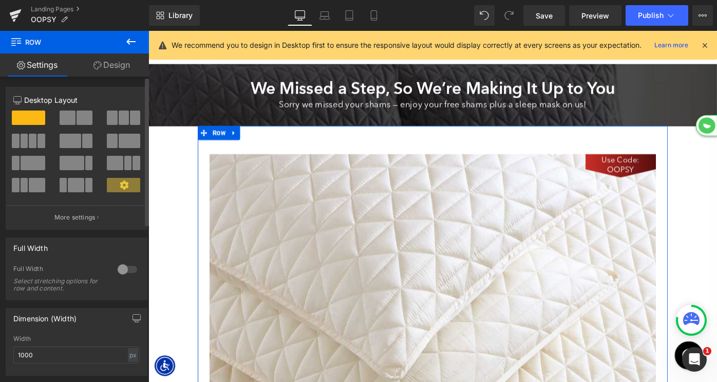
scroll to position [1650, 622]
click at [80, 123] on span at bounding box center [85, 117] width 16 height 14
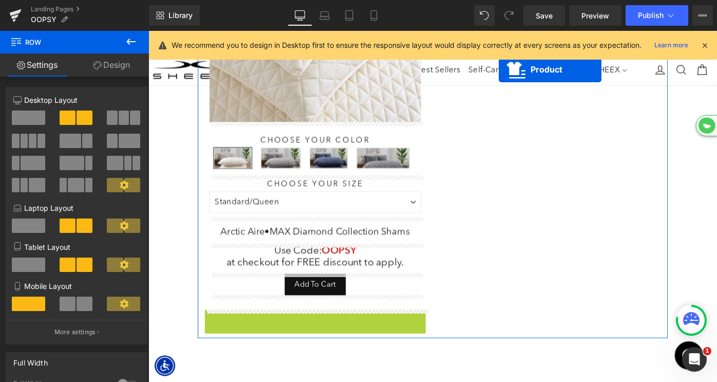
scroll to position [181, 0]
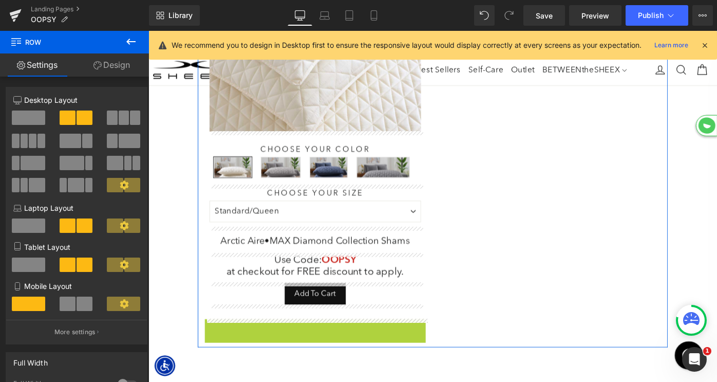
drag, startPoint x: 309, startPoint y: 322, endPoint x: 545, endPoint y: 7, distance: 393.4
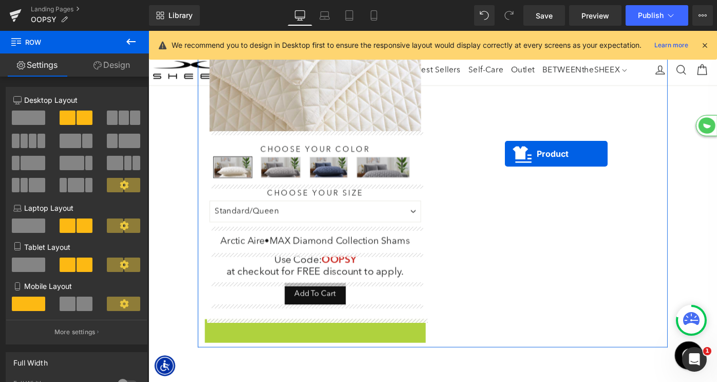
scroll to position [0, 0]
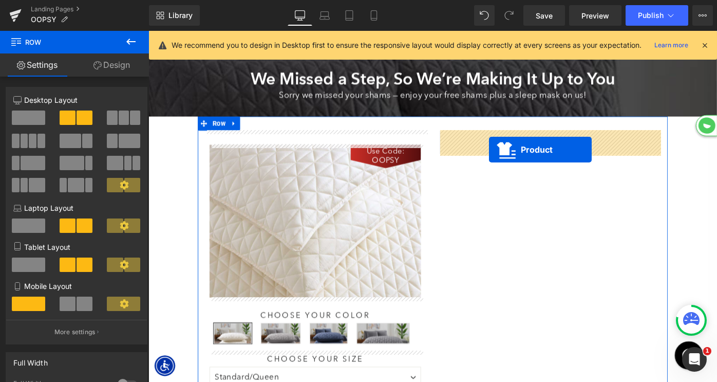
click at [518, 155] on span at bounding box center [587, 153] width 241 height 26
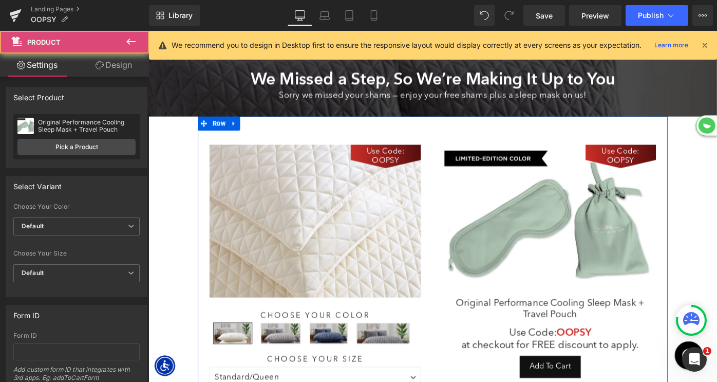
scroll to position [962, 622]
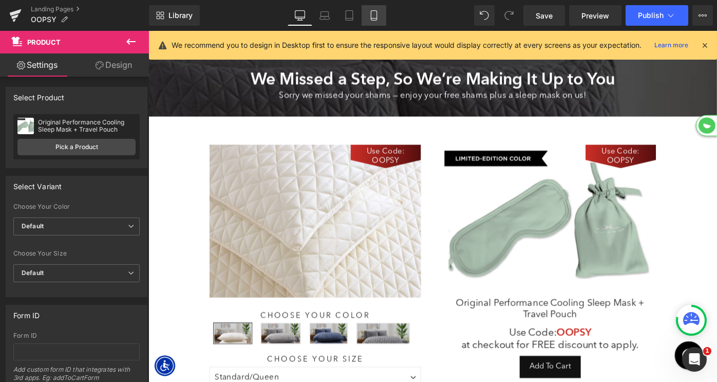
click at [375, 16] on icon at bounding box center [374, 15] width 10 height 10
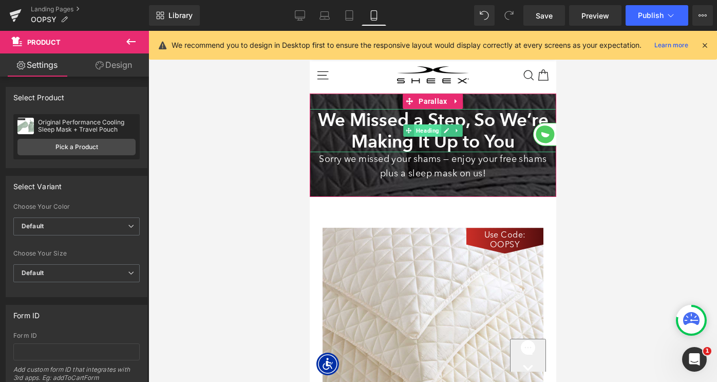
click at [421, 132] on span "Heading" at bounding box center [427, 130] width 27 height 12
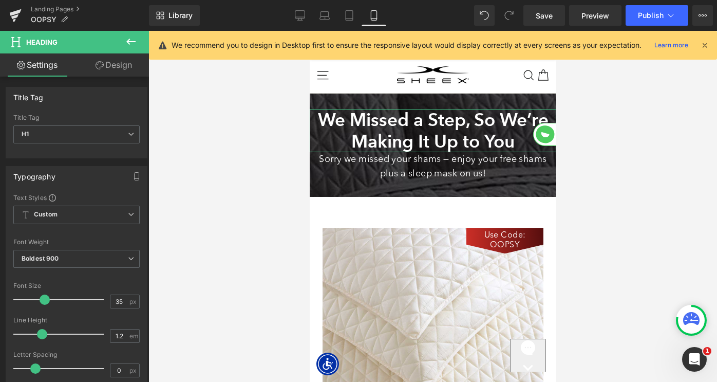
click at [115, 66] on link "Design" at bounding box center [114, 64] width 74 height 23
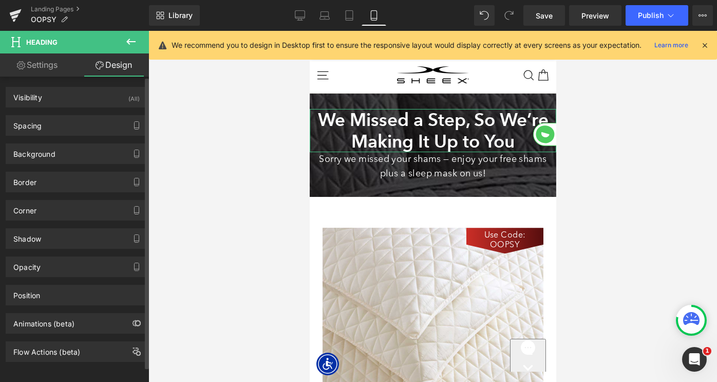
type input "0"
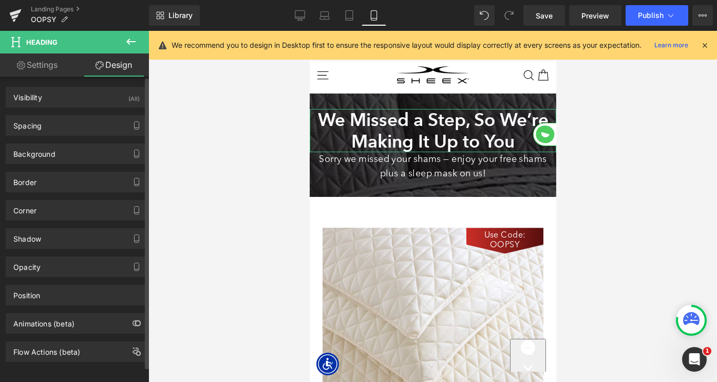
type input "0"
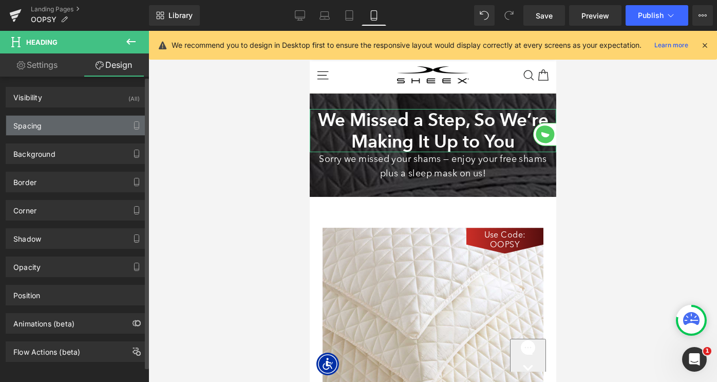
click at [55, 129] on div "Spacing" at bounding box center [76, 126] width 141 height 20
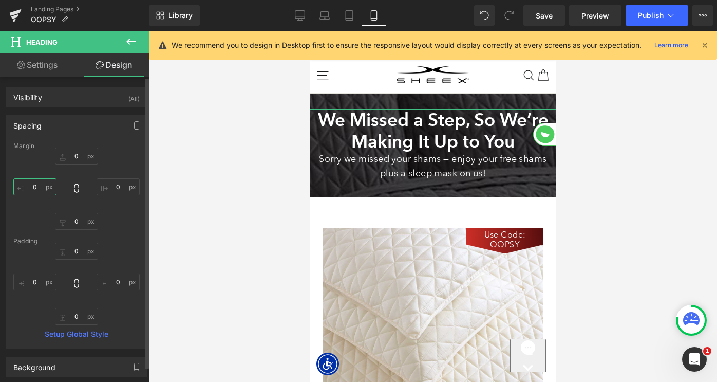
click at [29, 186] on input "0" at bounding box center [34, 186] width 43 height 17
type input "10"
click at [111, 184] on input "0" at bounding box center [118, 186] width 43 height 17
type input "10"
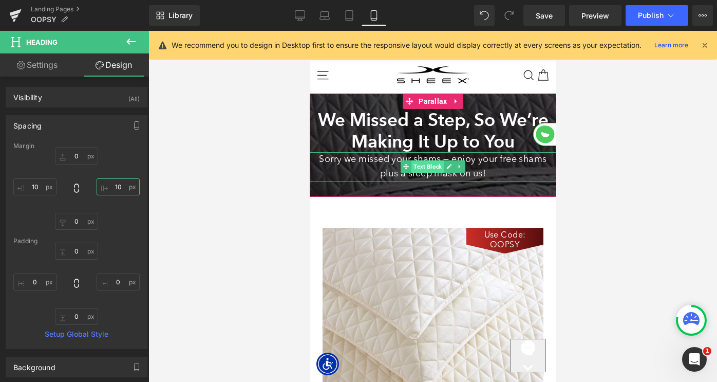
drag, startPoint x: 421, startPoint y: 186, endPoint x: 413, endPoint y: 186, distance: 8.2
click at [421, 173] on span "Text Block" at bounding box center [427, 166] width 32 height 12
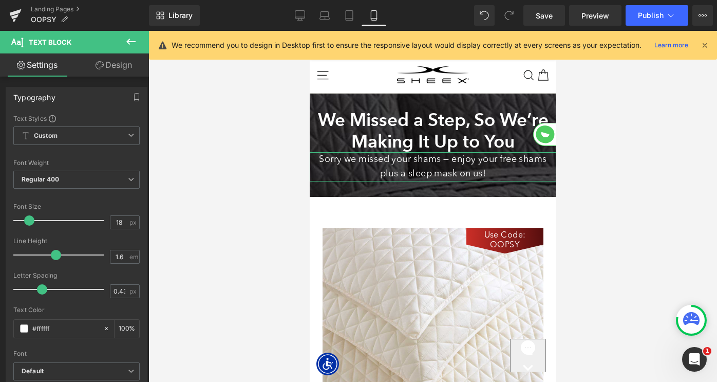
click at [107, 69] on link "Design" at bounding box center [114, 64] width 74 height 23
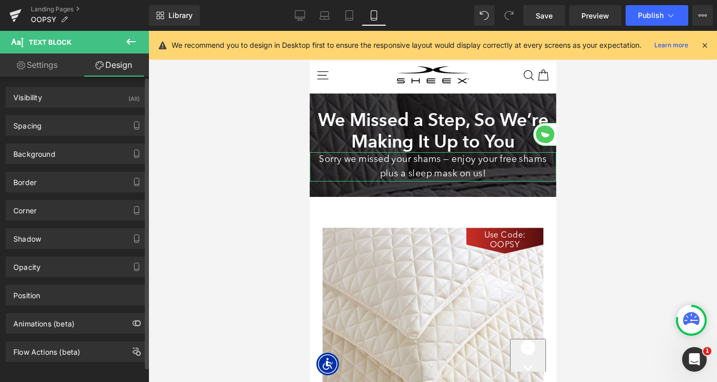
type input "0"
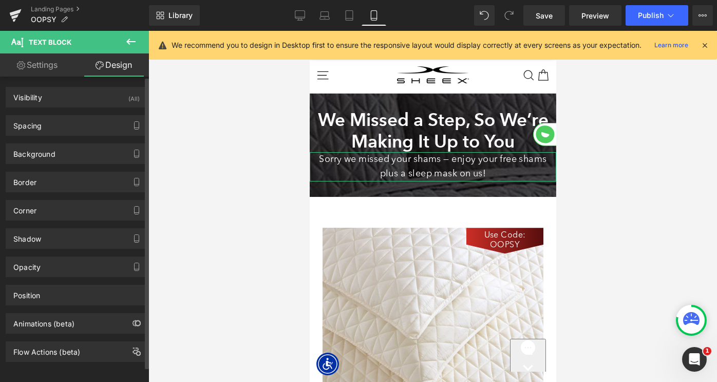
type input "0"
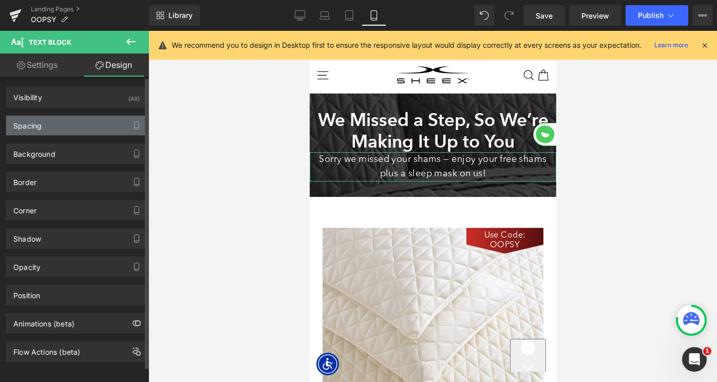
click at [52, 128] on div "Spacing" at bounding box center [76, 126] width 141 height 20
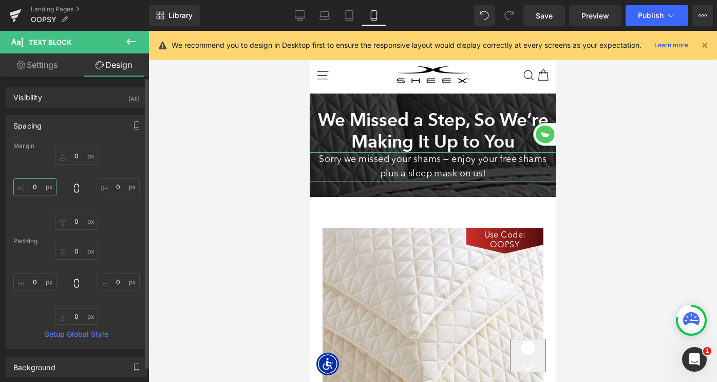
click at [27, 182] on input "0" at bounding box center [34, 186] width 43 height 17
type input "30"
click at [108, 186] on input "0" at bounding box center [118, 186] width 43 height 17
type input "30"
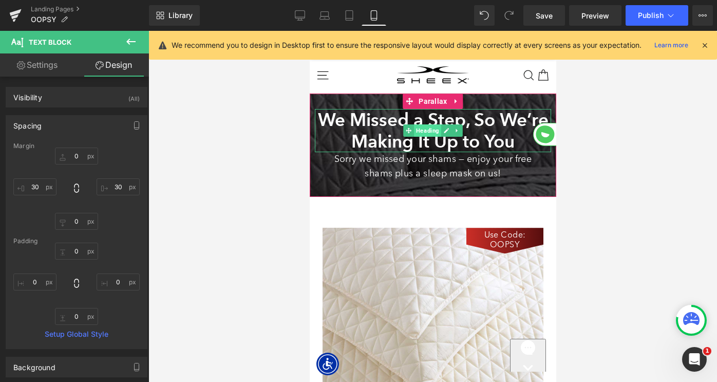
click at [422, 137] on span "Heading" at bounding box center [427, 130] width 27 height 12
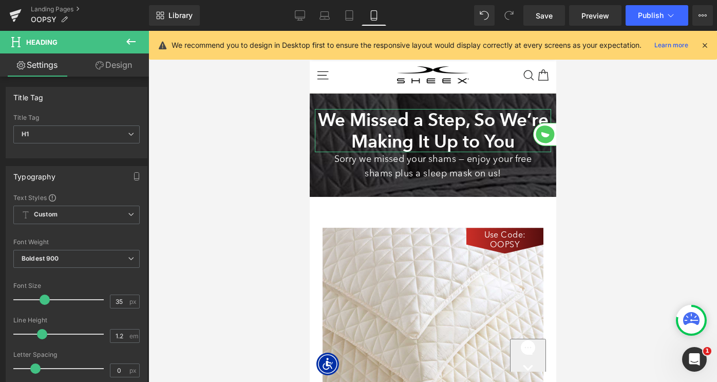
click at [110, 63] on link "Design" at bounding box center [114, 64] width 74 height 23
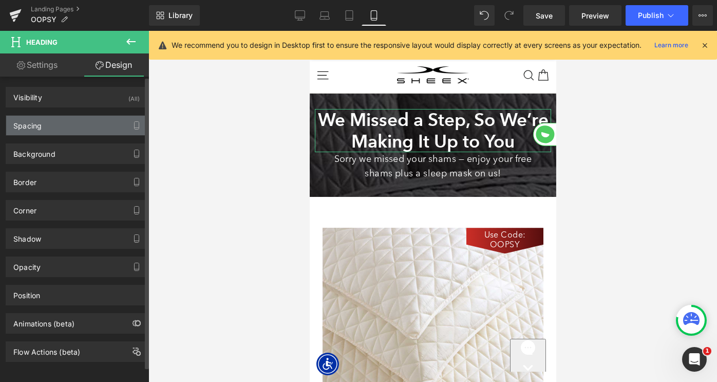
click at [45, 129] on div "Spacing" at bounding box center [76, 126] width 141 height 20
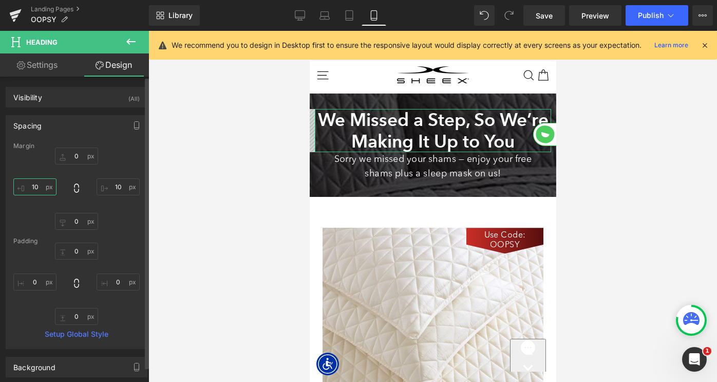
click at [32, 188] on input "10" at bounding box center [34, 186] width 43 height 17
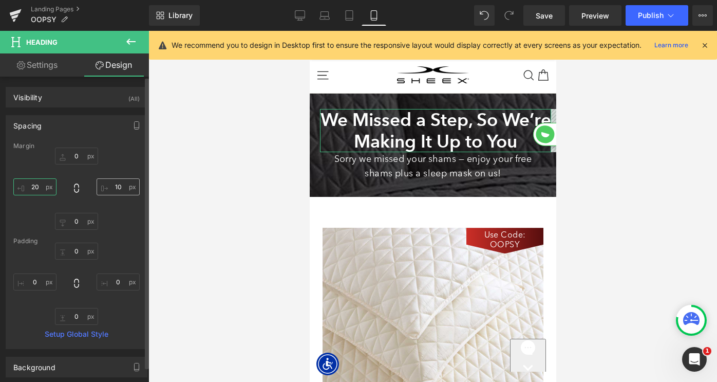
type input "20"
click at [114, 187] on input "10" at bounding box center [118, 186] width 43 height 17
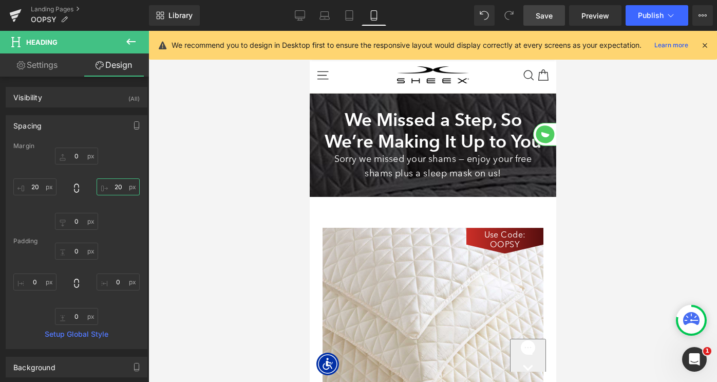
type input "20"
click at [550, 14] on span "Save" at bounding box center [544, 15] width 17 height 11
click at [300, 14] on icon at bounding box center [300, 15] width 10 height 10
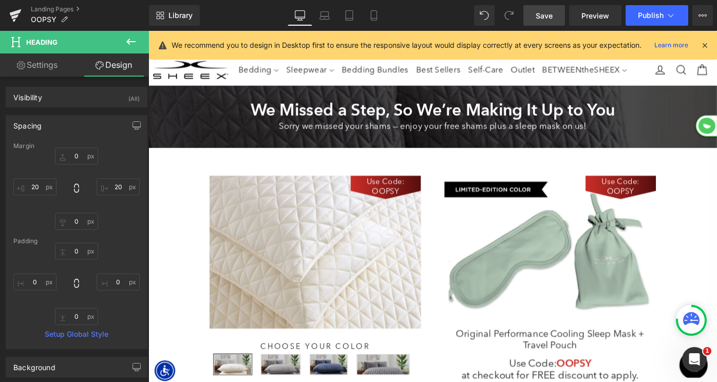
type input "0"
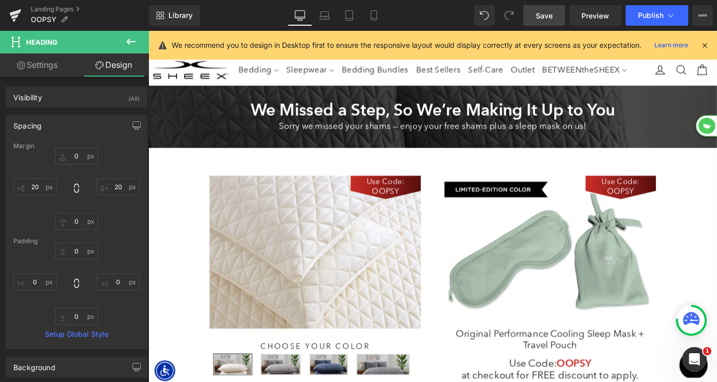
type input "0"
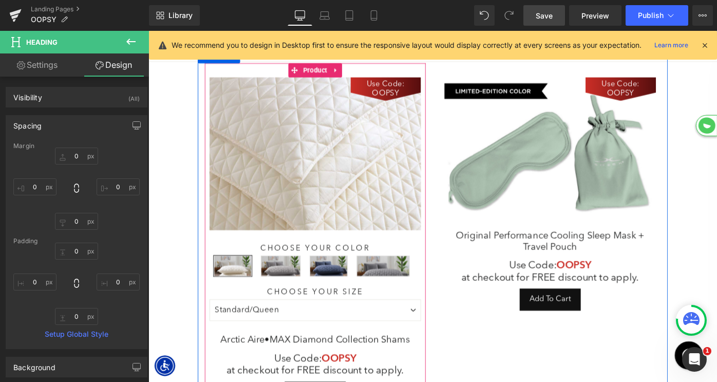
scroll to position [996, 622]
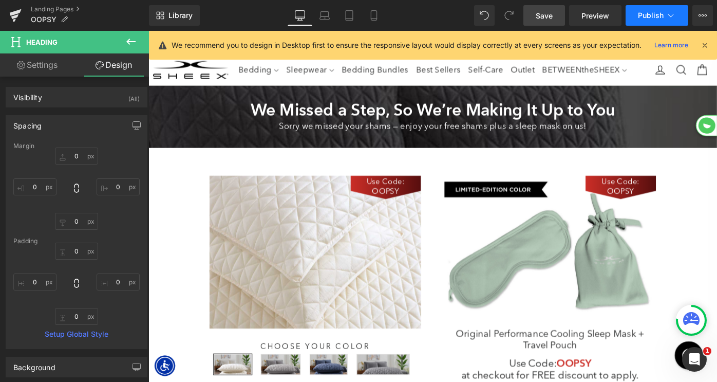
click at [652, 14] on span "Publish" at bounding box center [651, 15] width 26 height 8
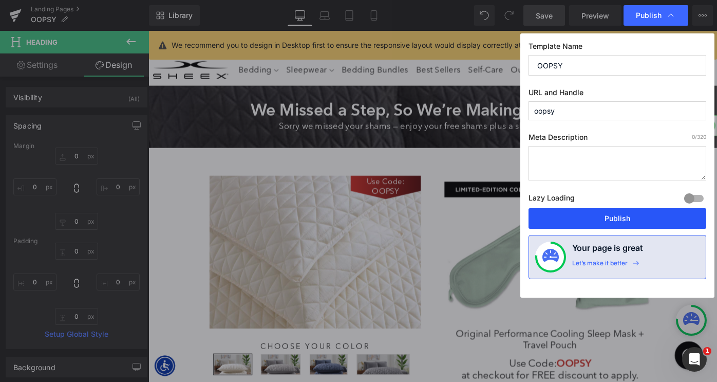
click at [588, 220] on button "Publish" at bounding box center [618, 218] width 178 height 21
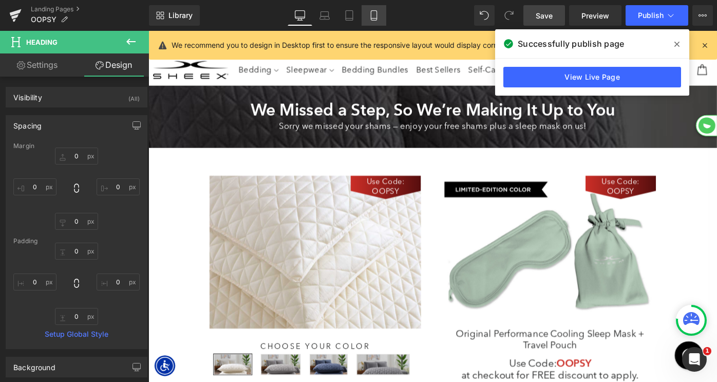
click at [377, 13] on icon at bounding box center [374, 16] width 6 height 10
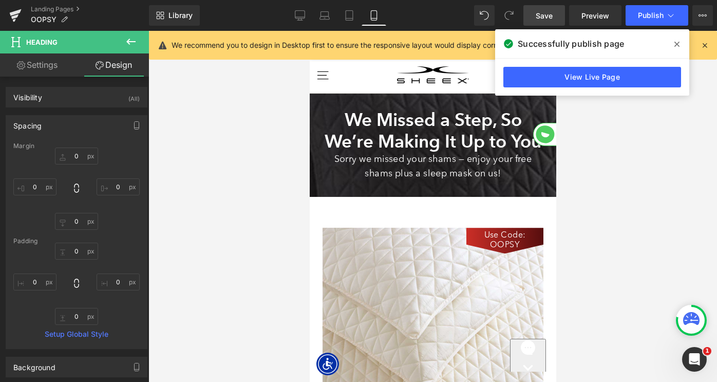
type input "0"
type input "20"
type input "0"
type input "20"
type input "0"
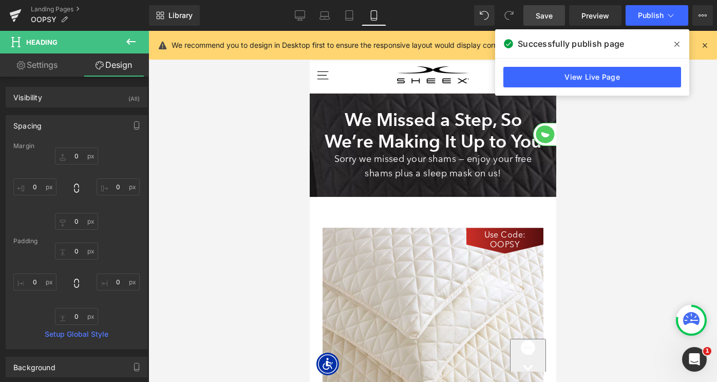
type input "0"
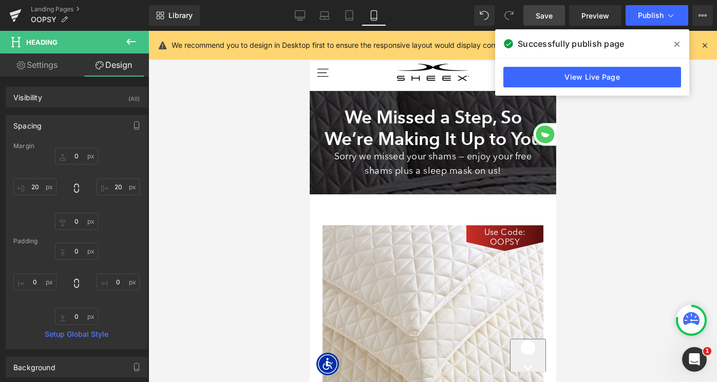
scroll to position [1312, 247]
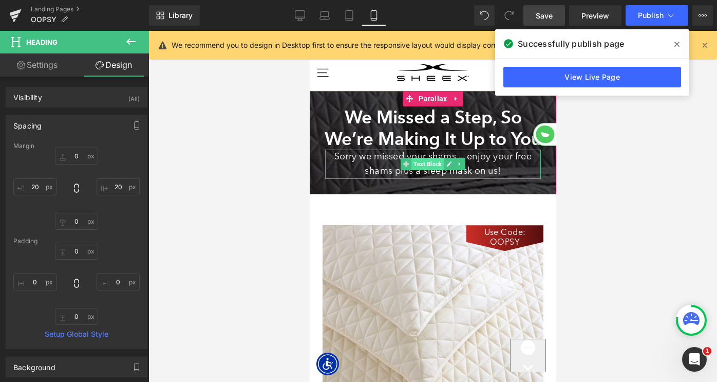
click at [436, 170] on span "Text Block" at bounding box center [427, 164] width 32 height 12
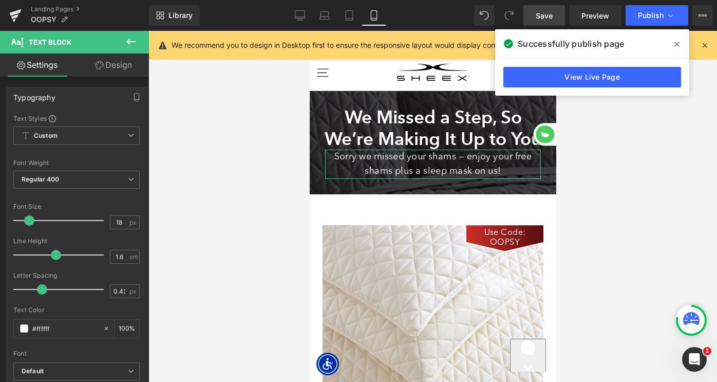
click at [114, 68] on link "Design" at bounding box center [114, 64] width 74 height 23
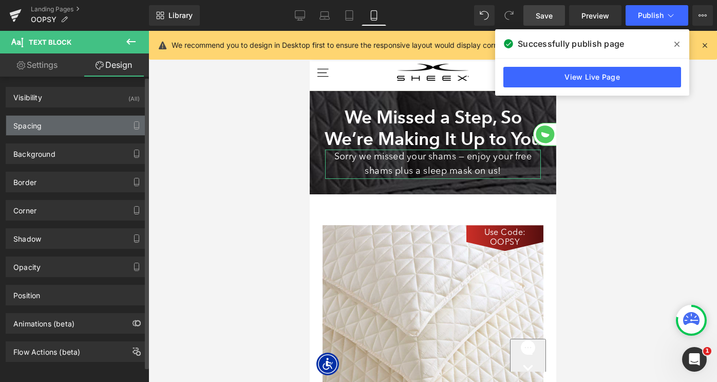
click at [67, 122] on div "Spacing" at bounding box center [76, 126] width 141 height 20
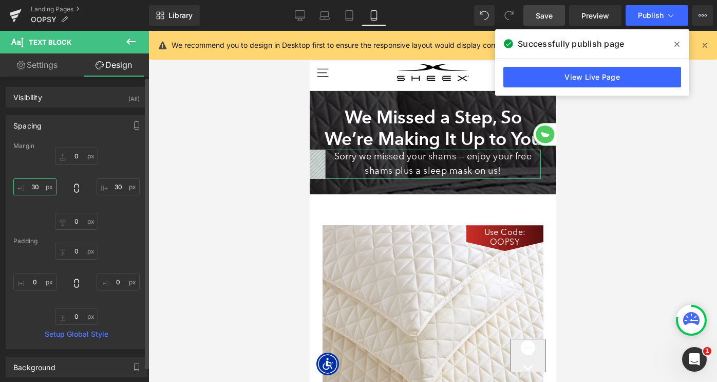
click at [35, 184] on input "30" at bounding box center [34, 186] width 43 height 17
type input "20"
click at [114, 184] on input "30" at bounding box center [118, 186] width 43 height 17
type input "20"
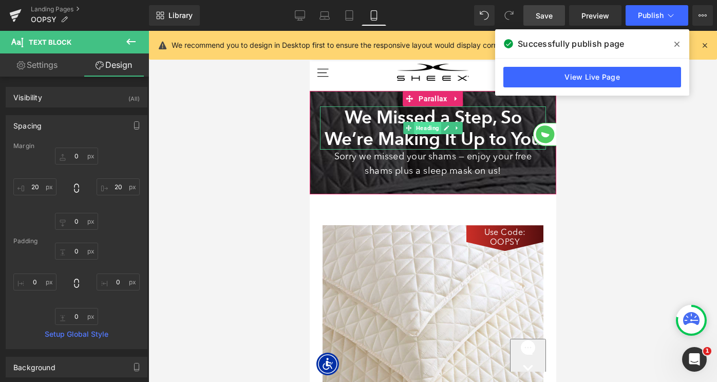
click at [424, 134] on span "Heading" at bounding box center [427, 128] width 27 height 12
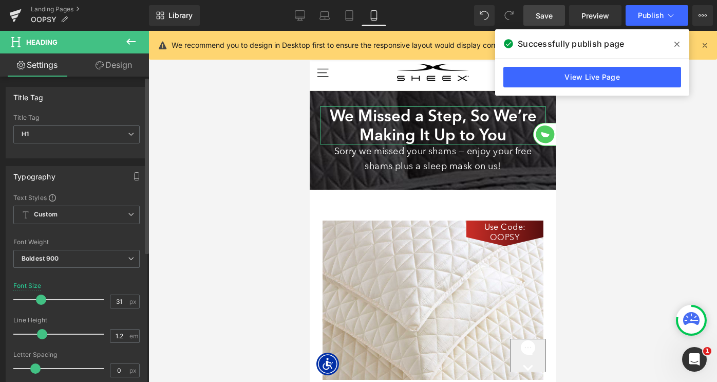
scroll to position [5, 5]
click at [39, 299] on span at bounding box center [41, 299] width 10 height 10
click at [541, 12] on span "Save" at bounding box center [544, 15] width 17 height 11
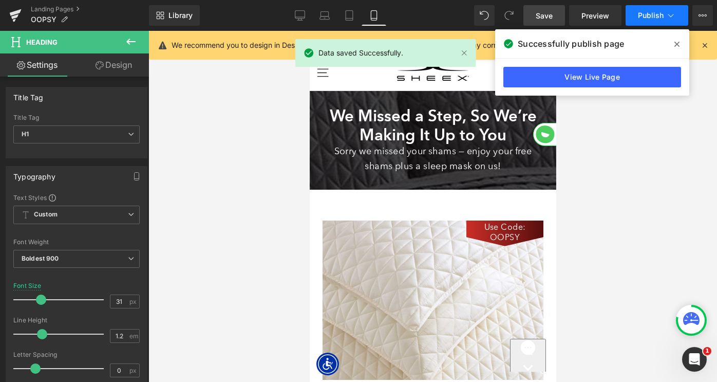
click at [648, 13] on span "Publish" at bounding box center [651, 15] width 26 height 8
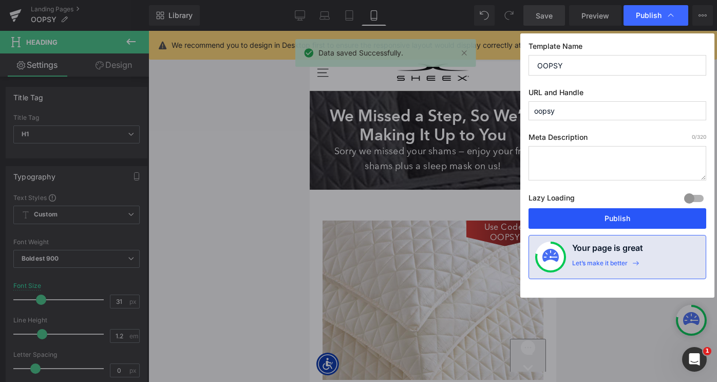
click at [598, 224] on button "Publish" at bounding box center [618, 218] width 178 height 21
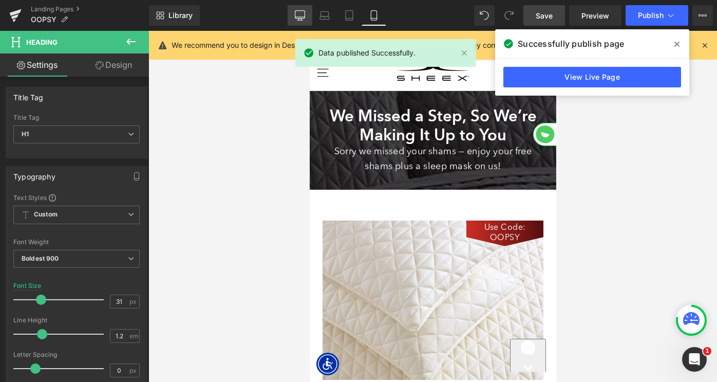
click at [290, 15] on link "Desktop" at bounding box center [300, 15] width 25 height 21
type input "35"
type input "100"
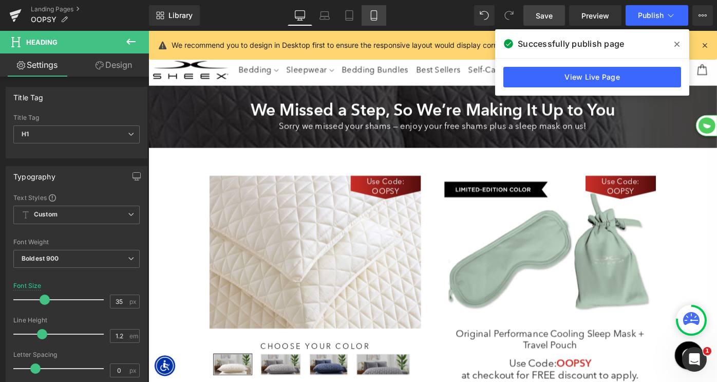
click at [372, 18] on icon at bounding box center [374, 18] width 6 height 0
type input "31"
type input "100"
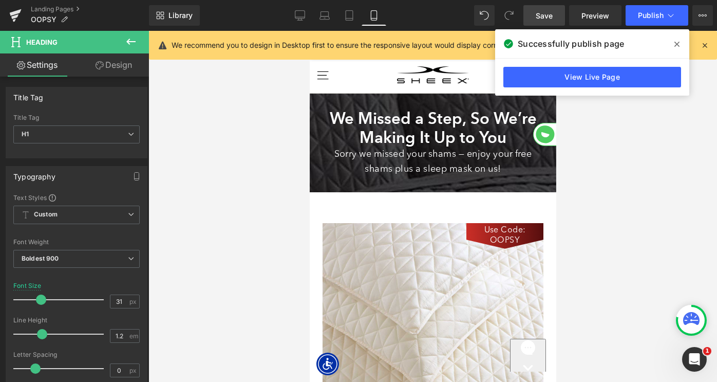
scroll to position [1286, 247]
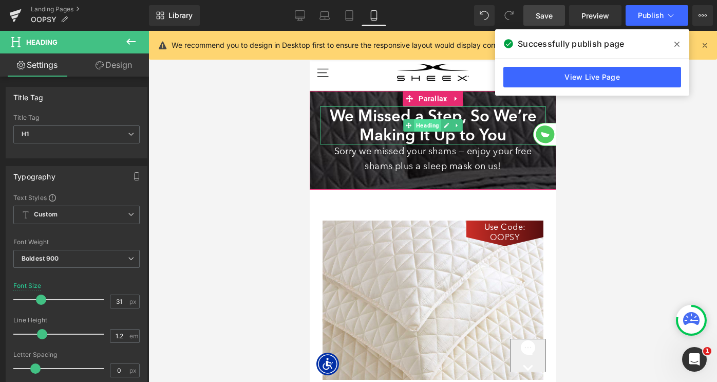
click at [427, 127] on span "Heading" at bounding box center [427, 125] width 27 height 12
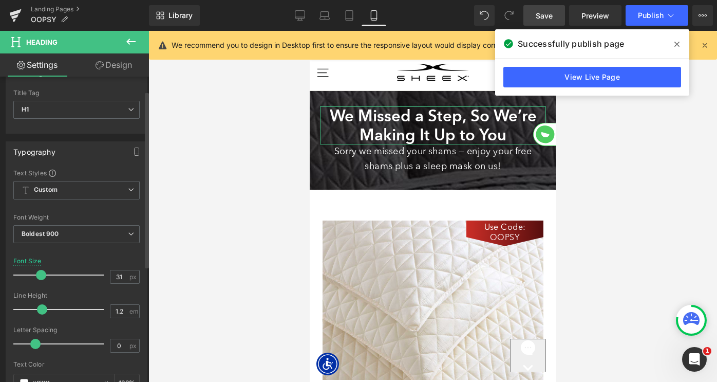
scroll to position [0, 0]
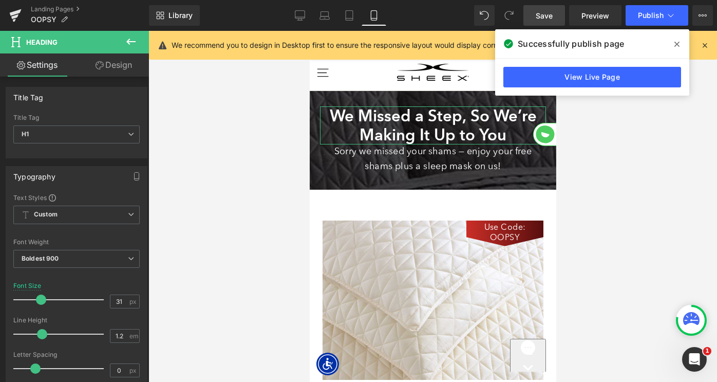
click at [108, 66] on link "Design" at bounding box center [114, 64] width 74 height 23
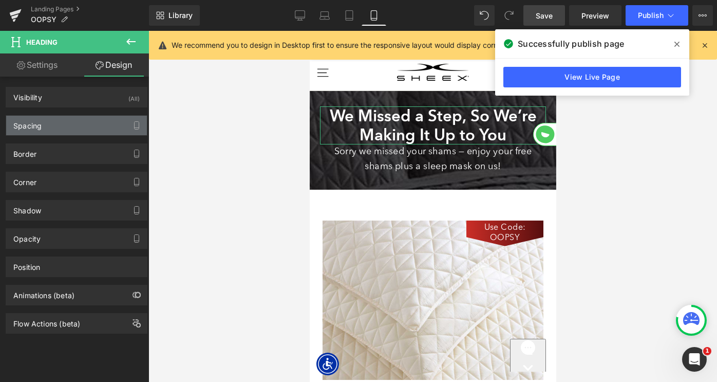
click at [62, 127] on div "Spacing" at bounding box center [76, 126] width 141 height 20
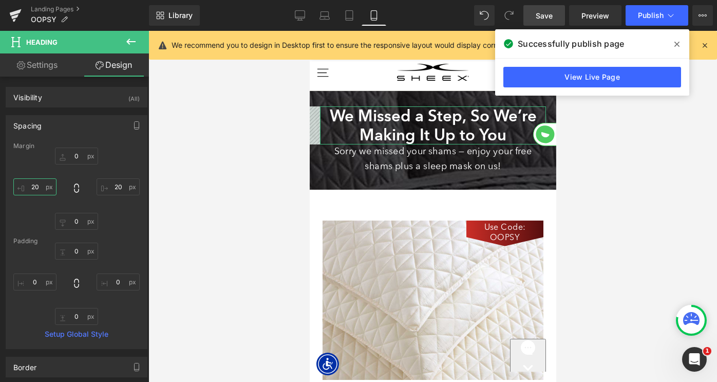
click at [34, 184] on input "20" at bounding box center [34, 186] width 43 height 17
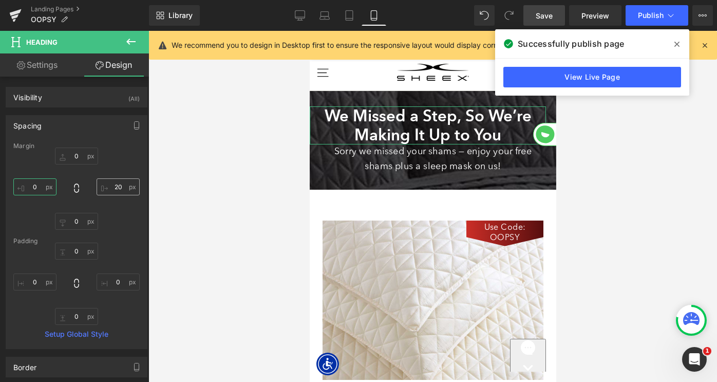
type input "0"
click at [116, 185] on input "20" at bounding box center [118, 186] width 43 height 17
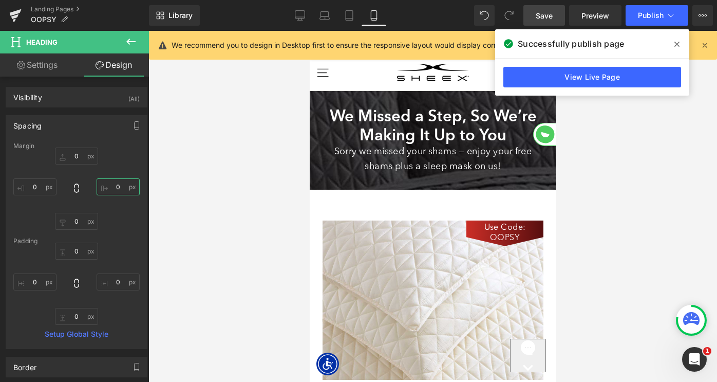
type input "0"
click at [549, 13] on span "Save" at bounding box center [544, 15] width 17 height 11
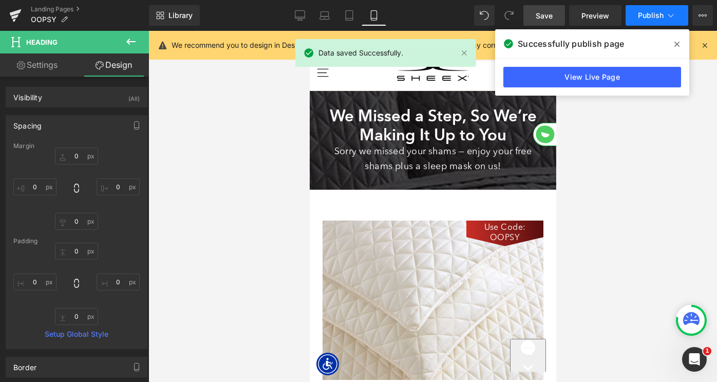
click at [645, 17] on span "Publish" at bounding box center [651, 15] width 26 height 8
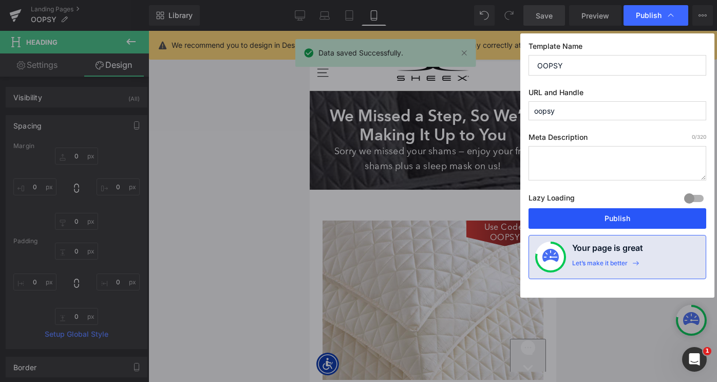
click at [597, 213] on button "Publish" at bounding box center [618, 218] width 178 height 21
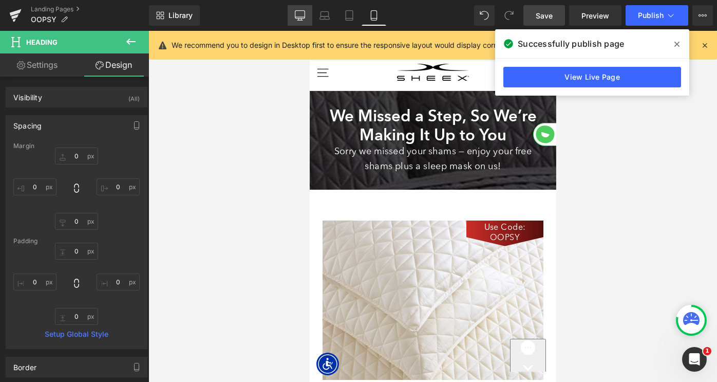
click at [302, 17] on icon at bounding box center [300, 17] width 10 height 0
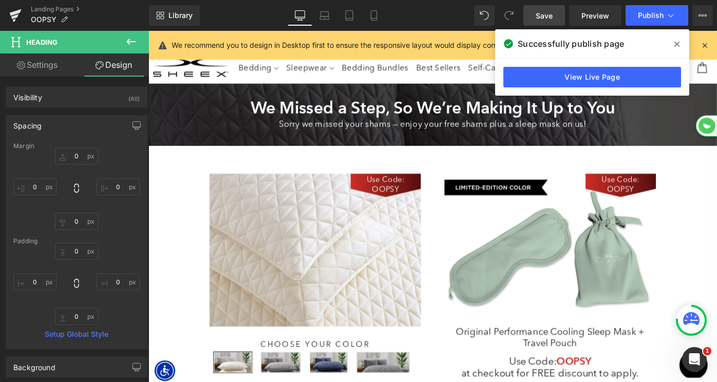
type input "0"
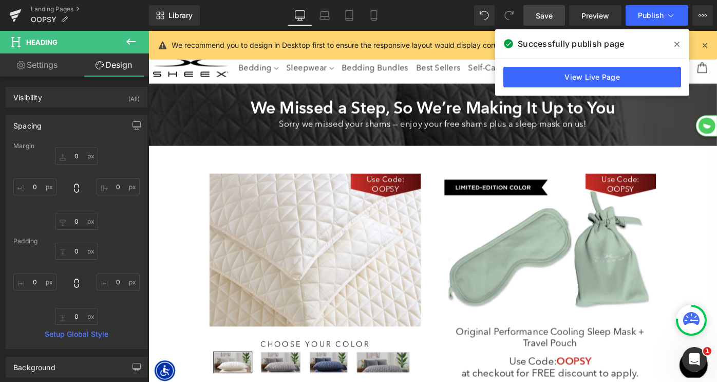
type input "0"
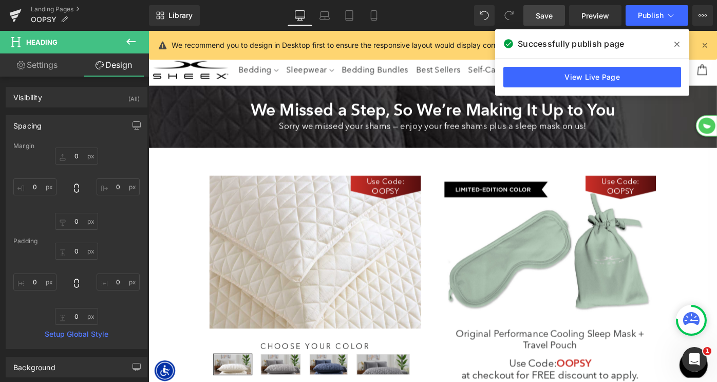
scroll to position [5, 5]
